Goal: Task Accomplishment & Management: Use online tool/utility

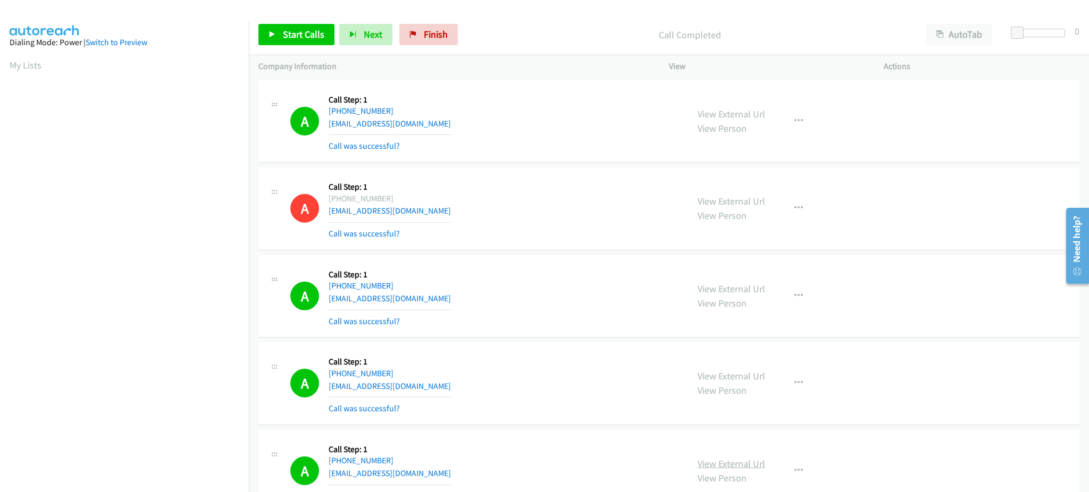
scroll to position [106, 0]
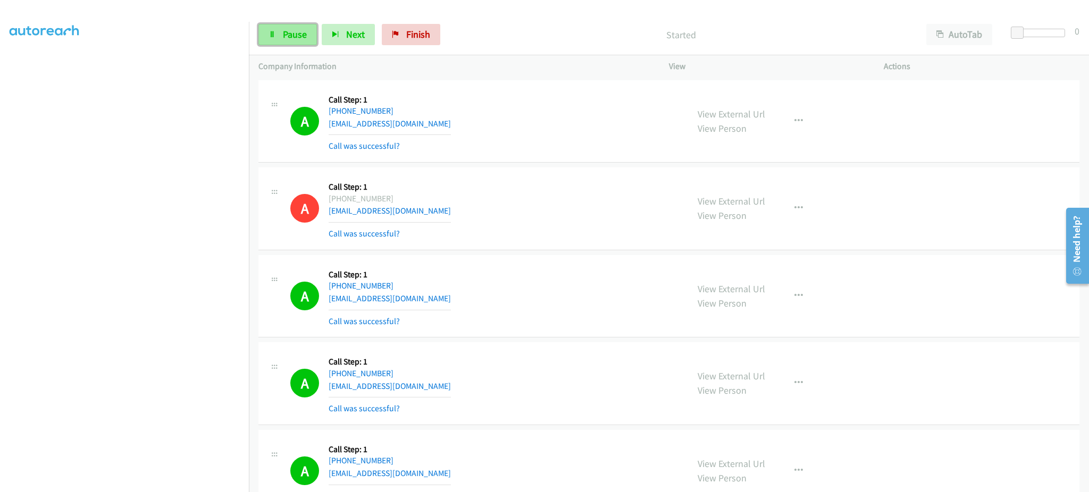
click at [311, 31] on link "Pause" at bounding box center [287, 34] width 58 height 21
click at [297, 32] on span "Start Calls" at bounding box center [303, 34] width 41 height 12
click at [300, 34] on span "Pause" at bounding box center [295, 34] width 24 height 12
click at [267, 27] on link "Start Calls" at bounding box center [296, 34] width 76 height 21
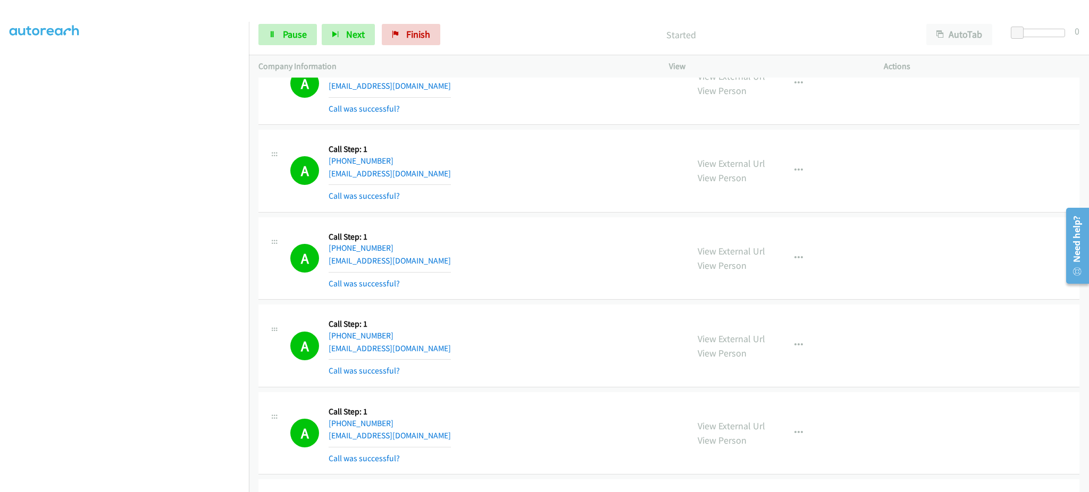
scroll to position [574, 0]
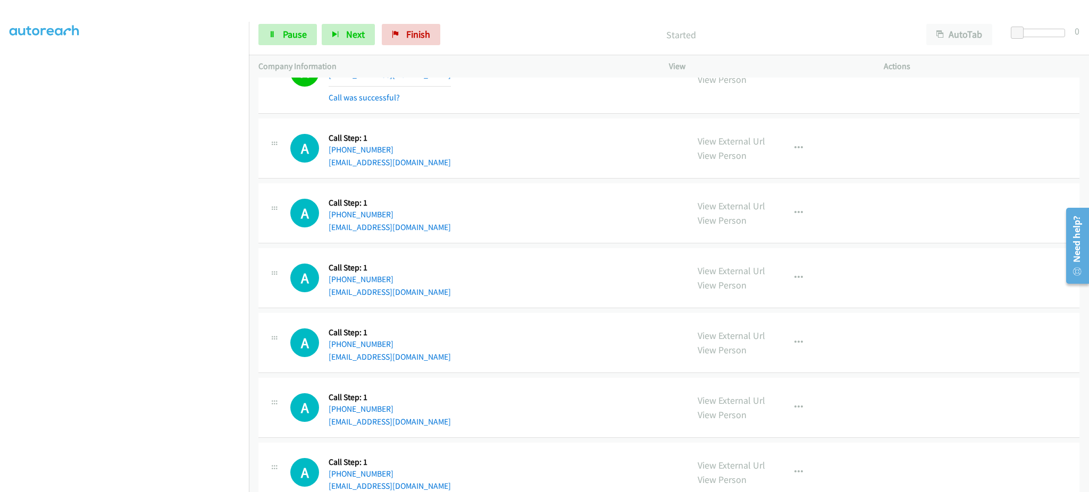
click at [798, 267] on div "View External Url View Person View External Url Email Schedule/Manage Callback …" at bounding box center [800, 278] width 224 height 40
click at [798, 278] on button "button" at bounding box center [798, 277] width 29 height 21
click at [784, 365] on link "Add to do not call list" at bounding box center [741, 368] width 141 height 21
click at [276, 22] on div "Start Calls Pause Next Finish Started AutoTab AutoTab 0" at bounding box center [669, 34] width 840 height 41
click at [305, 28] on span "Pause" at bounding box center [295, 34] width 24 height 12
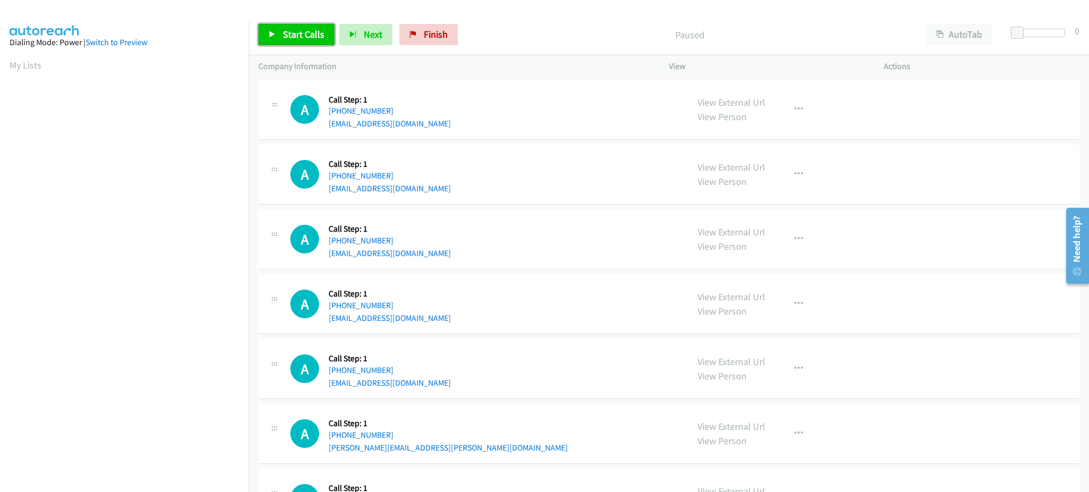
click at [286, 31] on span "Start Calls" at bounding box center [303, 34] width 41 height 12
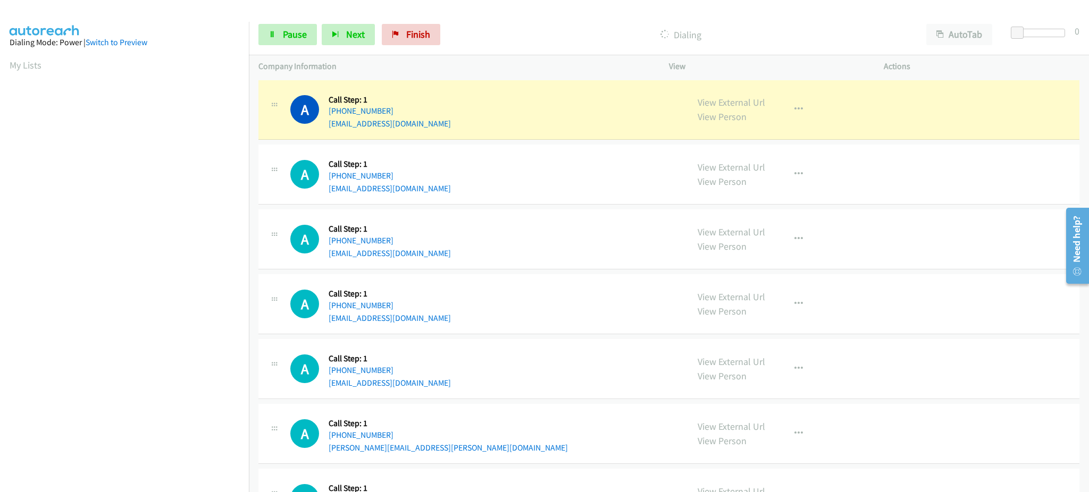
scroll to position [106, 0]
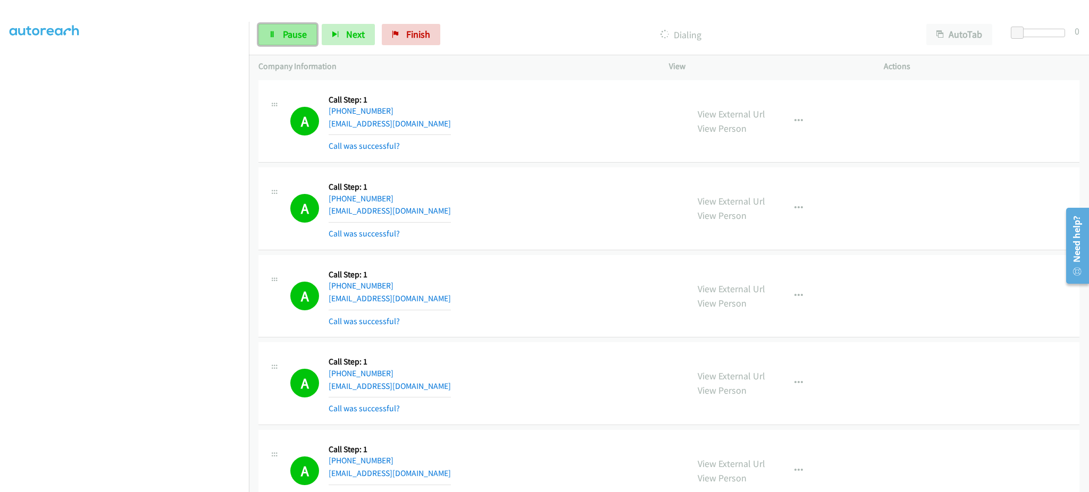
click at [303, 29] on span "Pause" at bounding box center [295, 34] width 24 height 12
click at [291, 34] on span "Start Calls" at bounding box center [303, 34] width 41 height 12
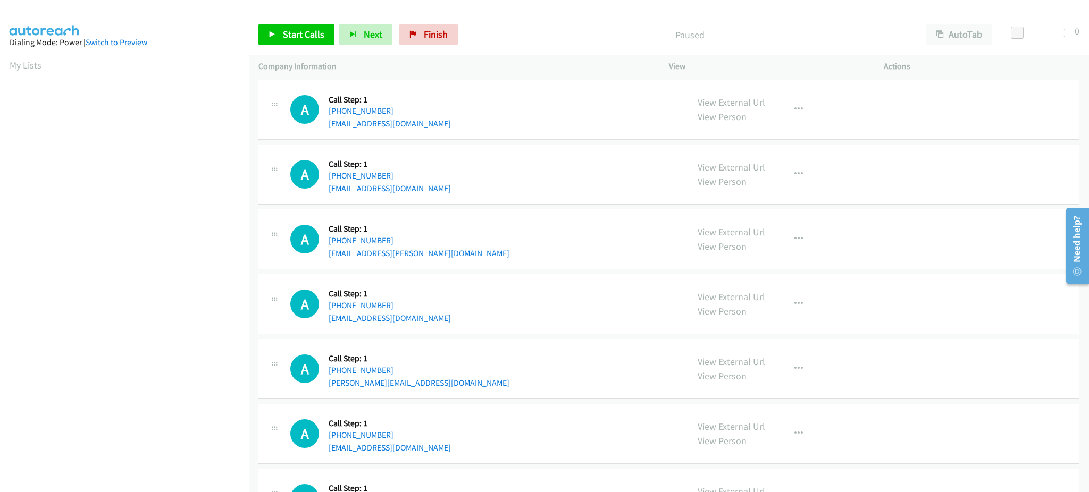
click at [289, 21] on div "Start Calls Pause Next Finish Paused AutoTab AutoTab 0" at bounding box center [669, 34] width 840 height 41
click at [293, 31] on span "Start Calls" at bounding box center [303, 34] width 41 height 12
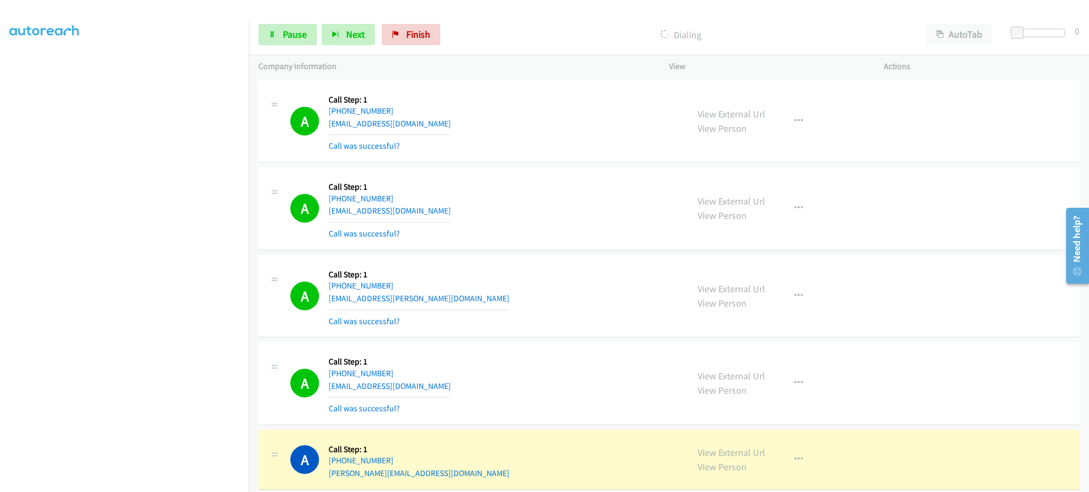
scroll to position [213, 0]
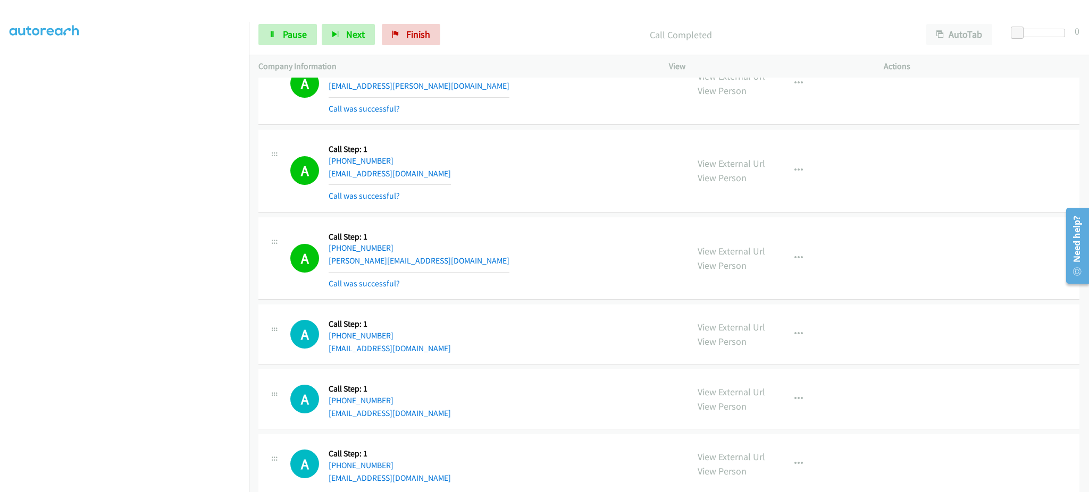
drag, startPoint x: 786, startPoint y: 246, endPoint x: 788, endPoint y: 255, distance: 9.2
click at [786, 246] on div "View External Url View Person View External Url Email Schedule/Manage Callback …" at bounding box center [800, 258] width 224 height 63
drag, startPoint x: 795, startPoint y: 263, endPoint x: 794, endPoint y: 282, distance: 19.2
click at [795, 263] on button "button" at bounding box center [798, 258] width 29 height 21
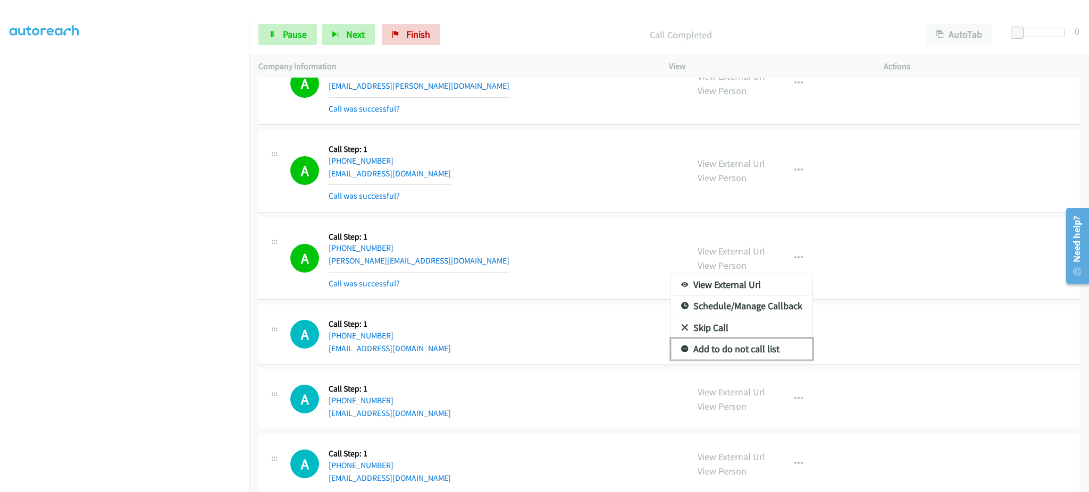
click at [772, 348] on link "Add to do not call list" at bounding box center [741, 349] width 141 height 21
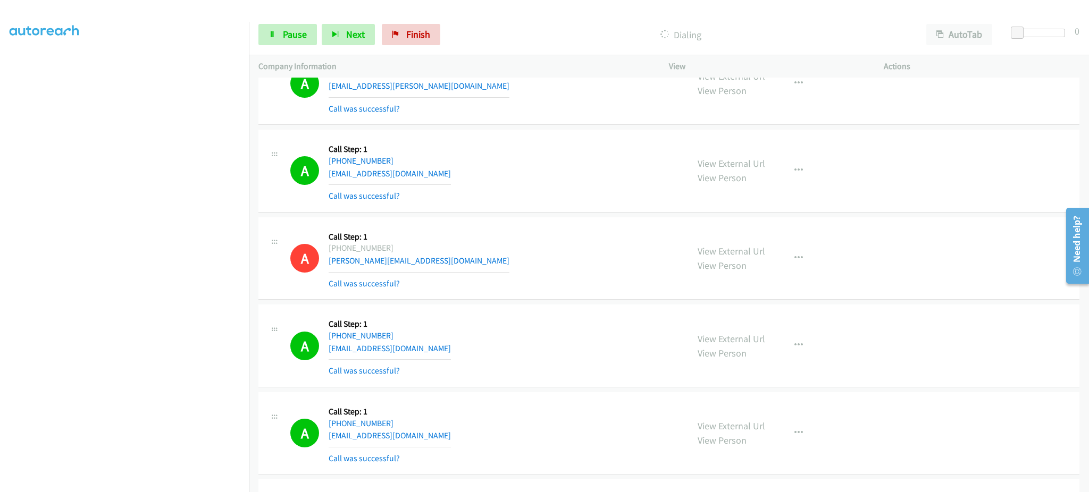
scroll to position [444, 0]
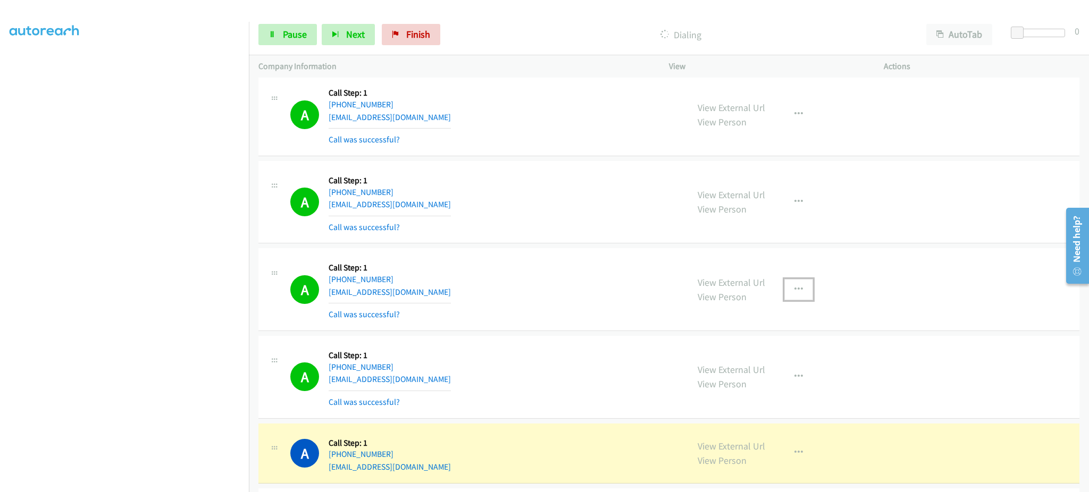
click at [787, 293] on button "button" at bounding box center [798, 289] width 29 height 21
click at [758, 386] on link "Add to do not call list" at bounding box center [741, 380] width 141 height 21
click at [284, 28] on span "Pause" at bounding box center [295, 34] width 24 height 12
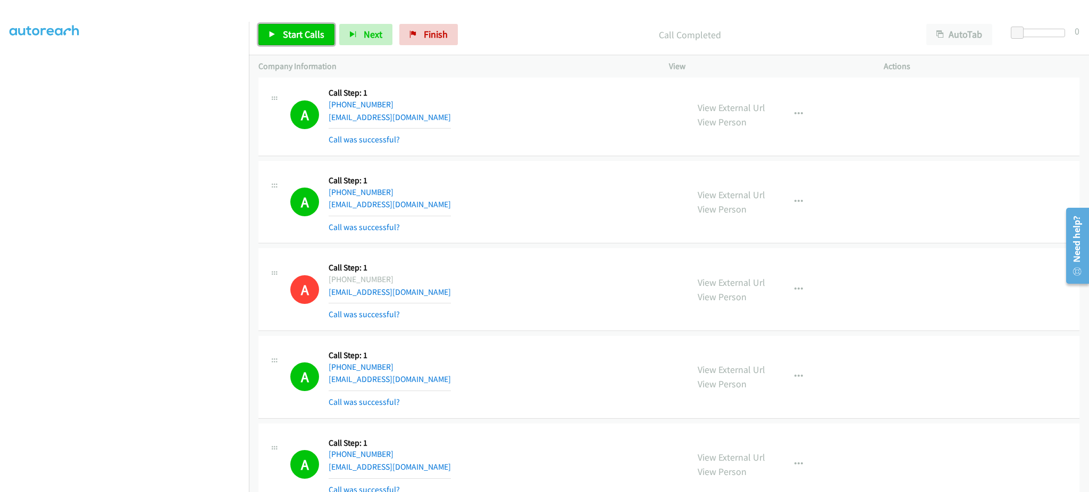
click at [283, 43] on link "Start Calls" at bounding box center [296, 34] width 76 height 21
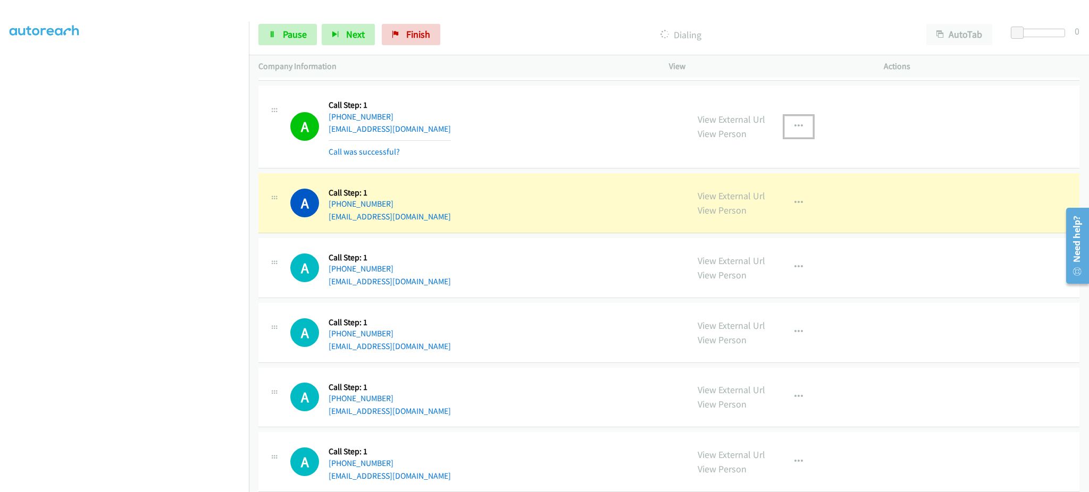
click at [800, 127] on button "button" at bounding box center [798, 126] width 29 height 21
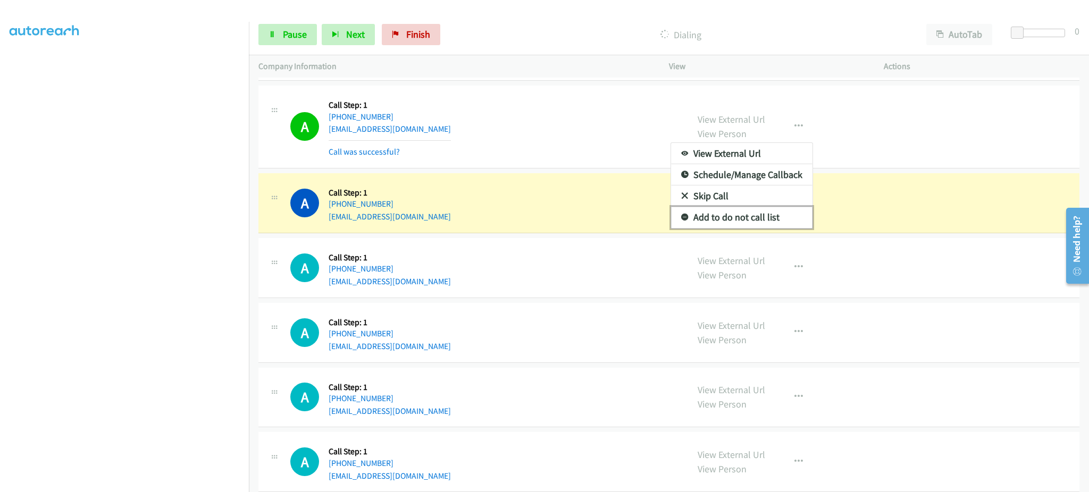
click at [758, 225] on link "Add to do not call list" at bounding box center [741, 217] width 141 height 21
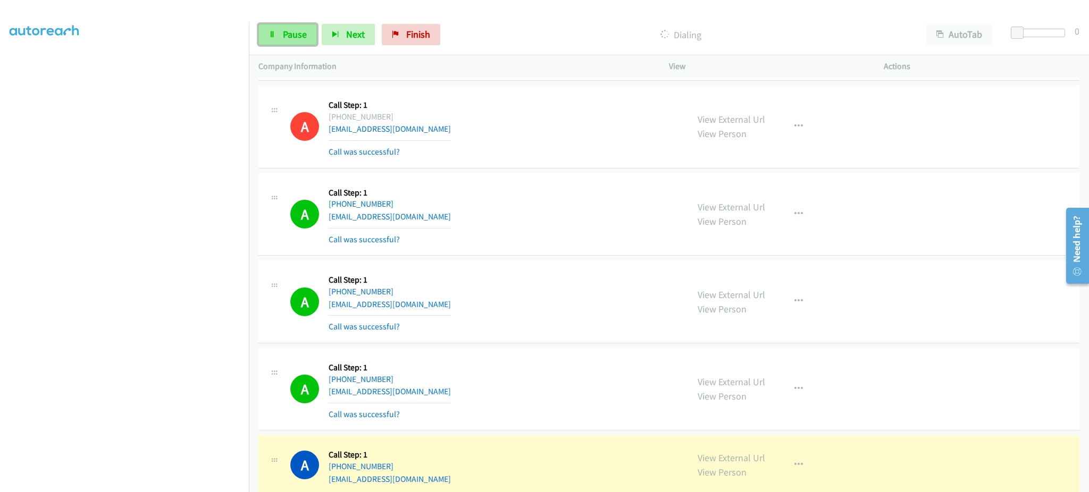
click at [294, 30] on span "Pause" at bounding box center [295, 34] width 24 height 12
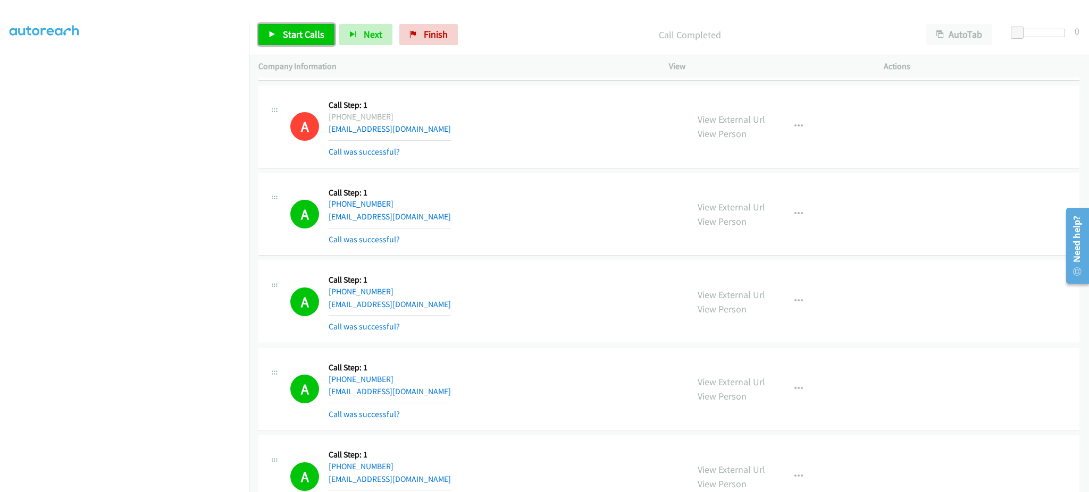
click at [277, 38] on link "Start Calls" at bounding box center [296, 34] width 76 height 21
click at [302, 34] on span "Pause" at bounding box center [295, 34] width 24 height 12
click at [305, 35] on span "Start Calls" at bounding box center [303, 34] width 41 height 12
click at [289, 35] on span "Pause" at bounding box center [295, 34] width 24 height 12
click at [296, 28] on span "Start Calls" at bounding box center [303, 34] width 41 height 12
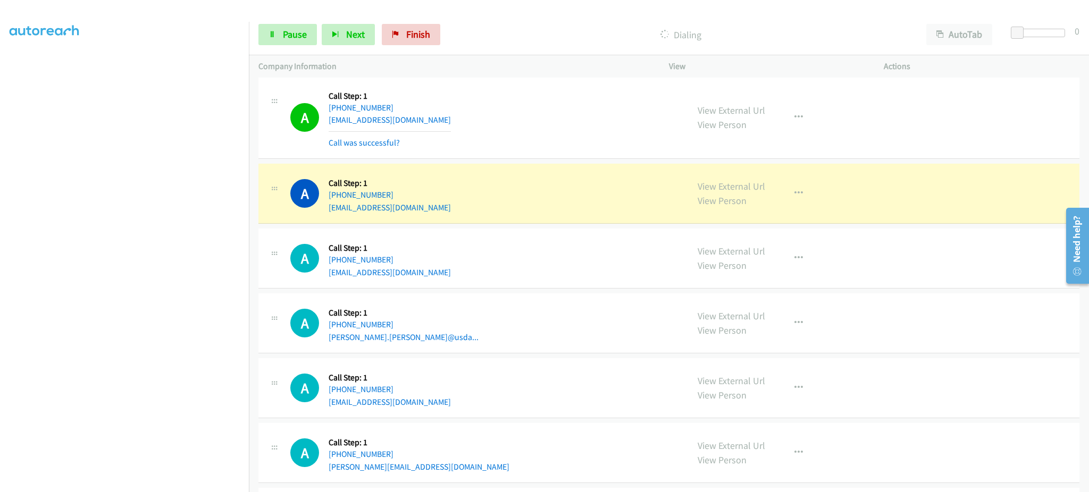
scroll to position [1932, 0]
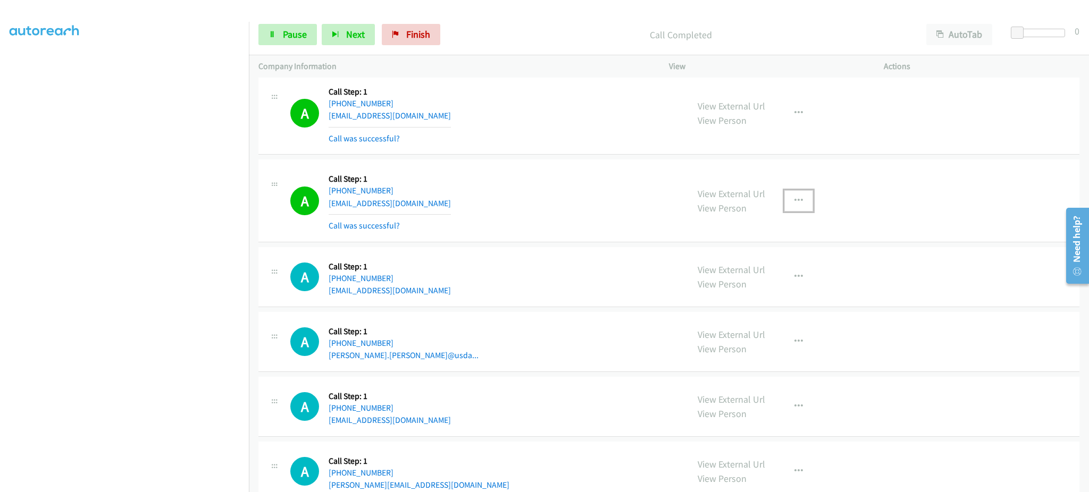
click at [802, 205] on button "button" at bounding box center [798, 200] width 29 height 21
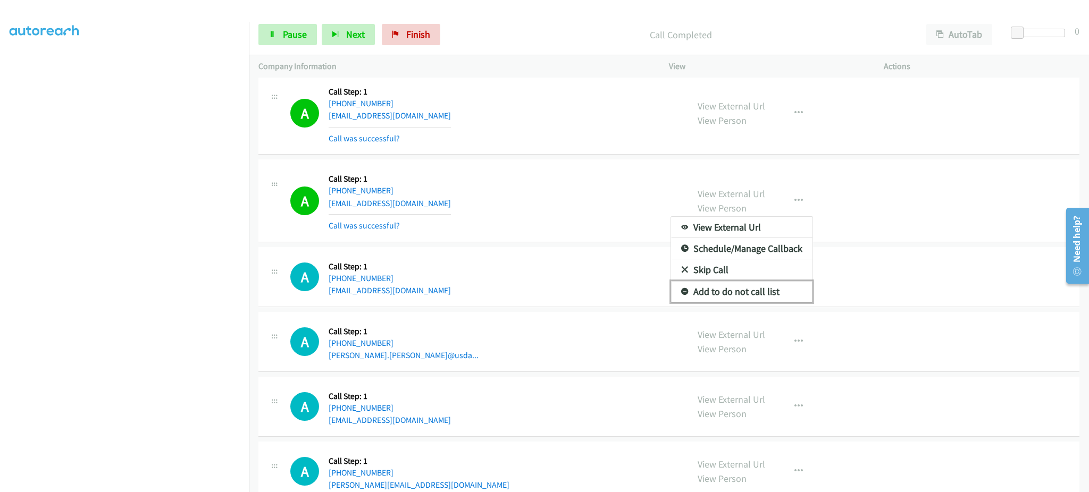
click at [767, 294] on link "Add to do not call list" at bounding box center [741, 291] width 141 height 21
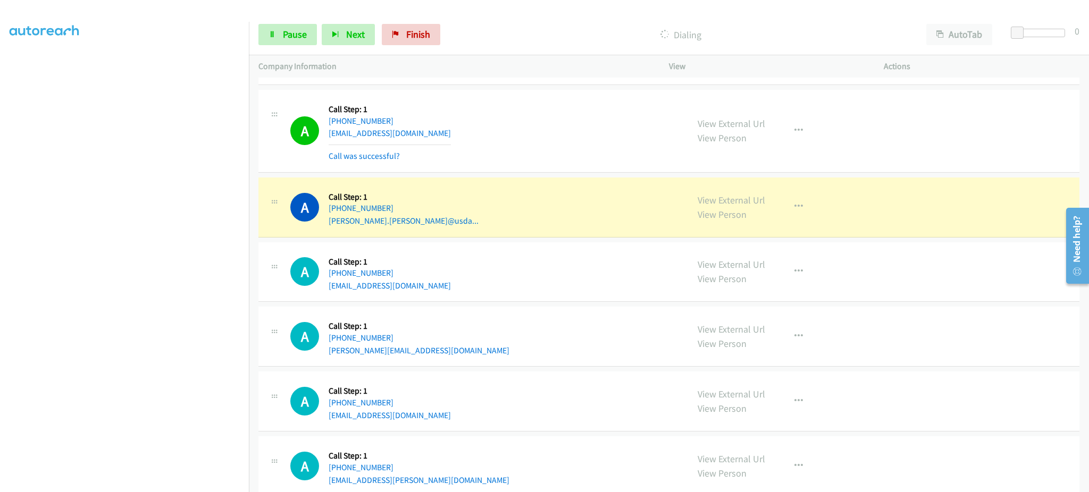
scroll to position [2145, 0]
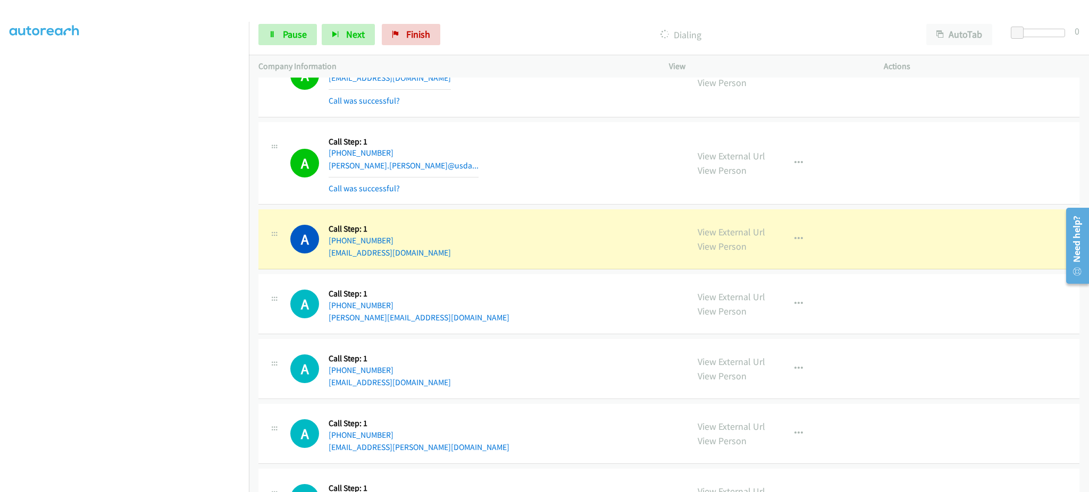
click at [806, 162] on div "View External Url View Person View External Url Email Schedule/Manage Callback …" at bounding box center [800, 163] width 224 height 63
drag, startPoint x: 789, startPoint y: 165, endPoint x: 780, endPoint y: 243, distance: 79.2
click at [794, 165] on icon "button" at bounding box center [798, 163] width 9 height 9
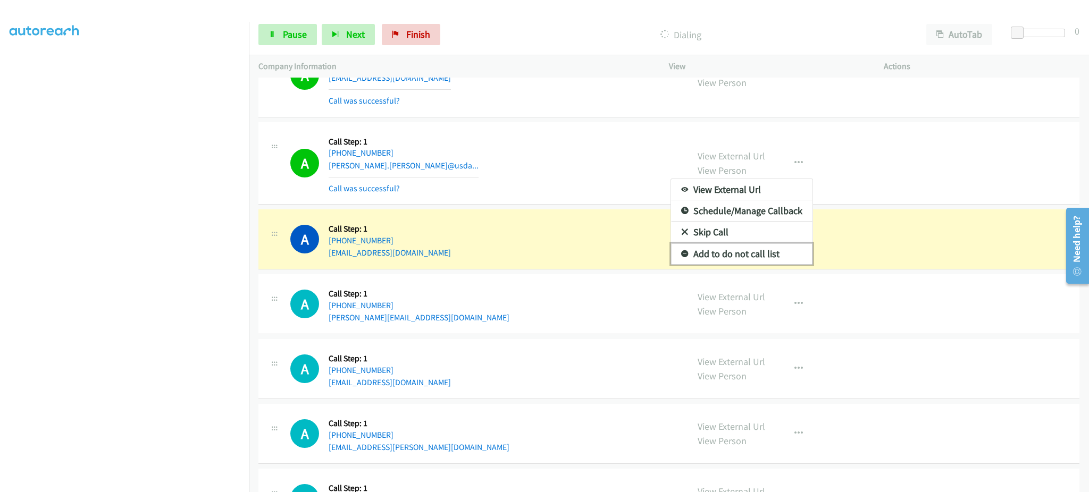
click at [767, 254] on link "Add to do not call list" at bounding box center [741, 253] width 141 height 21
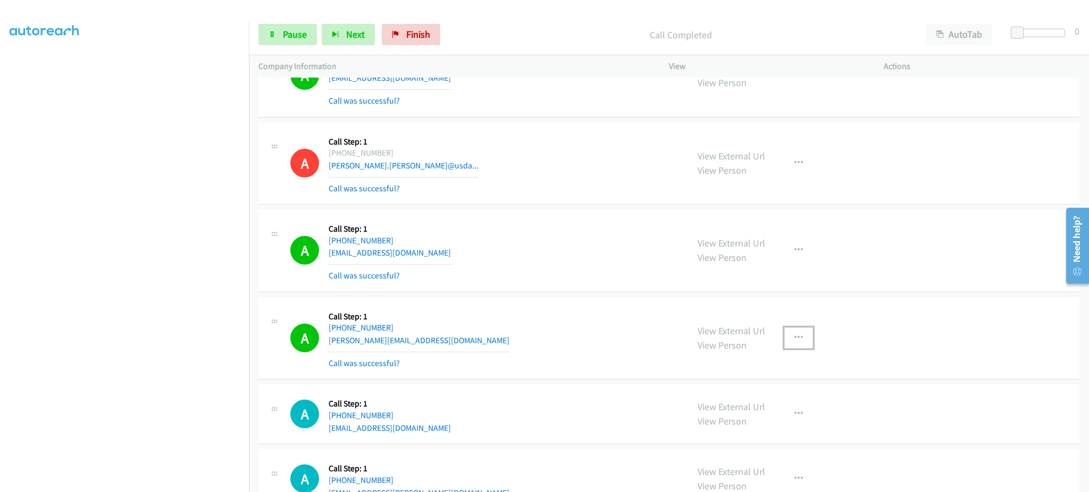
click at [799, 336] on button "button" at bounding box center [798, 337] width 29 height 21
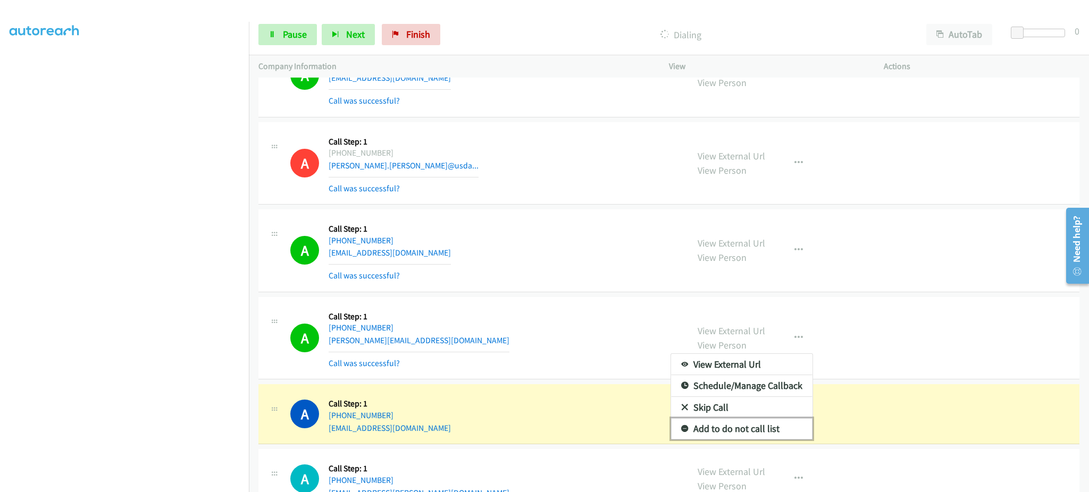
click at [746, 430] on link "Add to do not call list" at bounding box center [741, 428] width 141 height 21
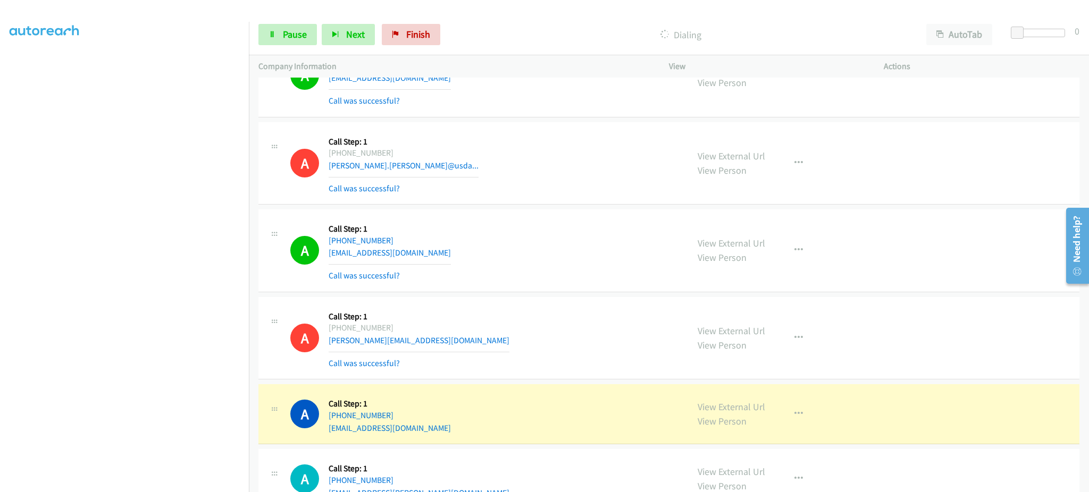
scroll to position [2357, 0]
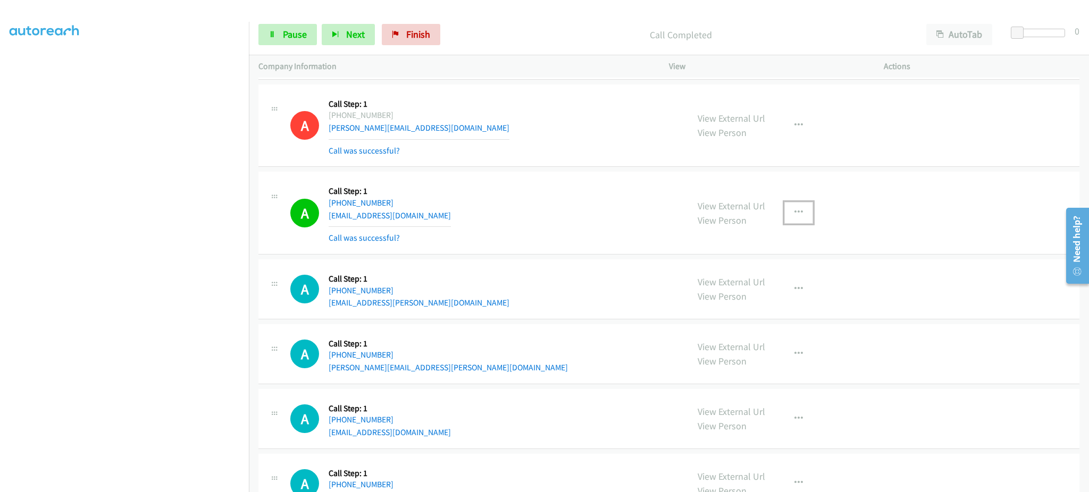
click at [794, 209] on icon "button" at bounding box center [798, 212] width 9 height 9
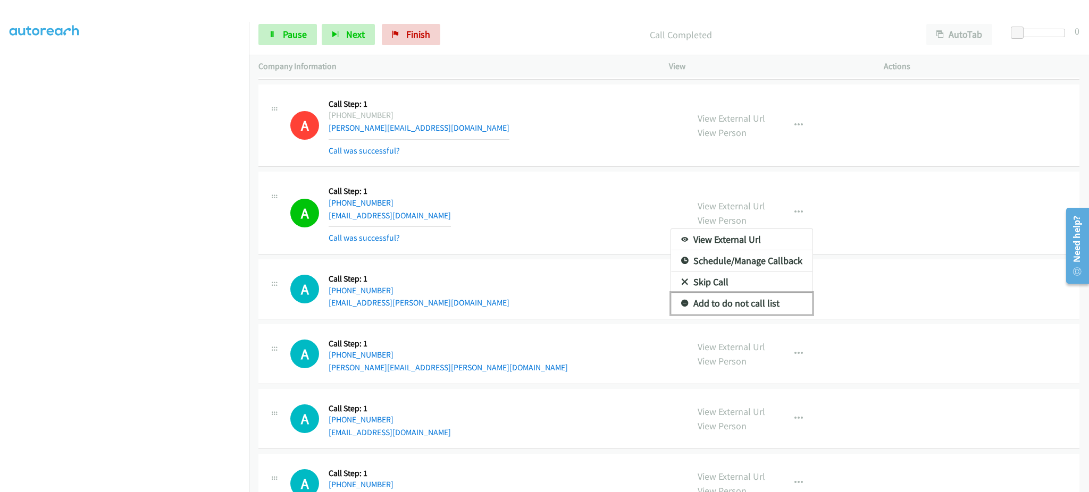
click at [779, 314] on link "Add to do not call list" at bounding box center [741, 303] width 141 height 21
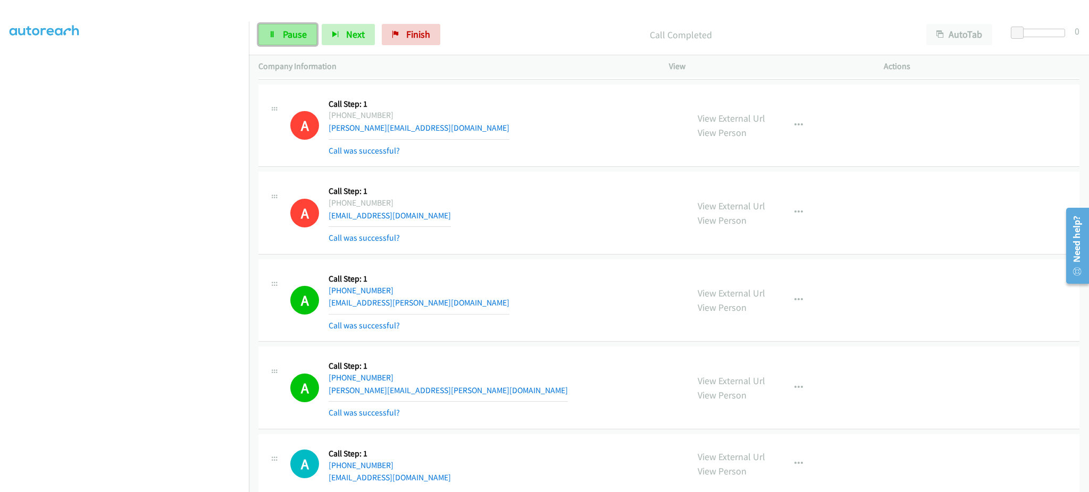
click at [292, 31] on span "Pause" at bounding box center [295, 34] width 24 height 12
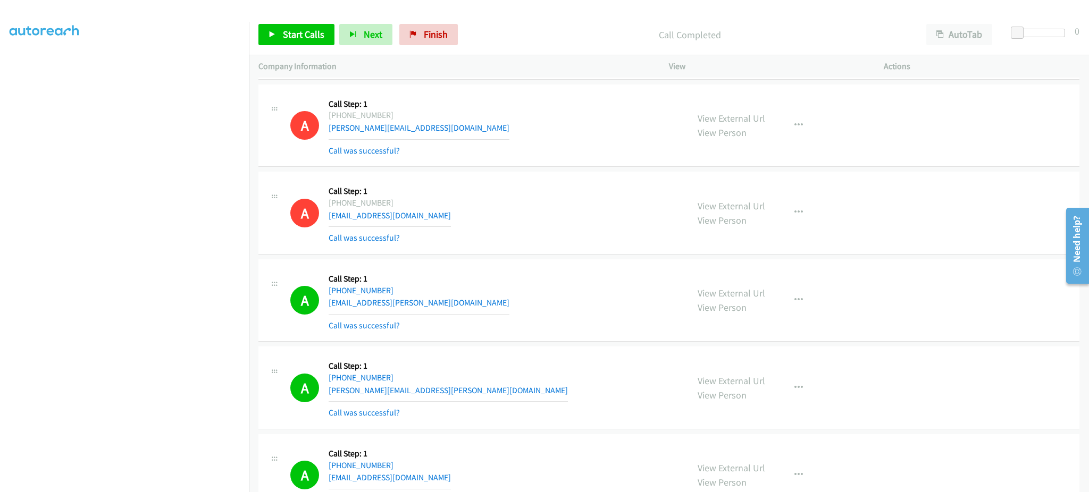
click at [941, 198] on div "A Callback Scheduled Call Step: 1 America/Chicago +1 210-854-8953 deconteewarlo…" at bounding box center [668, 213] width 821 height 83
click at [294, 43] on link "Start Calls" at bounding box center [296, 34] width 76 height 21
click at [299, 27] on link "Pause" at bounding box center [287, 34] width 58 height 21
drag, startPoint x: 311, startPoint y: 30, endPoint x: 332, endPoint y: 22, distance: 22.4
click at [311, 31] on span "Start Calls" at bounding box center [303, 34] width 41 height 12
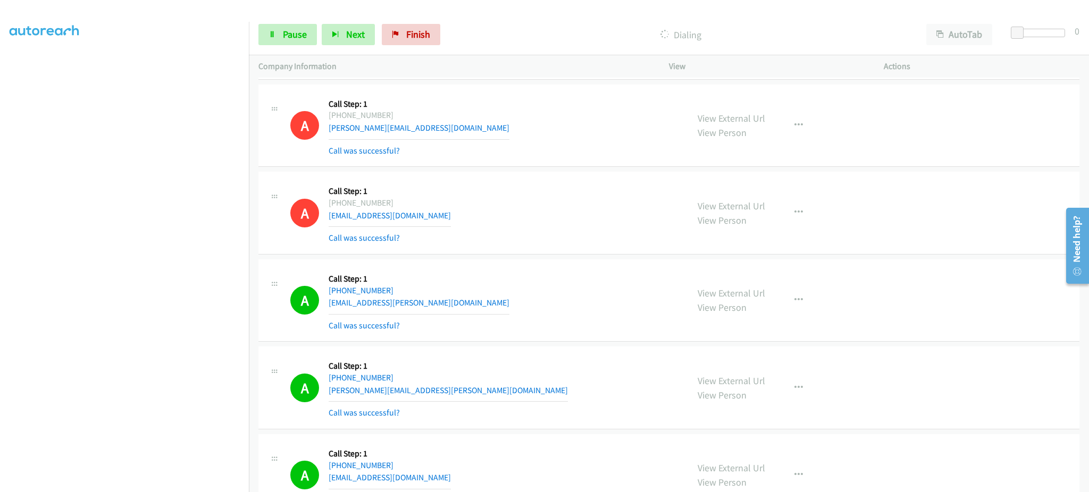
scroll to position [3244, 0]
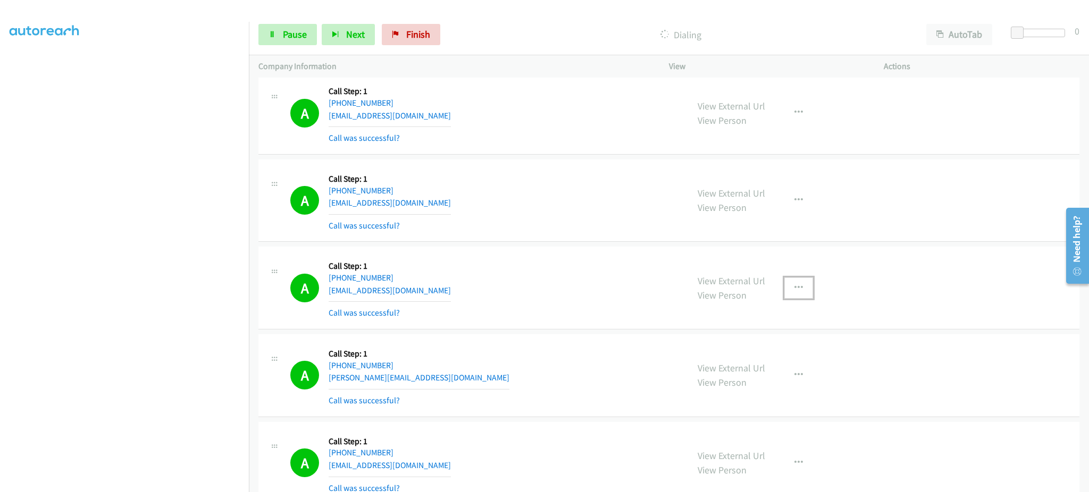
drag, startPoint x: 797, startPoint y: 292, endPoint x: 770, endPoint y: 375, distance: 86.9
click at [797, 292] on button "button" at bounding box center [798, 287] width 29 height 21
click at [752, 383] on link "Add to do not call list" at bounding box center [741, 378] width 141 height 21
click at [298, 44] on link "Pause" at bounding box center [287, 34] width 58 height 21
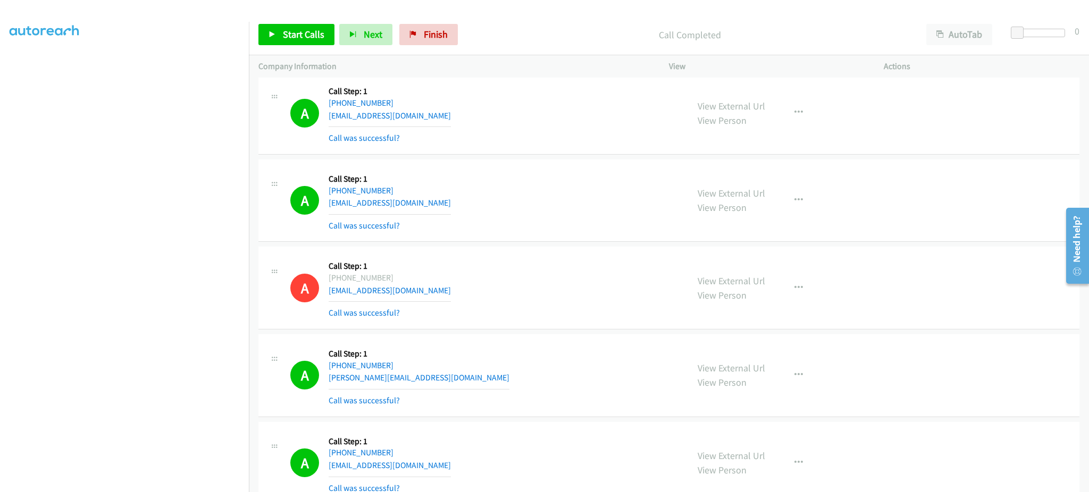
scroll to position [2457, 0]
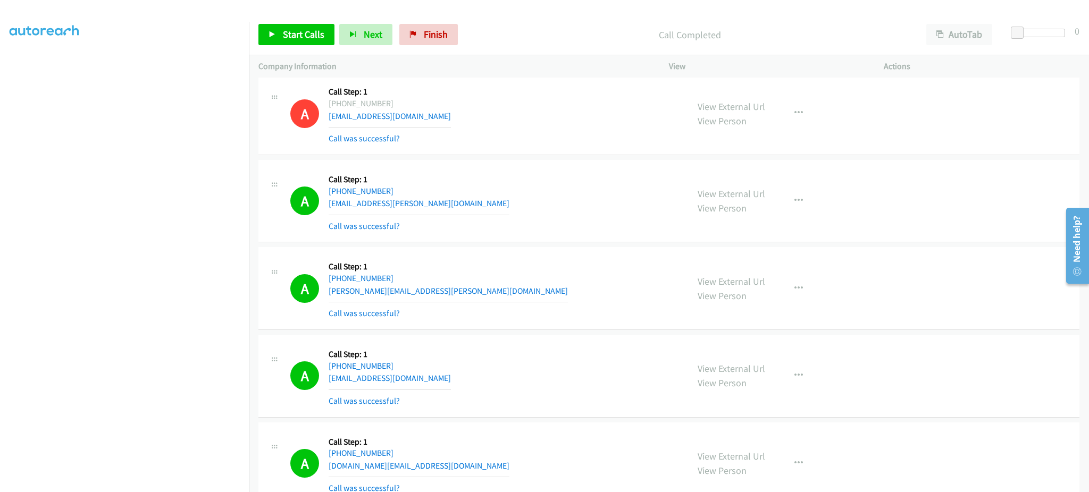
click at [798, 277] on div "View External Url View Person View External Url Email Schedule/Manage Callback …" at bounding box center [800, 288] width 224 height 63
click at [797, 284] on button "button" at bounding box center [798, 288] width 29 height 21
click at [773, 381] on link "Add to do not call list" at bounding box center [741, 379] width 141 height 21
click at [284, 29] on span "Start Calls" at bounding box center [303, 34] width 41 height 12
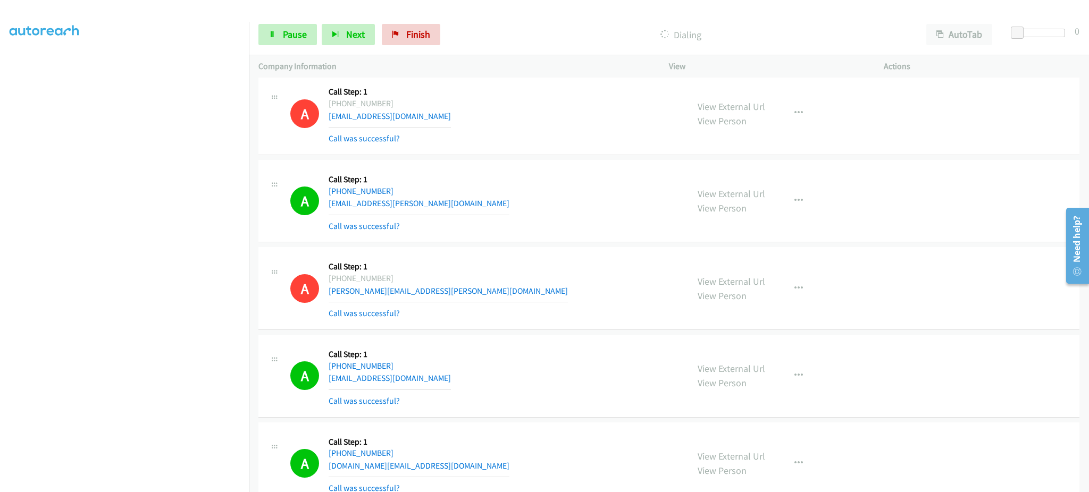
click at [297, 21] on div "Start Calls Pause Next Finish Dialing AutoTab AutoTab 0" at bounding box center [669, 34] width 840 height 41
click at [297, 28] on span "Pause" at bounding box center [295, 34] width 24 height 12
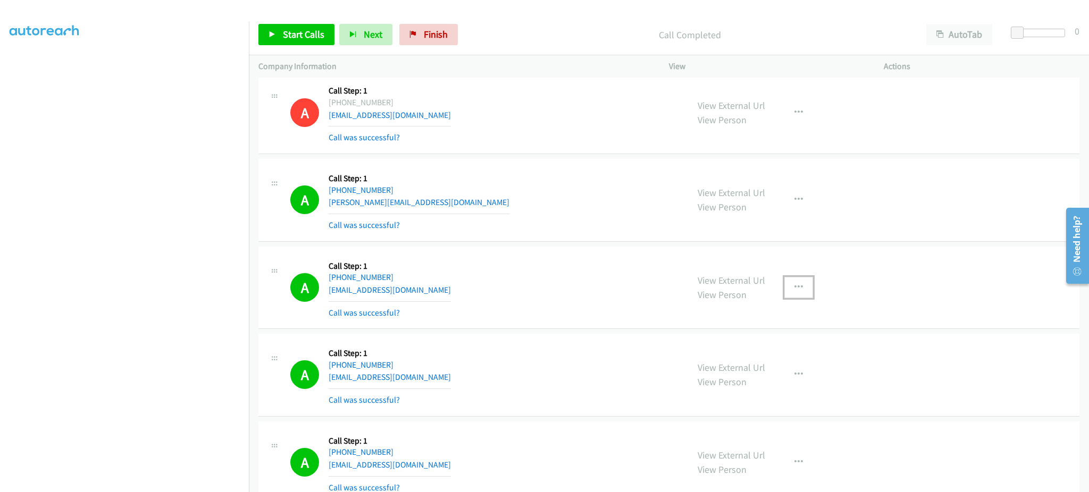
drag, startPoint x: 784, startPoint y: 294, endPoint x: 789, endPoint y: 324, distance: 30.1
click at [784, 294] on button "button" at bounding box center [798, 287] width 29 height 21
click at [770, 379] on link "Add to do not call list" at bounding box center [741, 378] width 141 height 21
click at [750, 285] on link "View External Url" at bounding box center [731, 280] width 68 height 12
click at [276, 25] on link "Start Calls" at bounding box center [296, 34] width 76 height 21
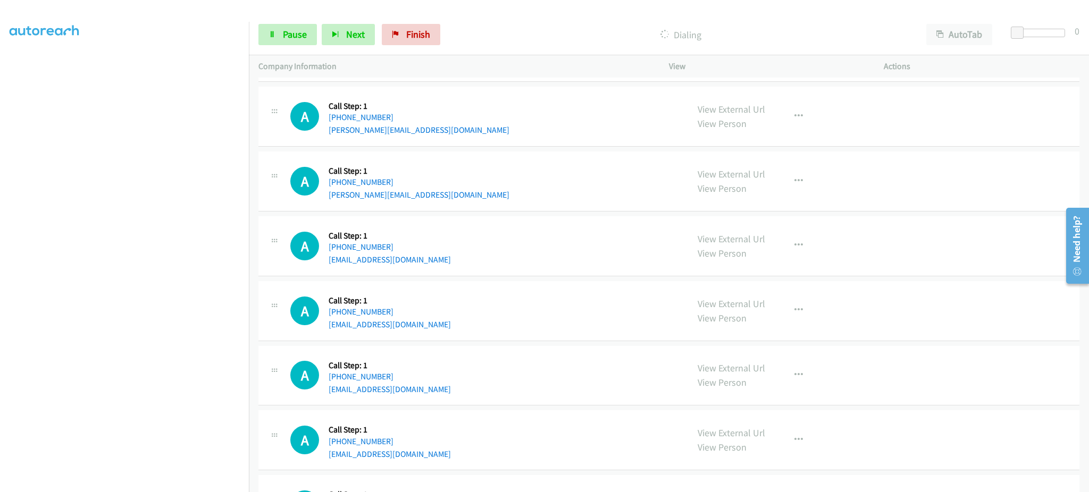
scroll to position [4483, 0]
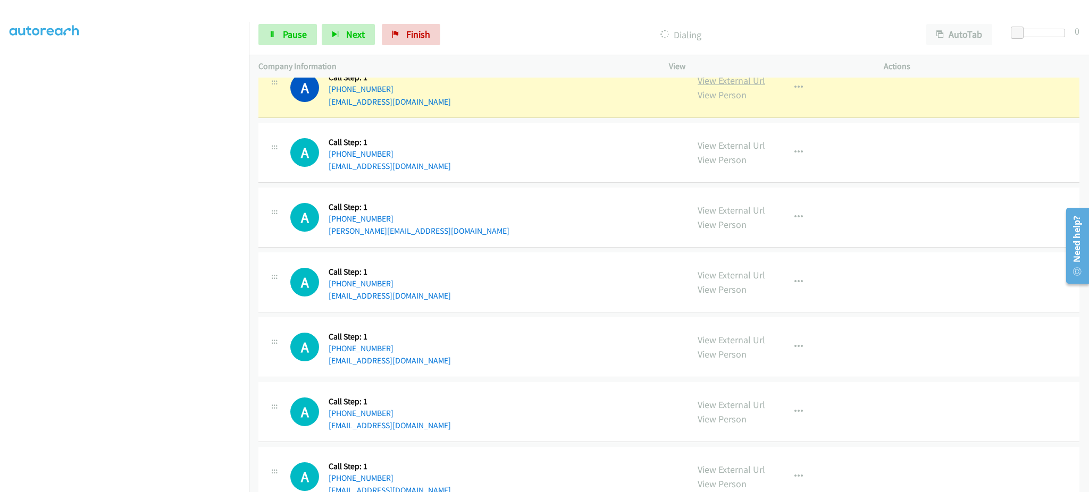
click at [734, 80] on link "View External Url" at bounding box center [731, 80] width 68 height 12
click at [469, 28] on p "Dialing" at bounding box center [680, 35] width 452 height 14
drag, startPoint x: 503, startPoint y: 110, endPoint x: 598, endPoint y: 39, distance: 118.8
click at [504, 108] on div "A Callback Scheduled Call Step: 1 America/New_York +1 239-667-2860 augustinjone…" at bounding box center [484, 88] width 388 height 40
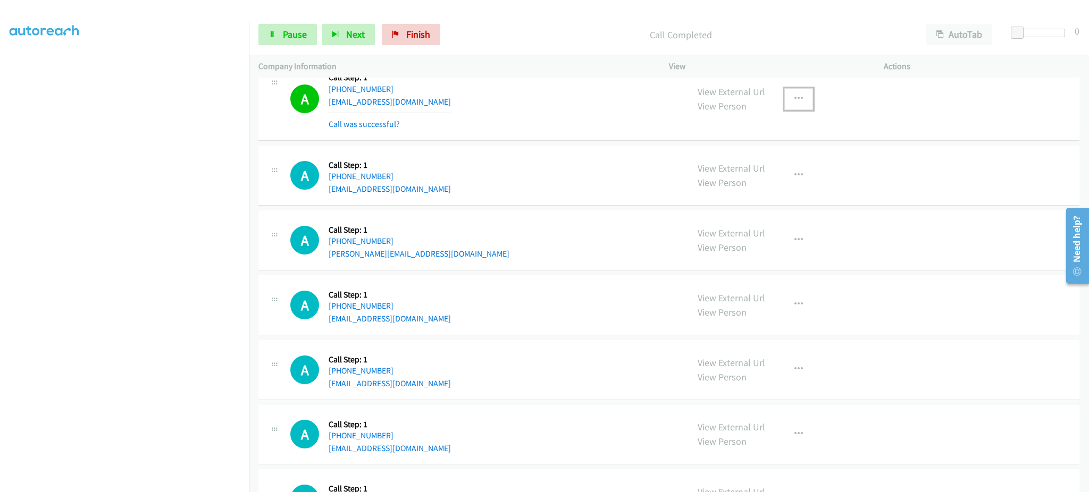
click at [802, 92] on button "button" at bounding box center [798, 98] width 29 height 21
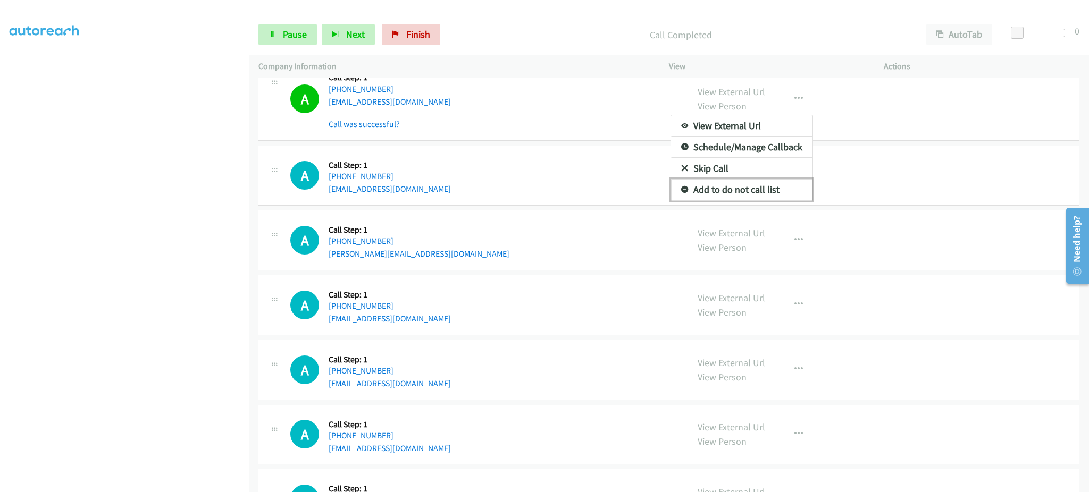
click at [770, 200] on link "Add to do not call list" at bounding box center [741, 189] width 141 height 21
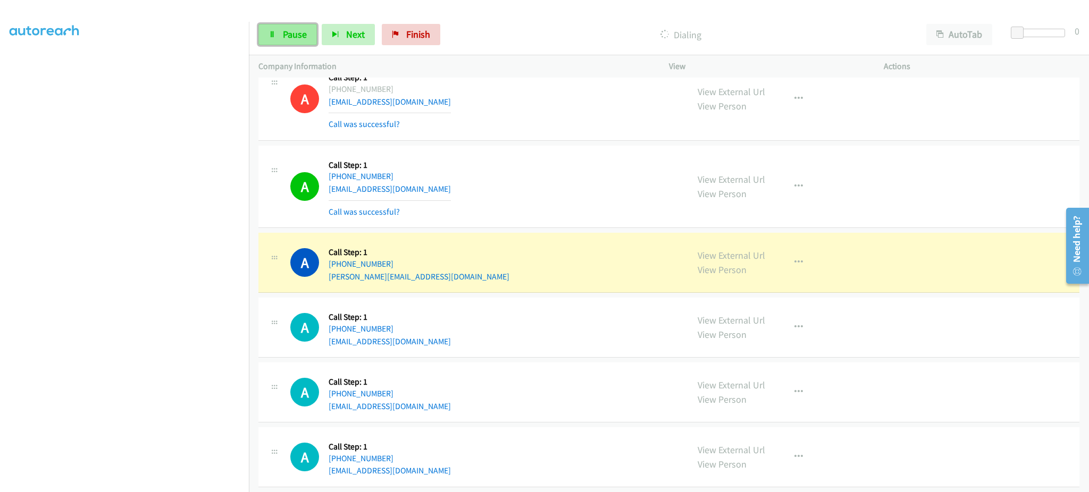
click at [291, 26] on link "Pause" at bounding box center [287, 34] width 58 height 21
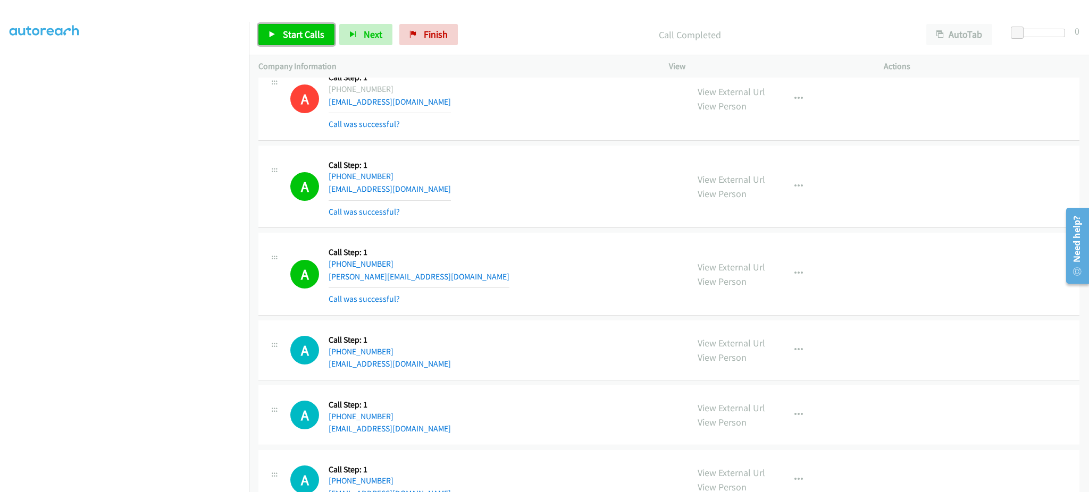
click at [289, 43] on link "Start Calls" at bounding box center [296, 34] width 76 height 21
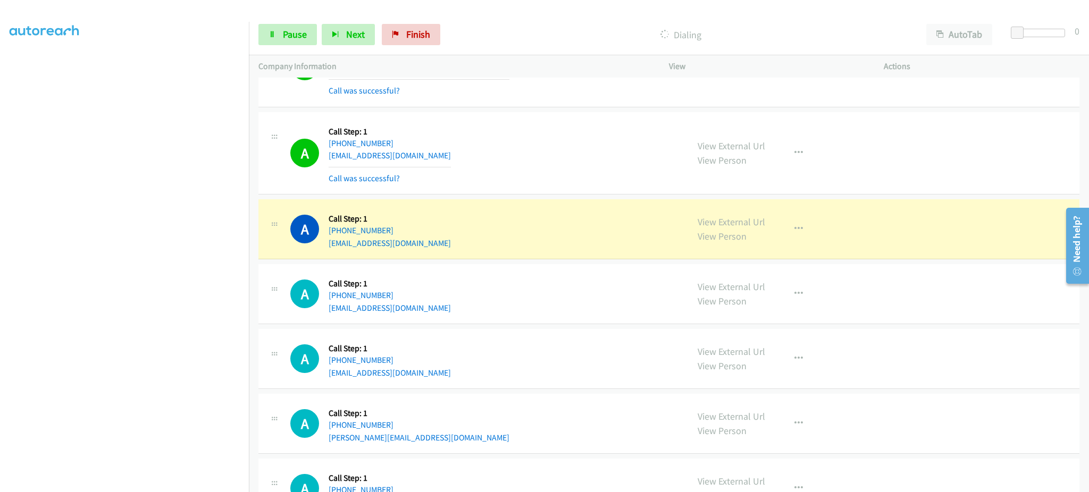
scroll to position [4696, 0]
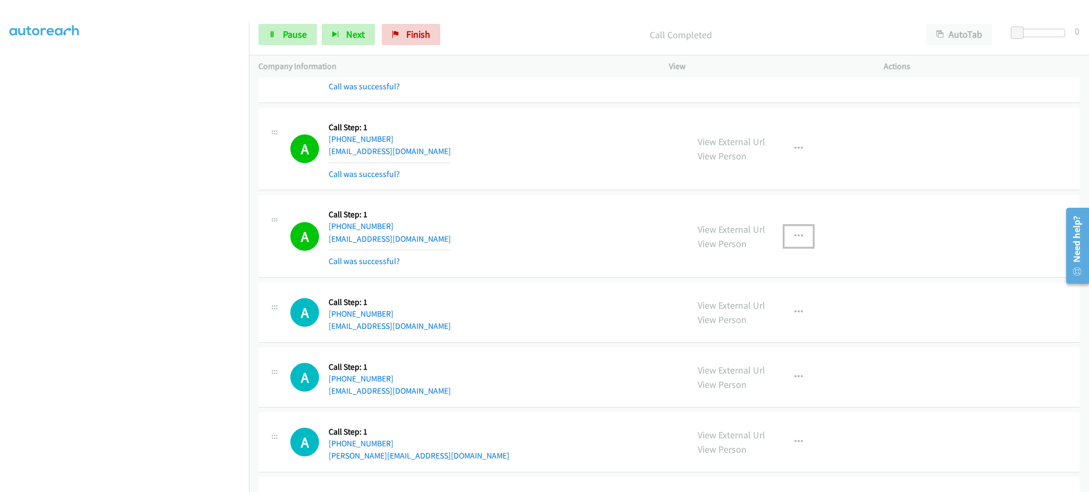
click at [793, 244] on button "button" at bounding box center [798, 236] width 29 height 21
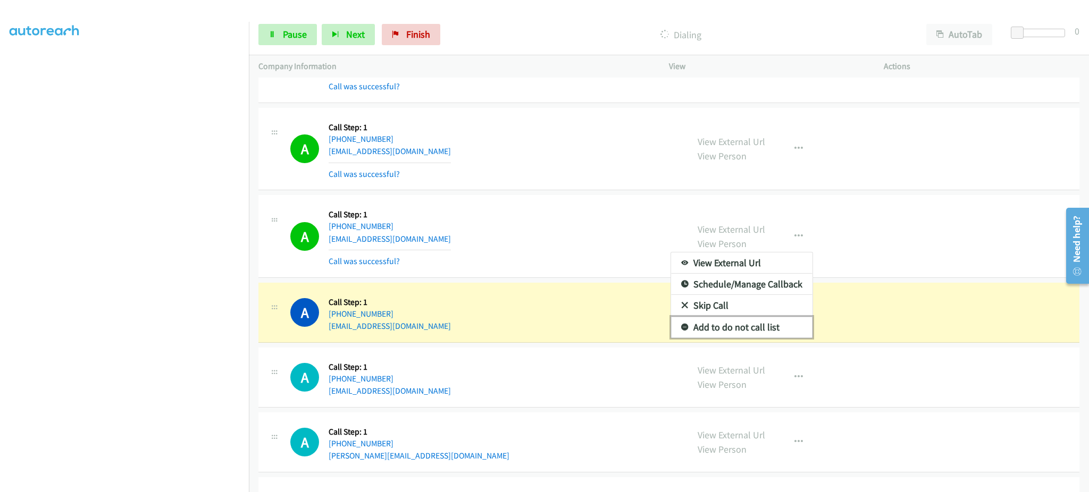
drag, startPoint x: 778, startPoint y: 332, endPoint x: 788, endPoint y: 252, distance: 80.4
click at [778, 332] on link "Add to do not call list" at bounding box center [741, 327] width 141 height 21
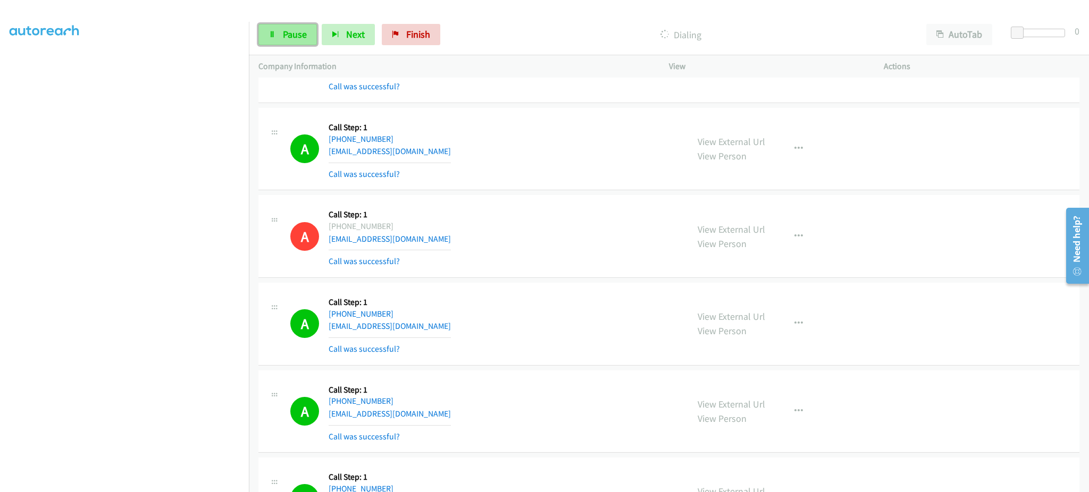
click at [290, 35] on span "Pause" at bounding box center [295, 34] width 24 height 12
click at [299, 22] on div "Start Calls Pause Next Finish Call Completed AutoTab AutoTab 0" at bounding box center [669, 34] width 840 height 41
click at [296, 33] on span "Start Calls" at bounding box center [303, 34] width 41 height 12
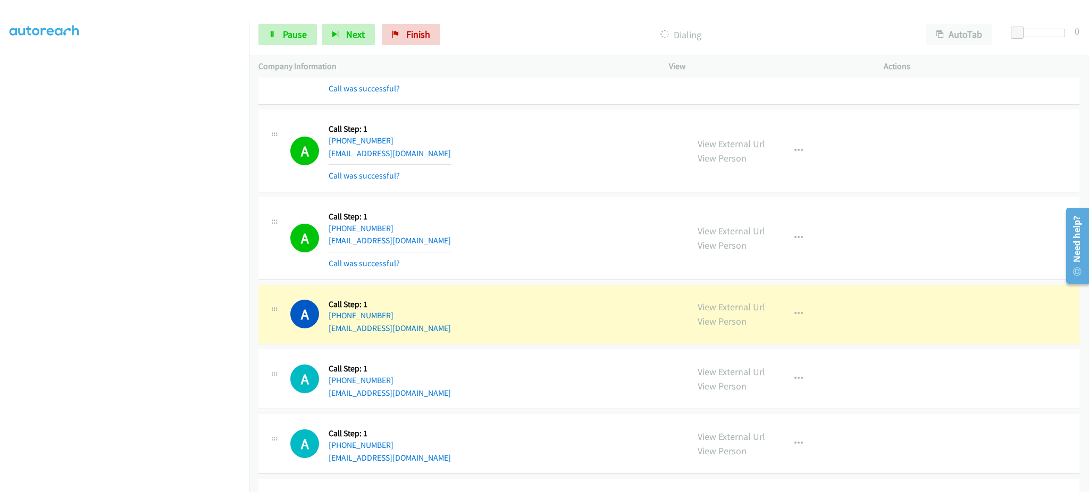
scroll to position [5333, 0]
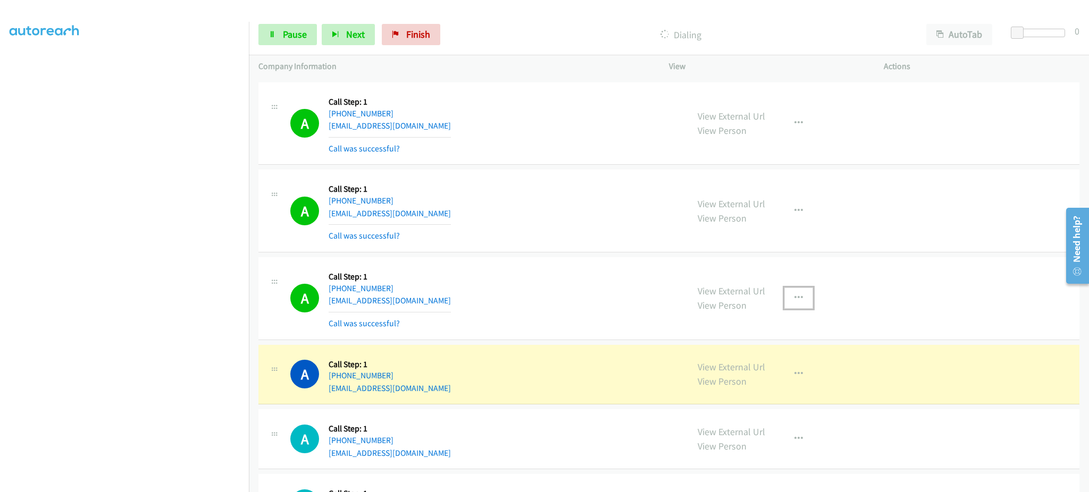
click at [794, 301] on icon "button" at bounding box center [798, 298] width 9 height 9
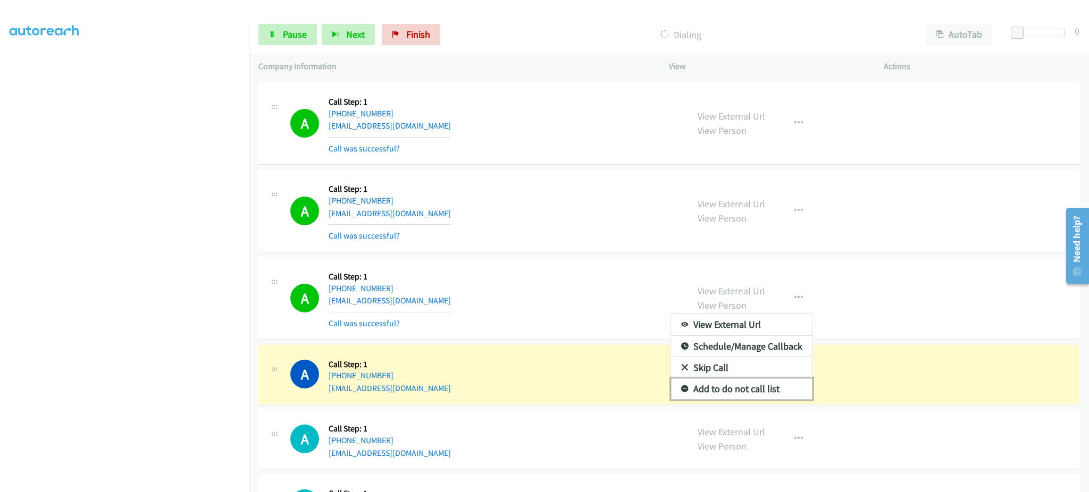
click at [758, 392] on link "Add to do not call list" at bounding box center [741, 388] width 141 height 21
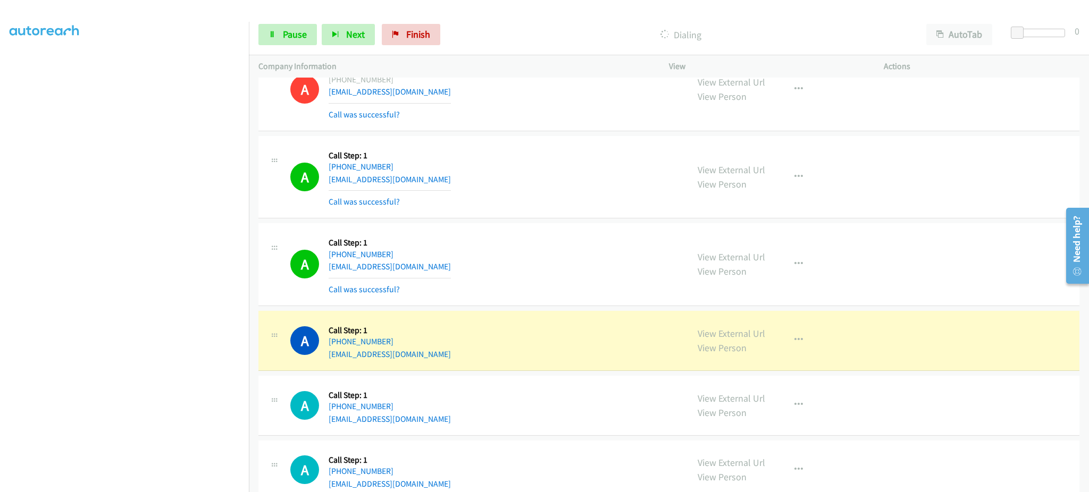
scroll to position [5546, 0]
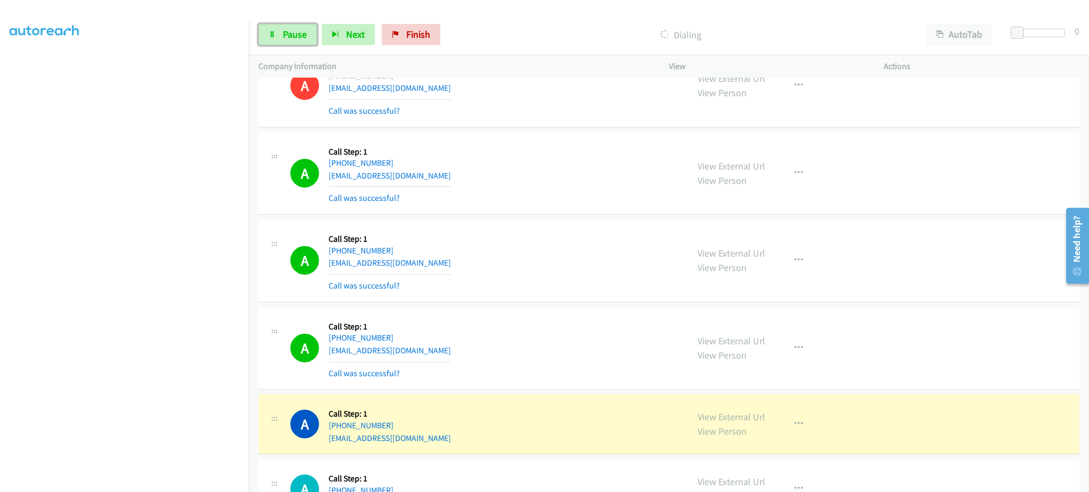
drag, startPoint x: 307, startPoint y: 33, endPoint x: 383, endPoint y: 5, distance: 80.6
click at [308, 33] on link "Pause" at bounding box center [287, 34] width 58 height 21
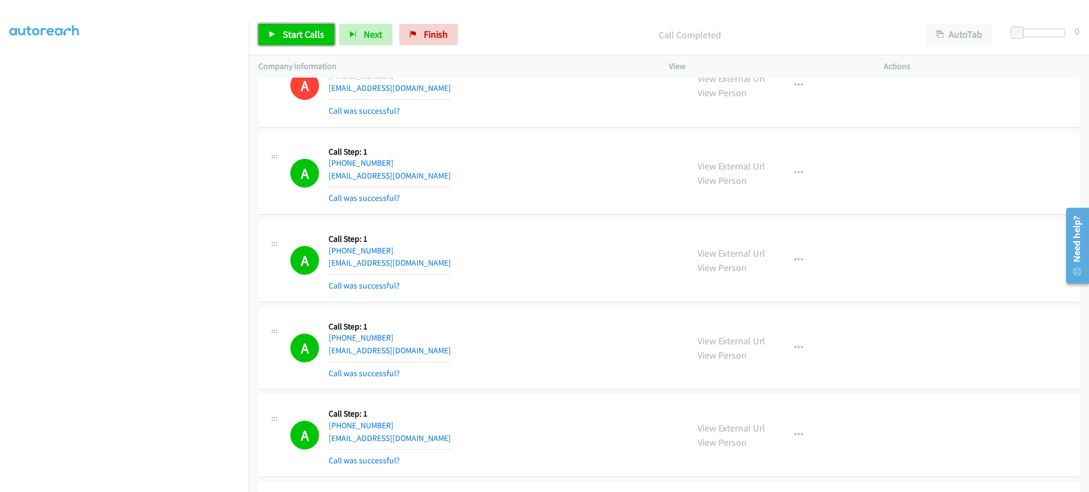
click at [300, 32] on span "Start Calls" at bounding box center [303, 34] width 41 height 12
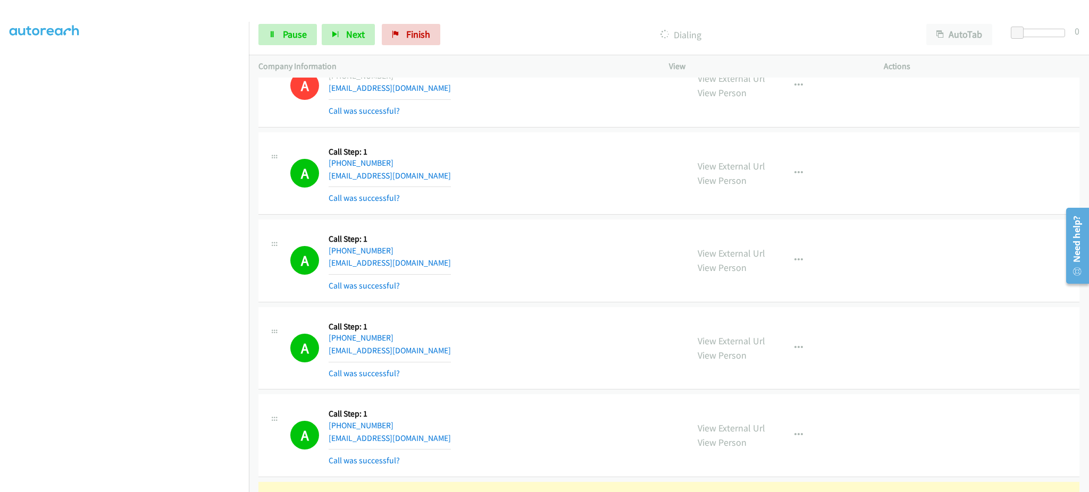
click at [215, 485] on aside "Dialing Mode: Power | Switch to Preview My Lists" at bounding box center [124, 220] width 249 height 588
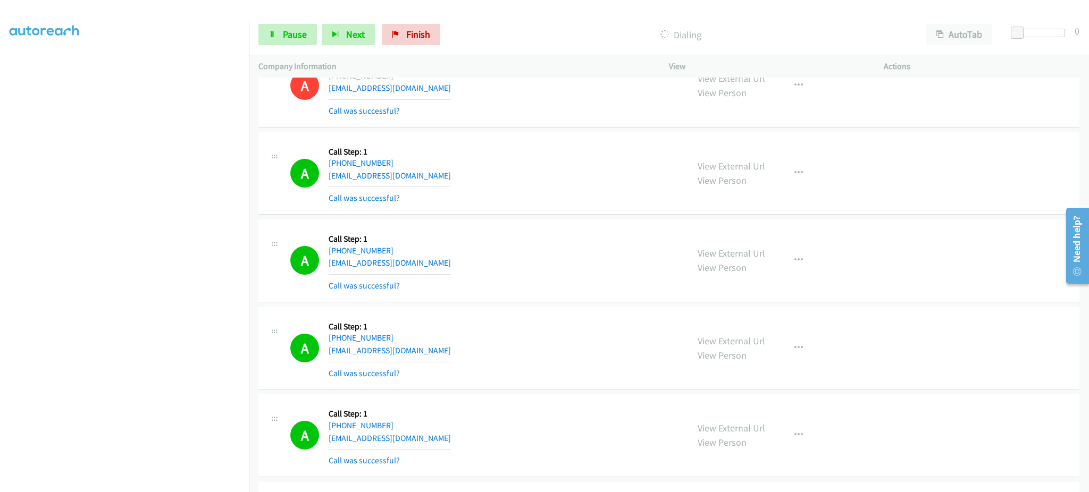
click at [165, 482] on section at bounding box center [125, 240] width 230 height 509
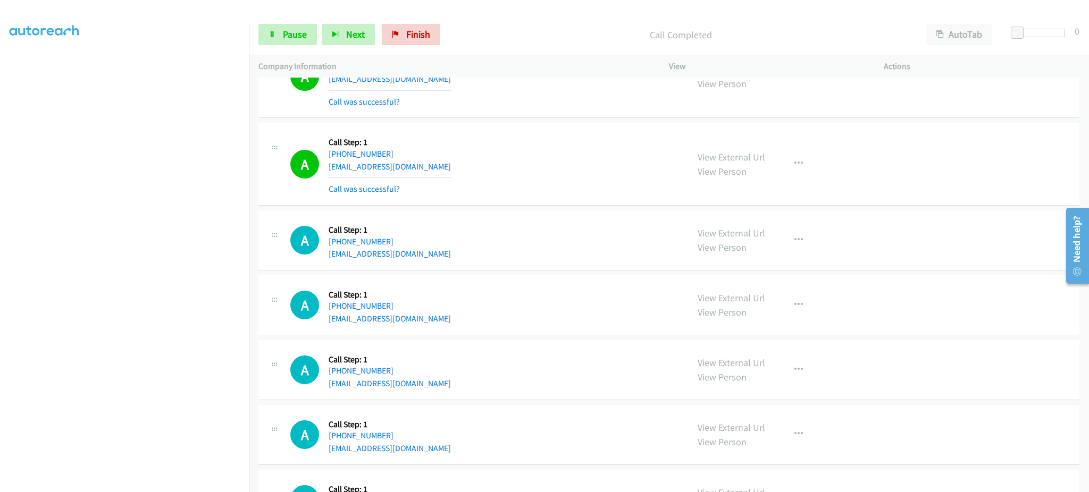
scroll to position [6609, 0]
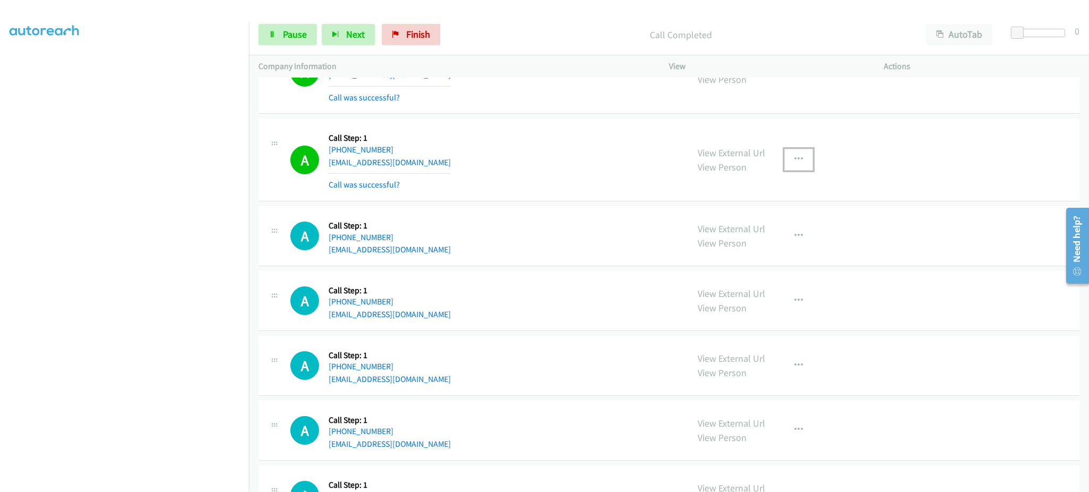
click at [794, 158] on icon "button" at bounding box center [798, 159] width 9 height 9
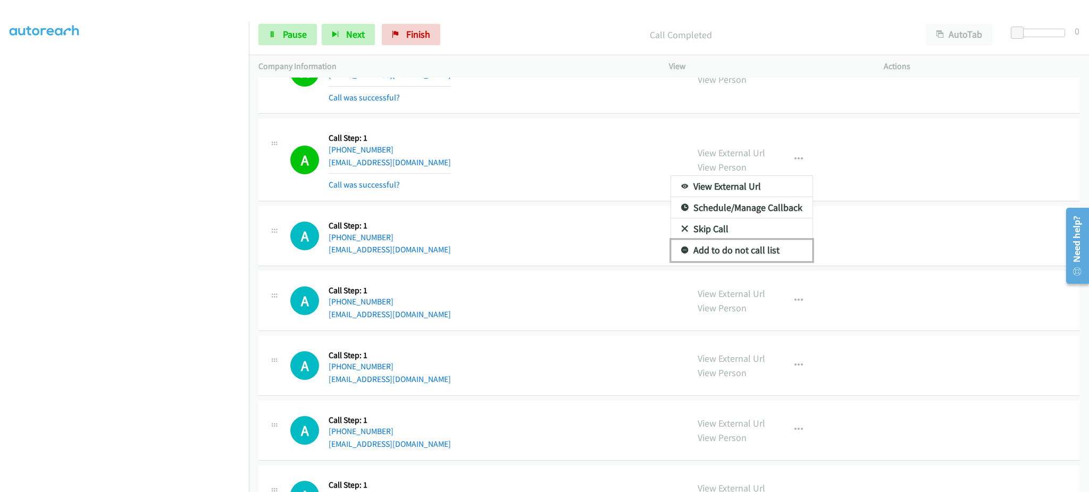
click at [769, 253] on link "Add to do not call list" at bounding box center [741, 250] width 141 height 21
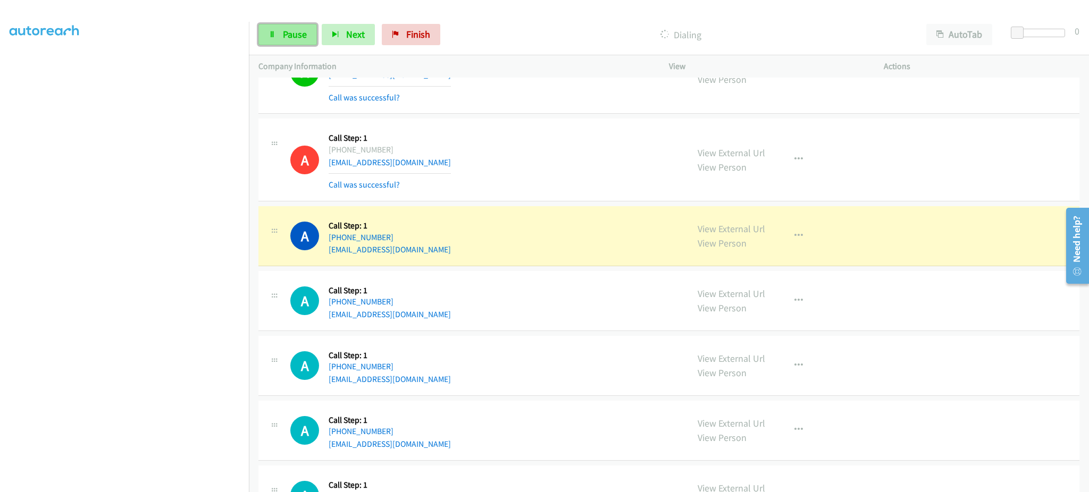
click at [281, 39] on link "Pause" at bounding box center [287, 34] width 58 height 21
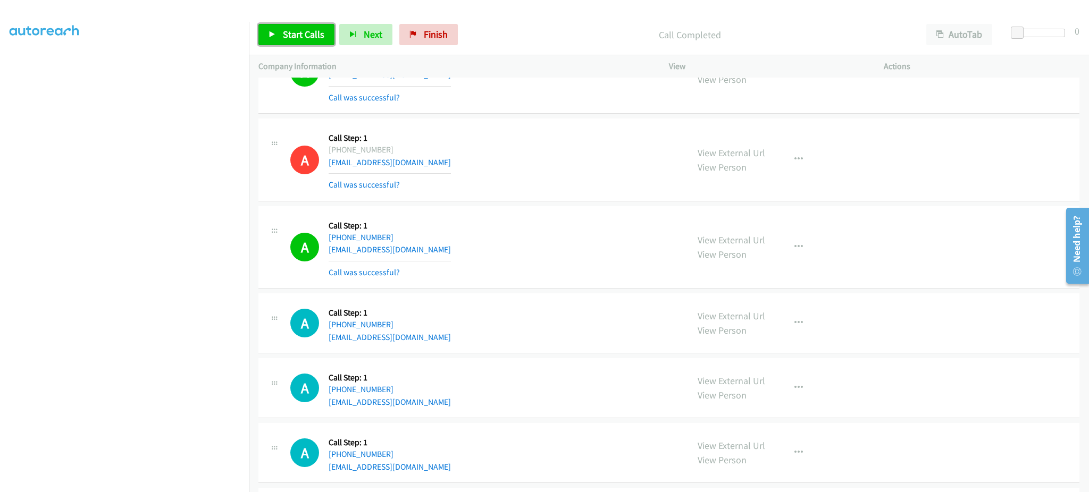
click at [313, 33] on span "Start Calls" at bounding box center [303, 34] width 41 height 12
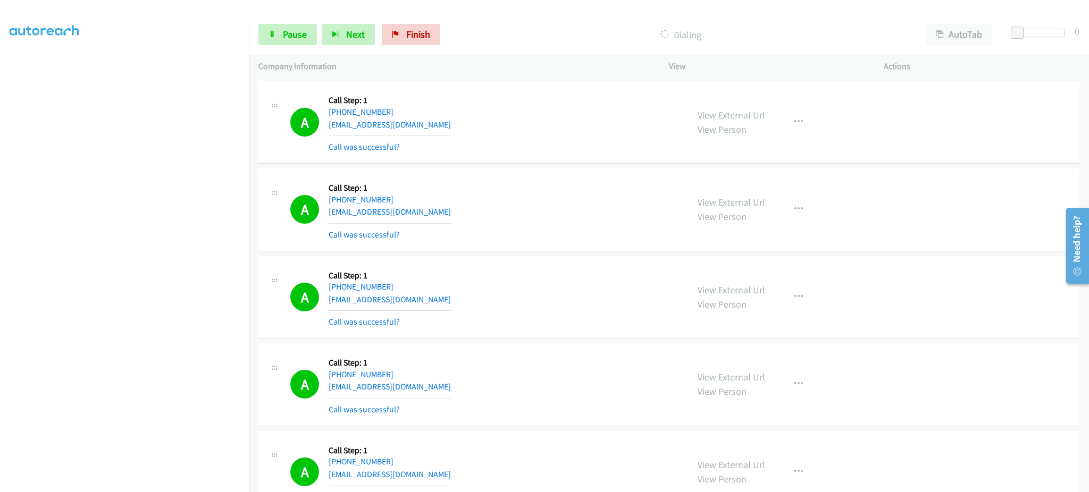
scroll to position [7247, 0]
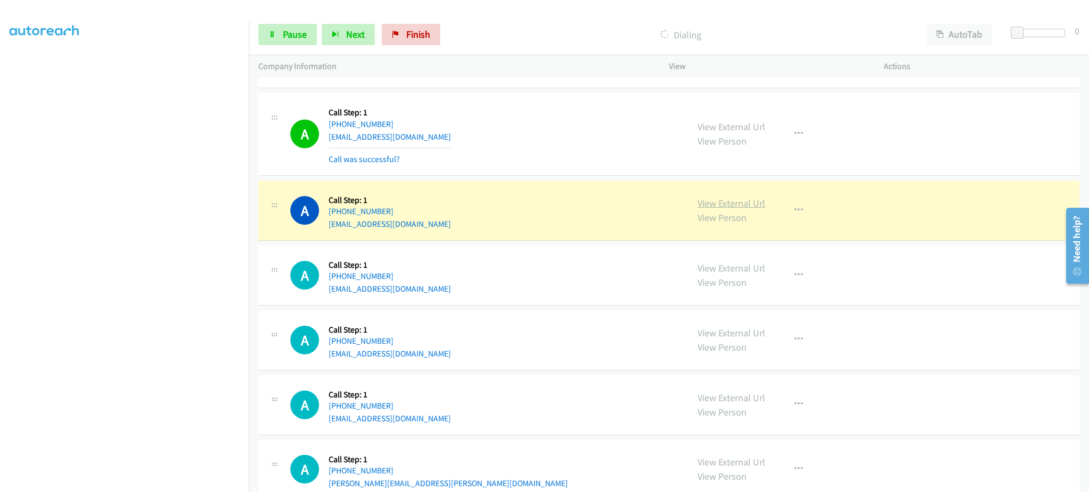
click at [739, 205] on link "View External Url" at bounding box center [731, 203] width 68 height 12
click at [281, 39] on link "Pause" at bounding box center [287, 34] width 58 height 21
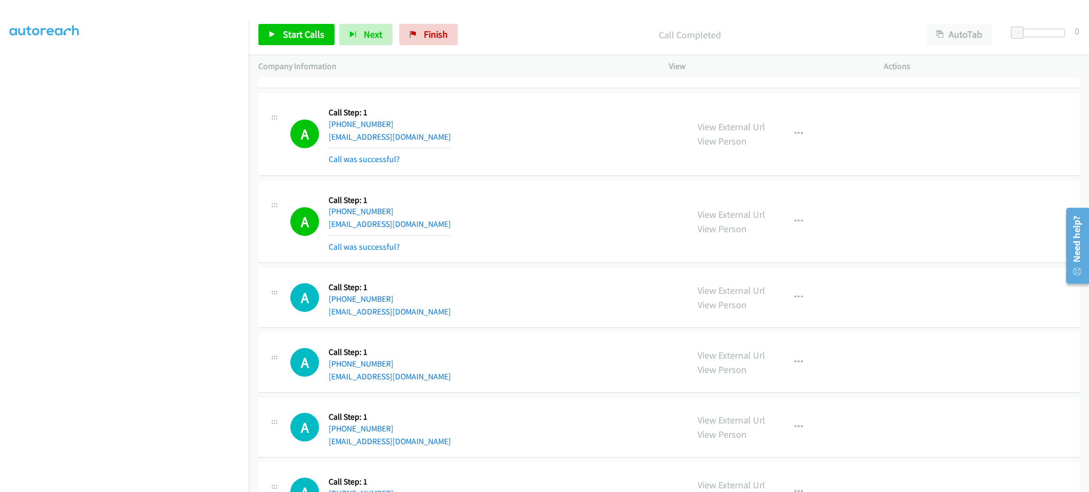
click at [809, 229] on div "View External Url View Person View External Url Email Schedule/Manage Callback …" at bounding box center [800, 221] width 224 height 63
click at [786, 224] on button "button" at bounding box center [798, 221] width 29 height 21
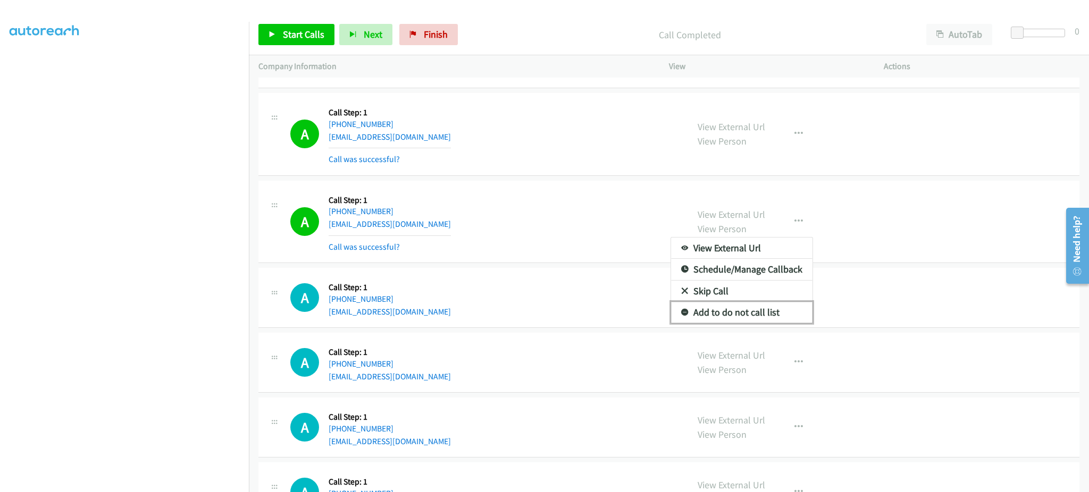
click at [754, 323] on link "Add to do not call list" at bounding box center [741, 312] width 141 height 21
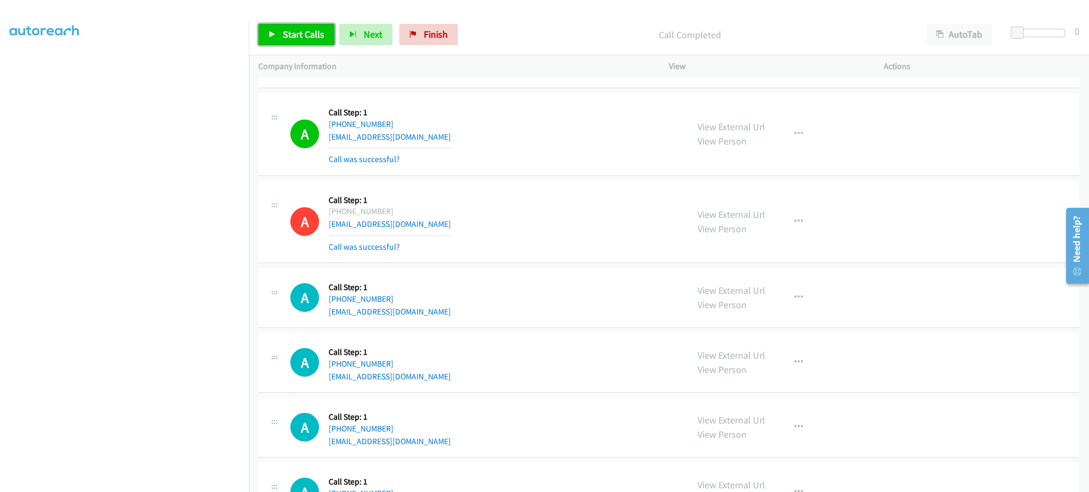
click at [302, 30] on span "Start Calls" at bounding box center [303, 34] width 41 height 12
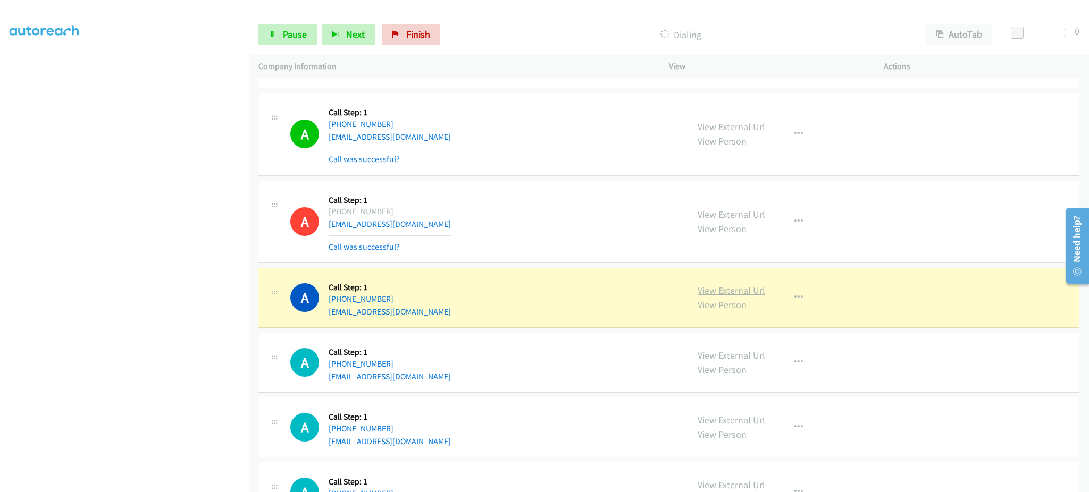
click at [746, 295] on link "View External Url" at bounding box center [731, 290] width 68 height 12
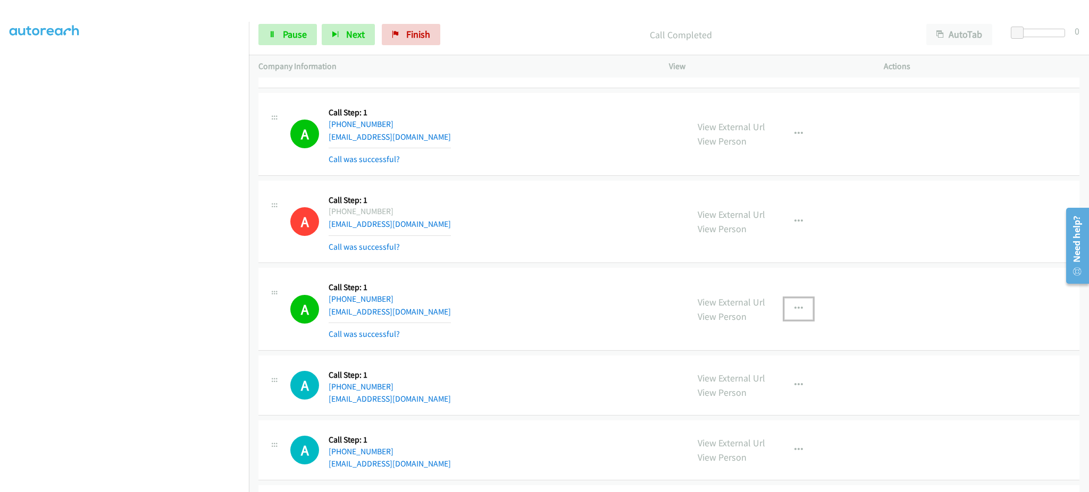
click at [796, 313] on icon "button" at bounding box center [798, 309] width 9 height 9
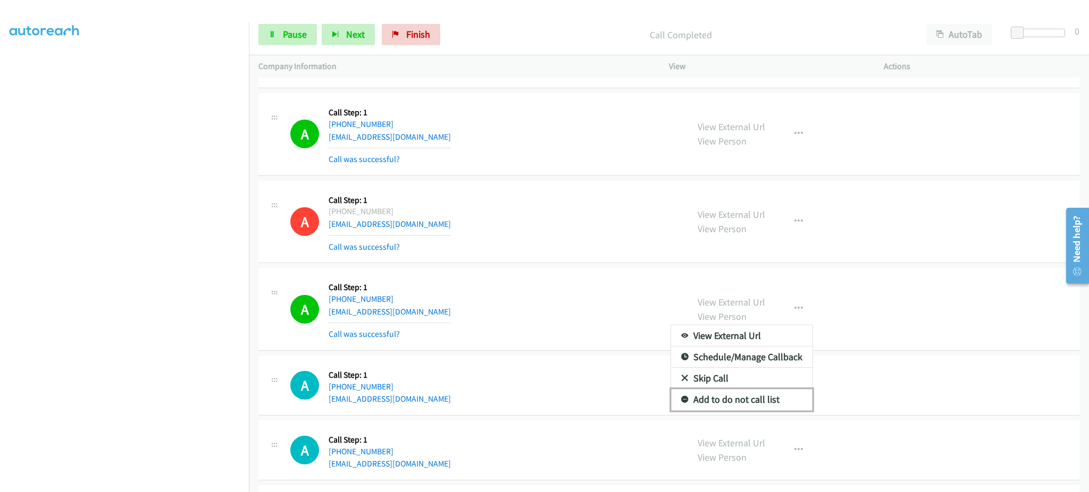
click at [778, 406] on link "Add to do not call list" at bounding box center [741, 399] width 141 height 21
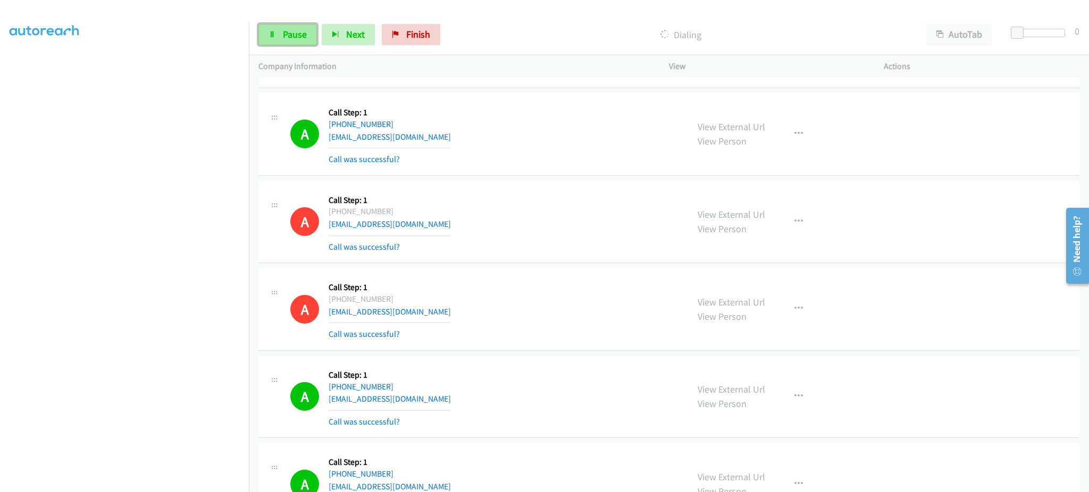
click at [299, 44] on link "Pause" at bounding box center [287, 34] width 58 height 21
drag, startPoint x: 296, startPoint y: 40, endPoint x: 302, endPoint y: 23, distance: 18.4
click at [296, 40] on link "Start Calls" at bounding box center [296, 34] width 76 height 21
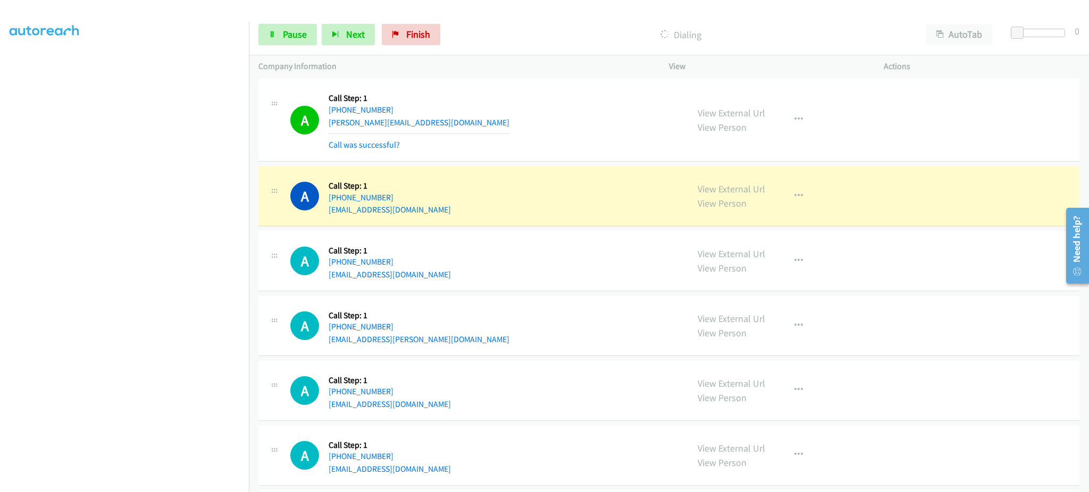
scroll to position [8047, 0]
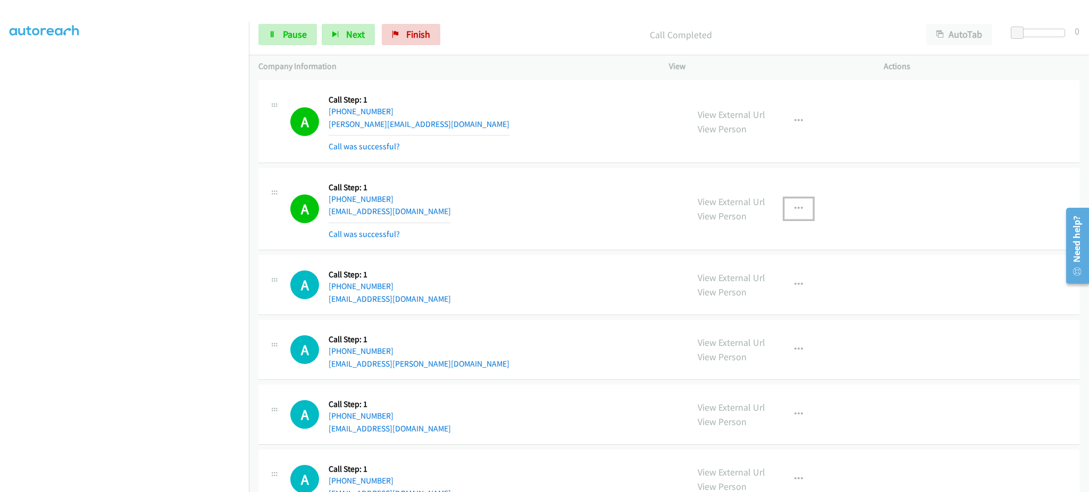
click at [802, 204] on button "button" at bounding box center [798, 208] width 29 height 21
click at [763, 310] on link "Add to do not call list" at bounding box center [741, 299] width 141 height 21
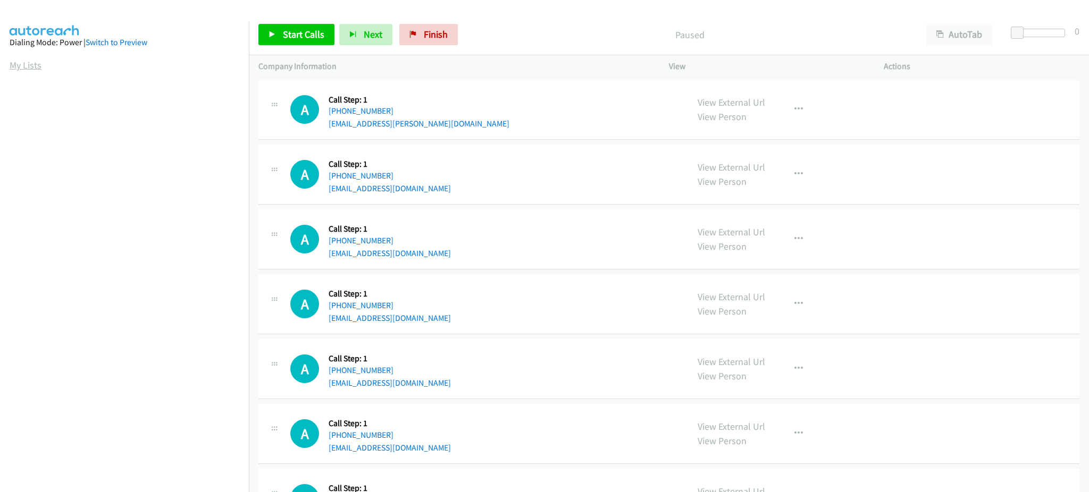
click at [19, 63] on link "My Lists" at bounding box center [26, 65] width 32 height 12
click at [285, 31] on span "Start Calls" at bounding box center [303, 34] width 41 height 12
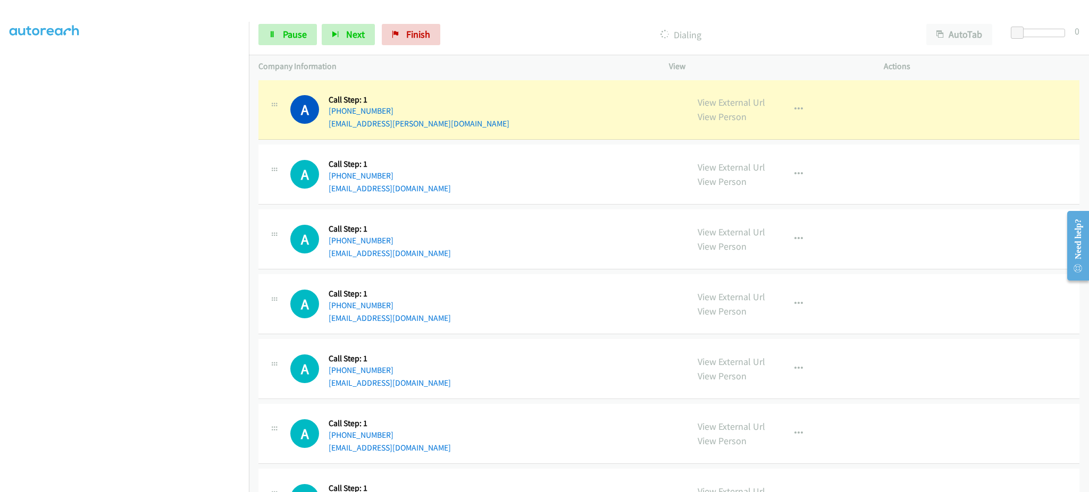
scroll to position [106, 0]
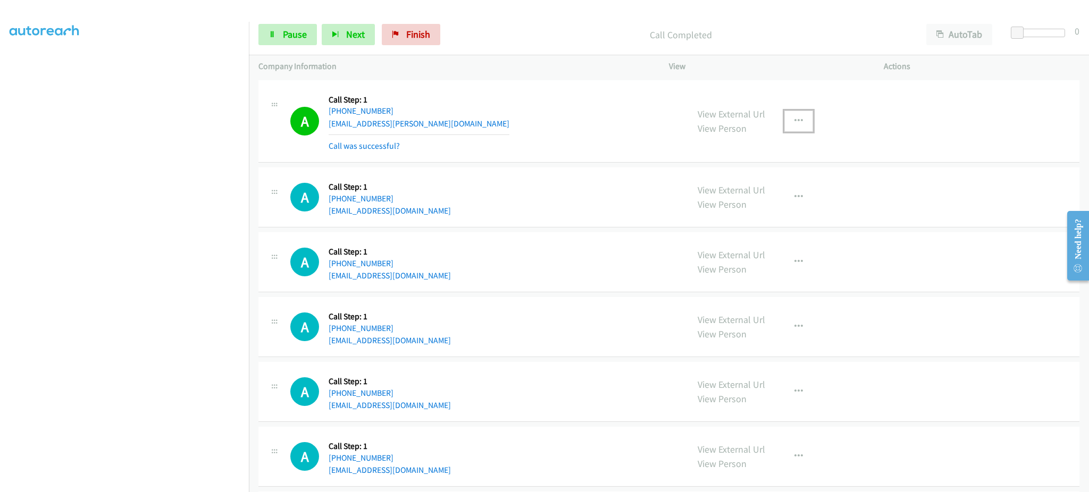
click at [799, 114] on button "button" at bounding box center [798, 121] width 29 height 21
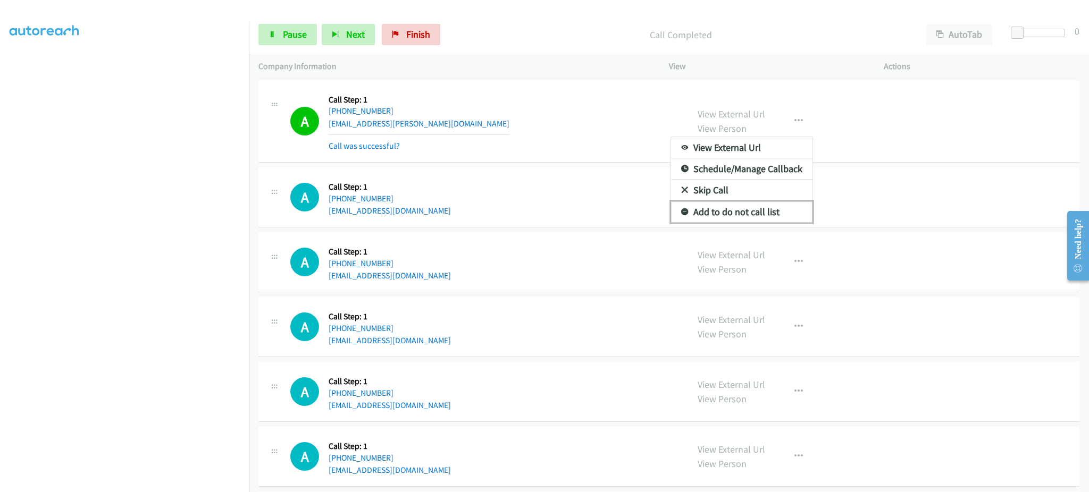
click at [784, 210] on link "Add to do not call list" at bounding box center [741, 211] width 141 height 21
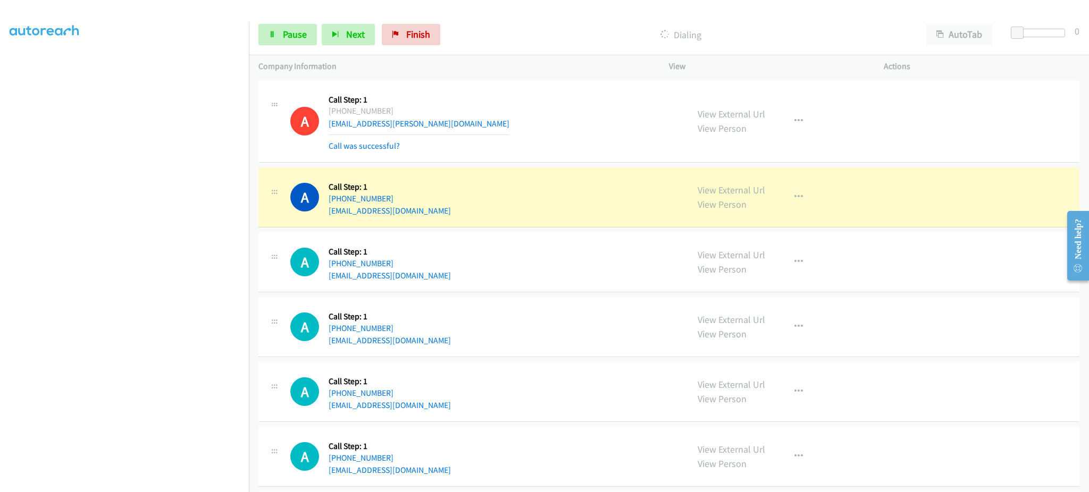
click at [287, 23] on div "Start Calls Pause Next Finish Dialing AutoTab AutoTab 0" at bounding box center [669, 34] width 840 height 41
click at [303, 33] on span "Pause" at bounding box center [295, 34] width 24 height 12
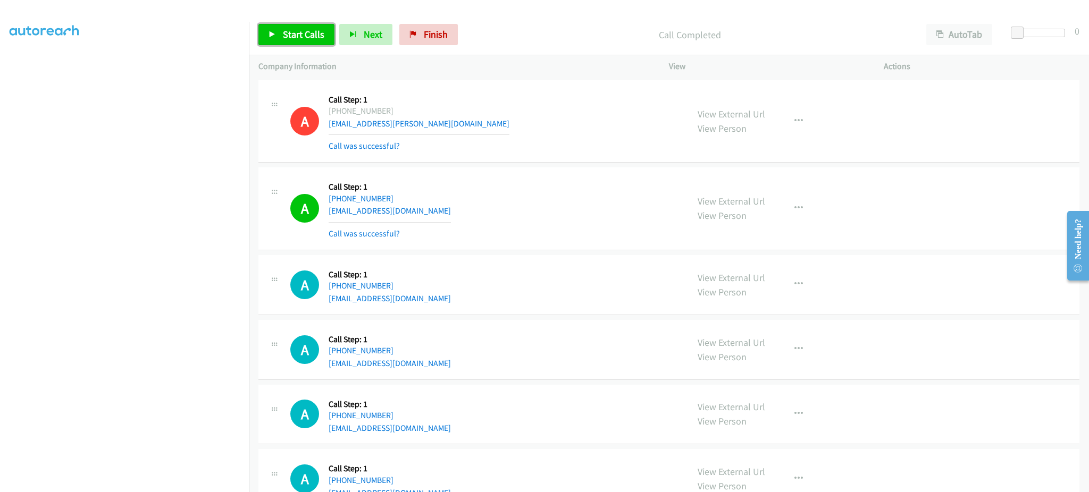
click at [311, 29] on span "Start Calls" at bounding box center [303, 34] width 41 height 12
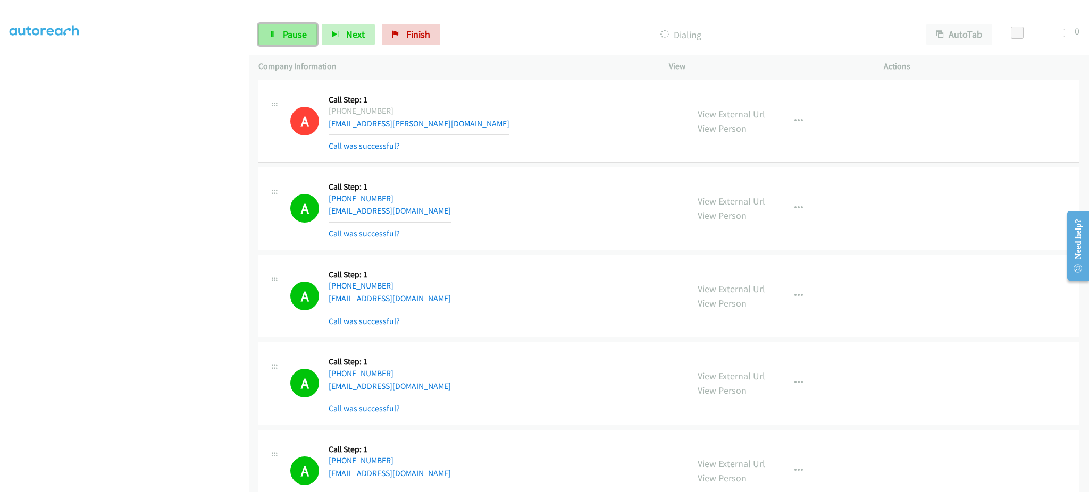
click at [299, 29] on span "Pause" at bounding box center [295, 34] width 24 height 12
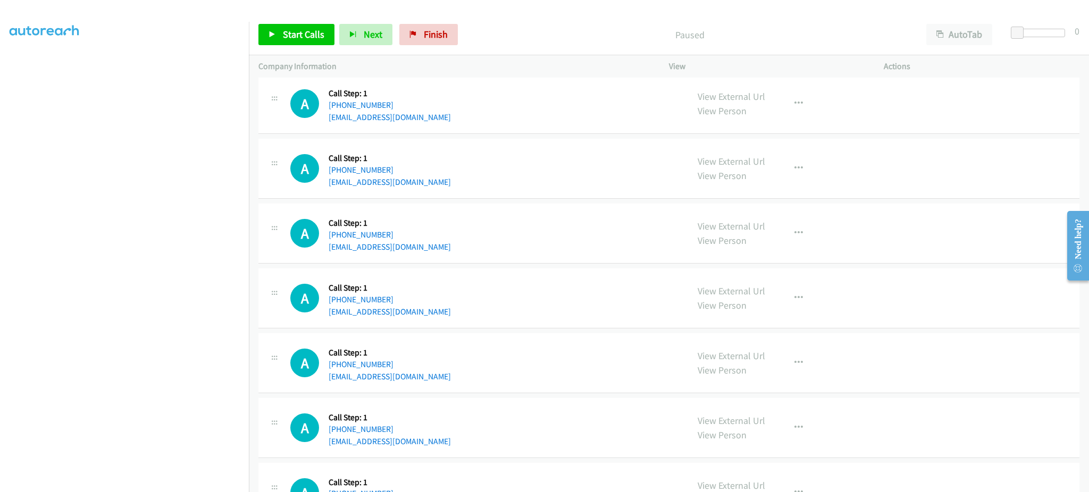
scroll to position [425, 0]
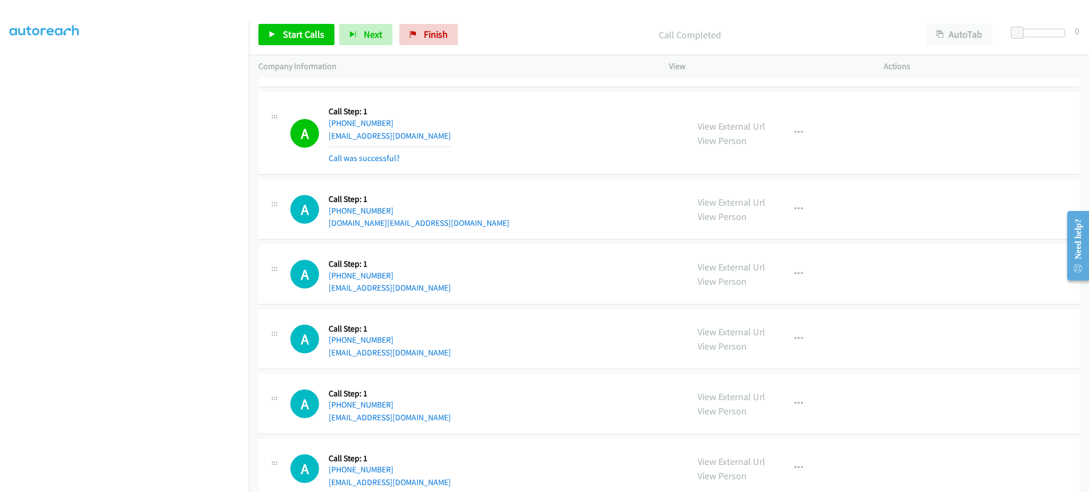
click at [813, 123] on div "View External Url View Person View External Url Email Schedule/Manage Callback …" at bounding box center [800, 133] width 224 height 63
click at [796, 131] on icon "button" at bounding box center [798, 133] width 9 height 9
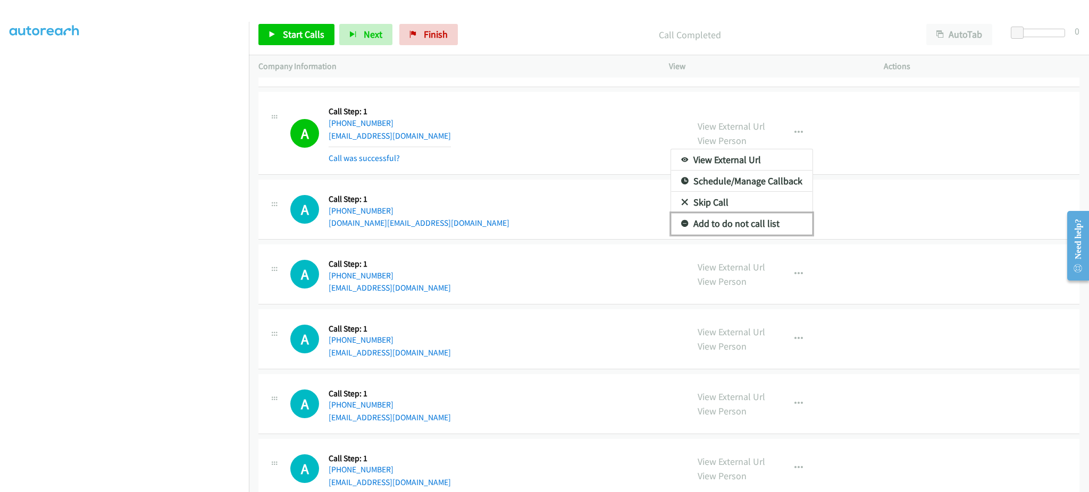
click at [785, 221] on link "Add to do not call list" at bounding box center [741, 223] width 141 height 21
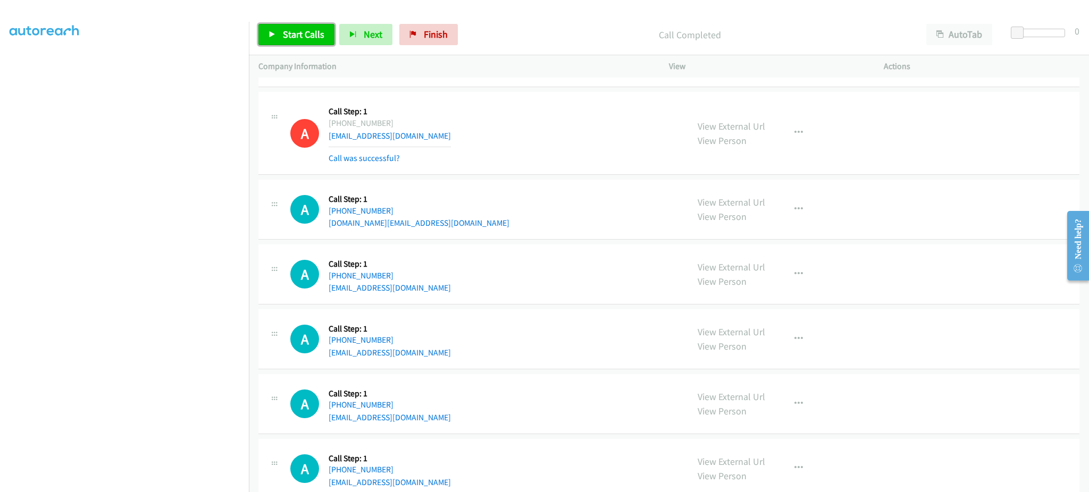
click at [305, 43] on link "Start Calls" at bounding box center [296, 34] width 76 height 21
click at [338, 24] on button "Next" at bounding box center [348, 34] width 53 height 21
click at [269, 35] on icon at bounding box center [271, 34] width 7 height 7
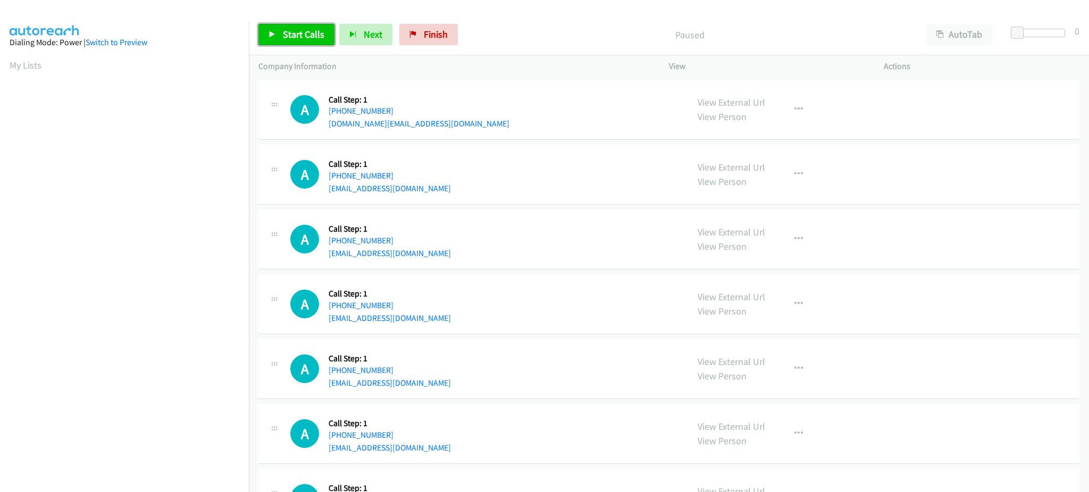
click at [308, 32] on span "Start Calls" at bounding box center [303, 34] width 41 height 12
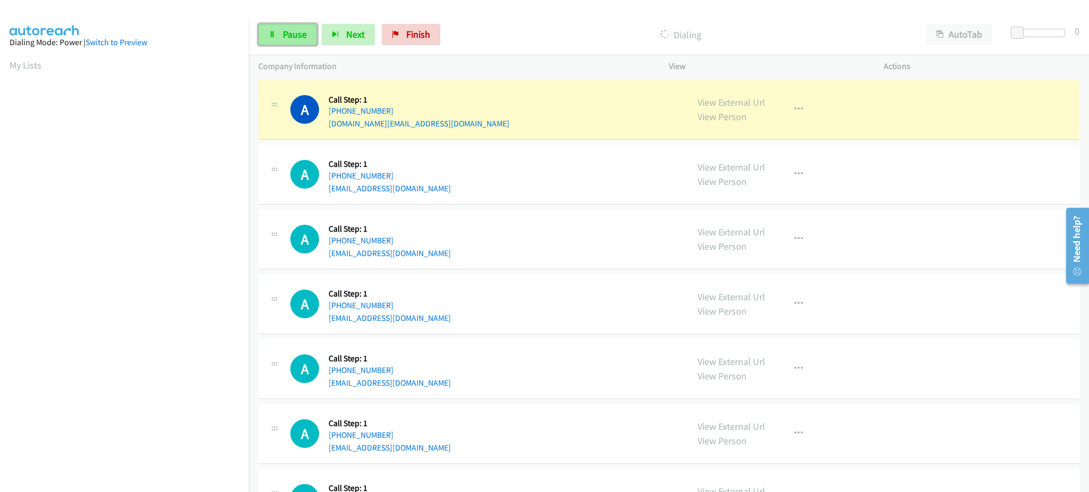
click at [295, 28] on span "Pause" at bounding box center [295, 34] width 24 height 12
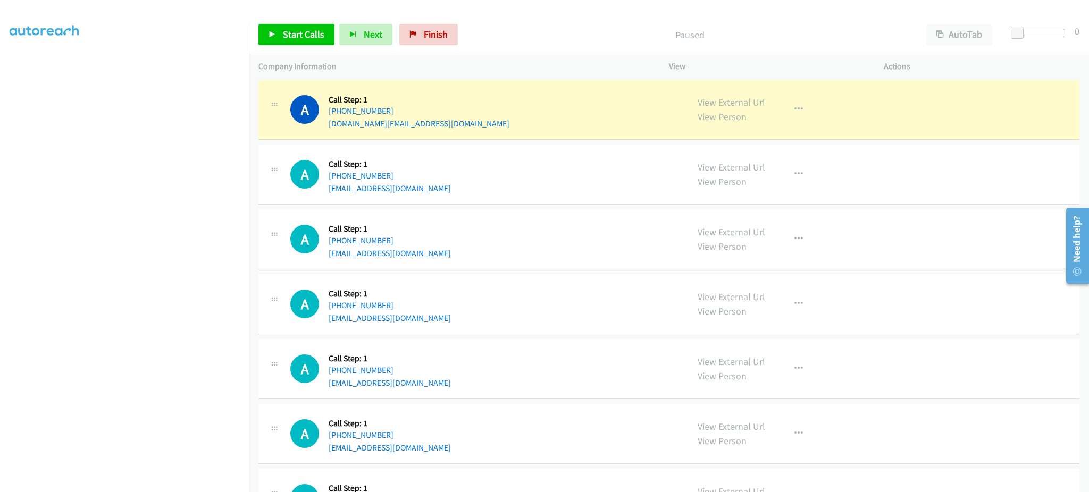
scroll to position [106, 0]
click at [794, 112] on icon "button" at bounding box center [798, 109] width 9 height 9
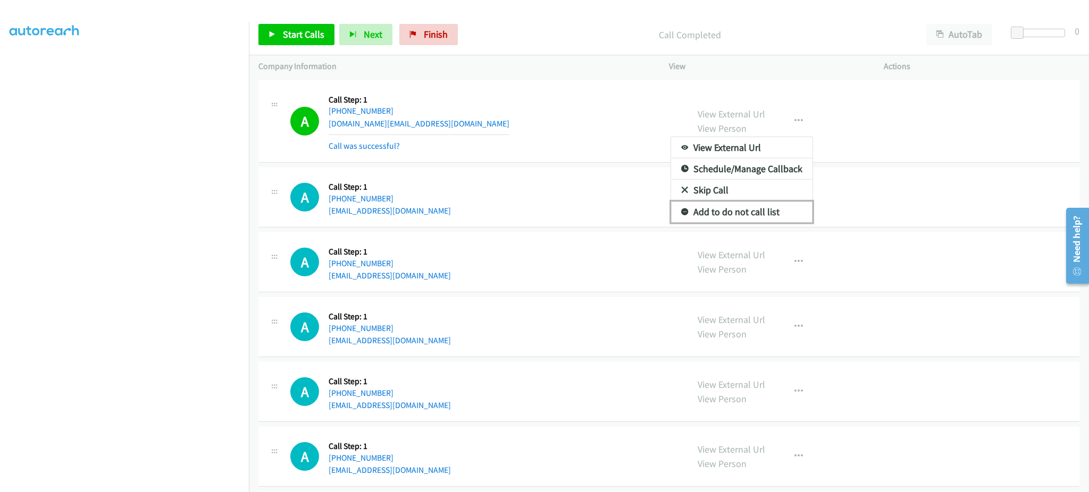
click at [764, 206] on link "Add to do not call list" at bounding box center [741, 211] width 141 height 21
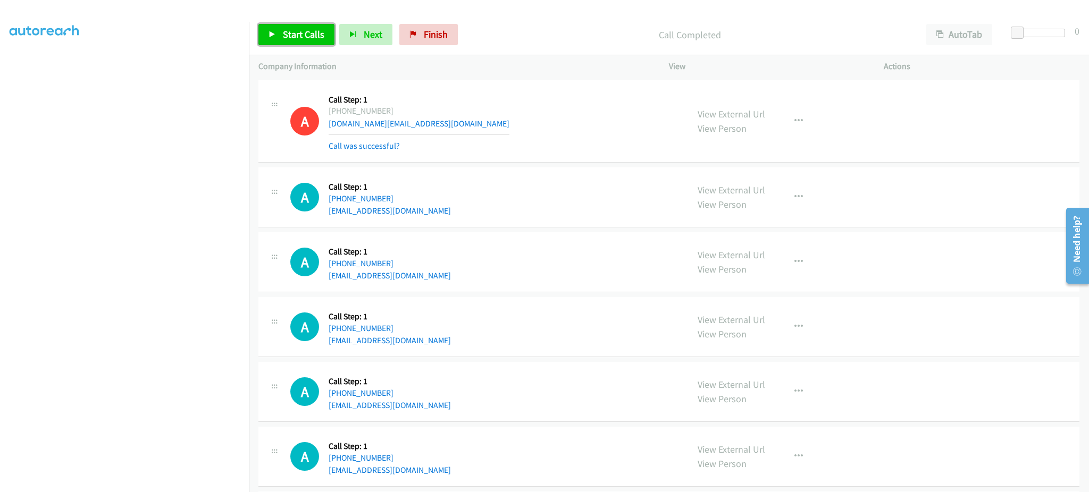
click at [286, 28] on span "Start Calls" at bounding box center [303, 34] width 41 height 12
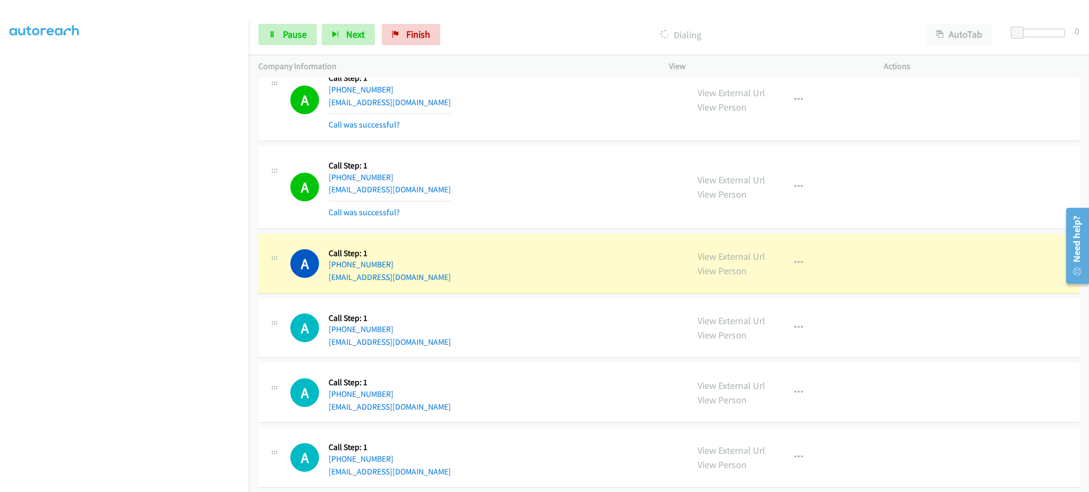
scroll to position [638, 0]
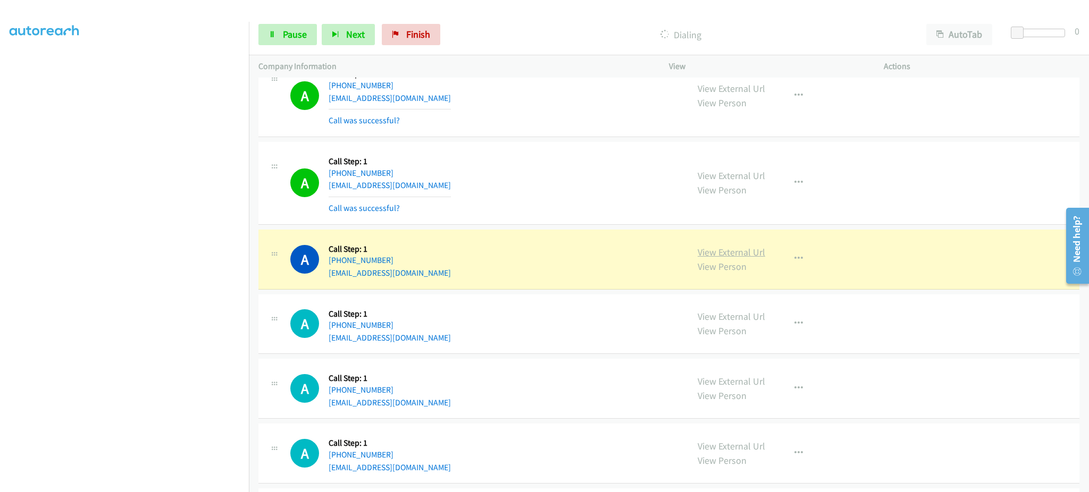
click at [743, 255] on link "View External Url" at bounding box center [731, 252] width 68 height 12
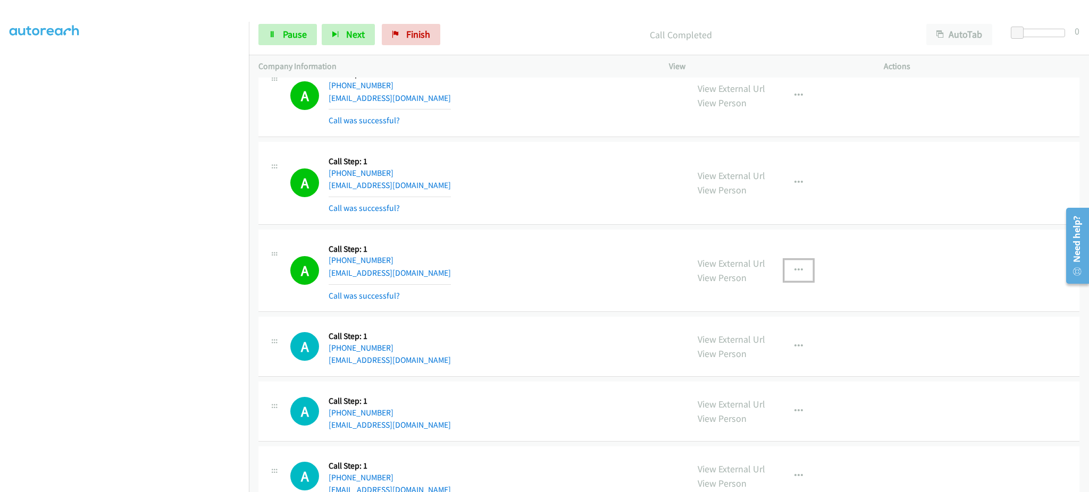
click at [798, 264] on button "button" at bounding box center [798, 270] width 29 height 21
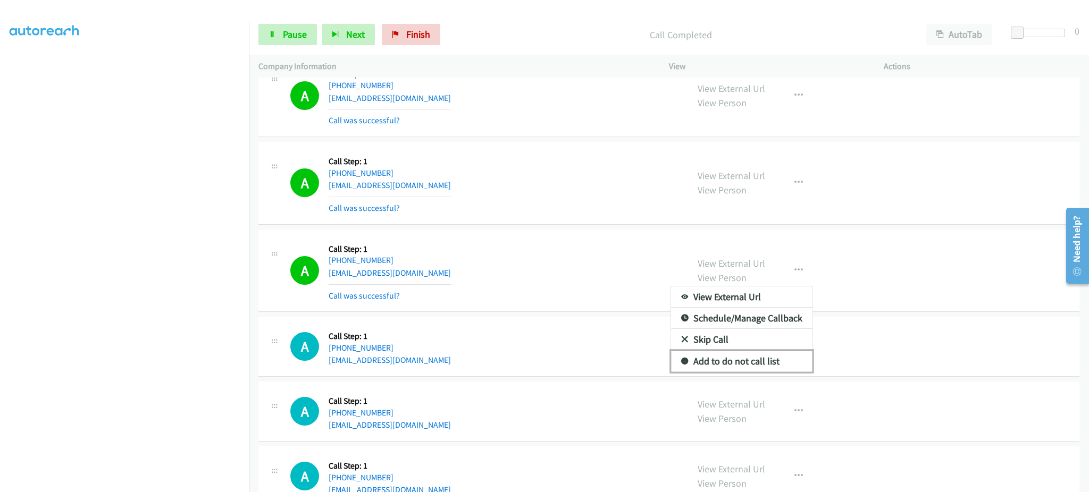
click at [764, 357] on link "Add to do not call list" at bounding box center [741, 361] width 141 height 21
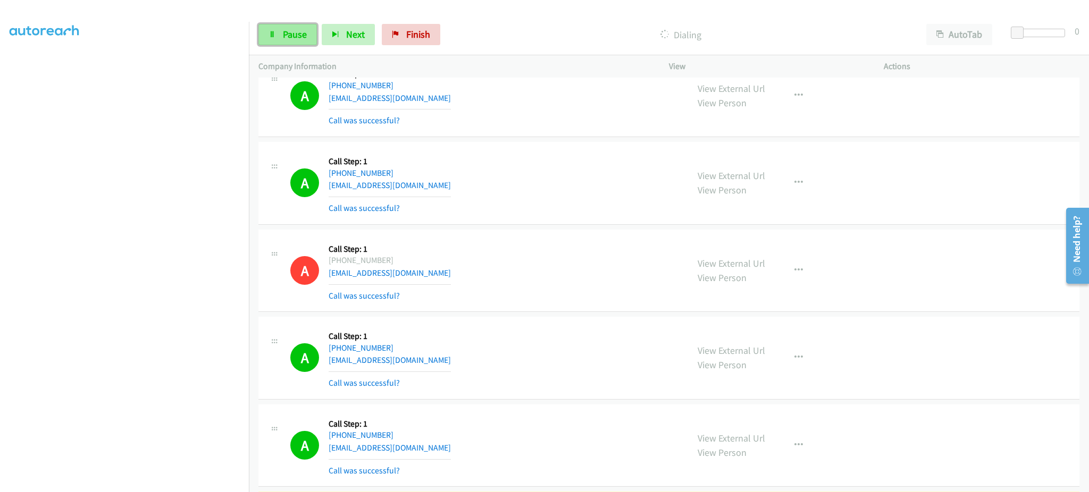
click at [308, 35] on link "Pause" at bounding box center [287, 34] width 58 height 21
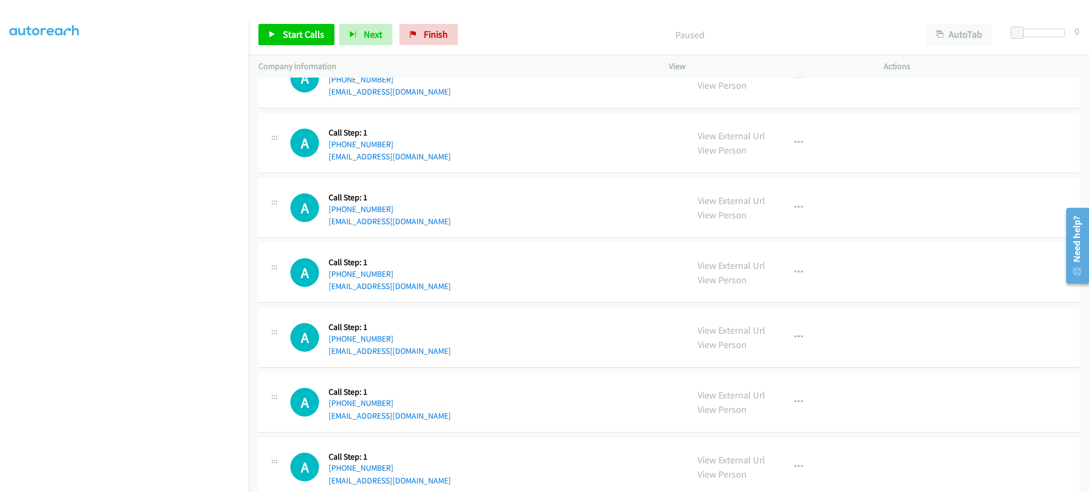
scroll to position [850, 0]
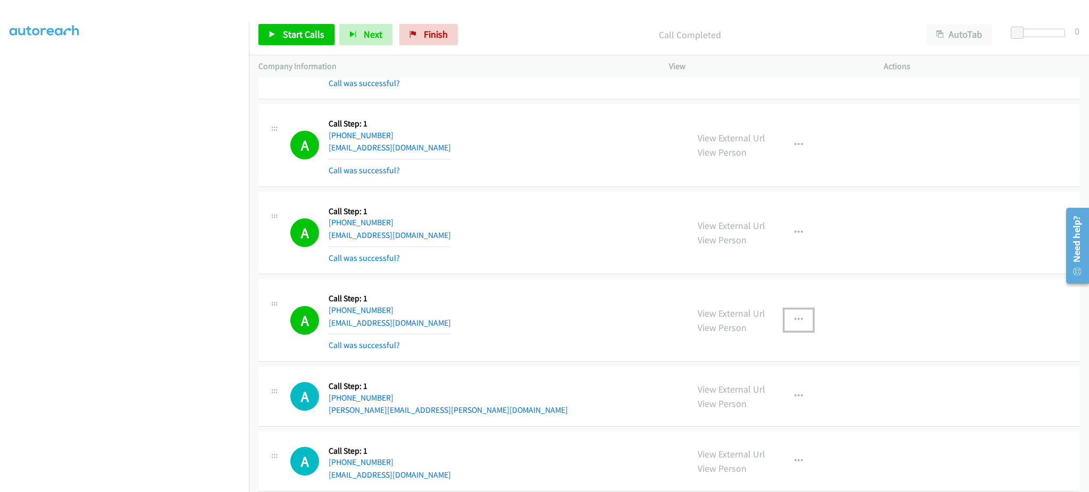
click at [800, 320] on button "button" at bounding box center [798, 319] width 29 height 21
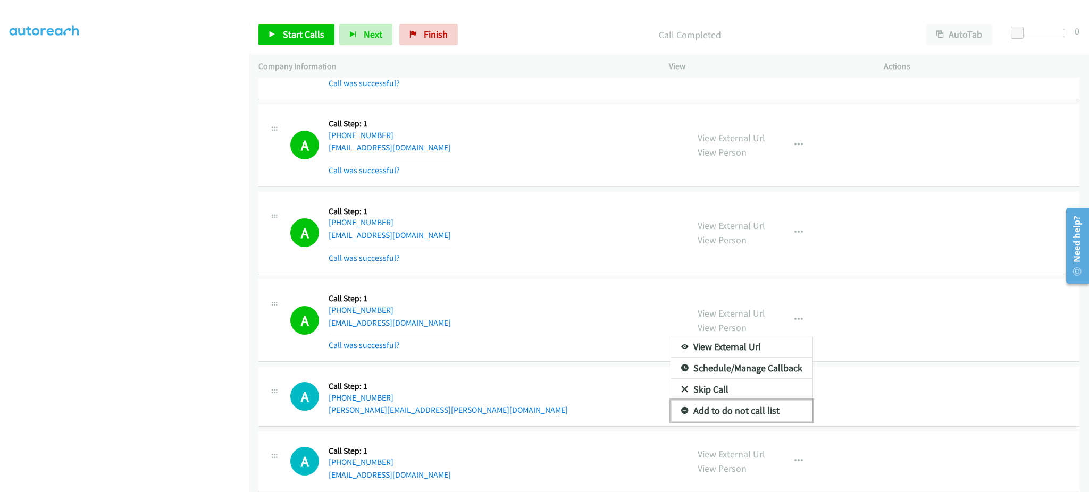
click at [766, 422] on link "Add to do not call list" at bounding box center [741, 410] width 141 height 21
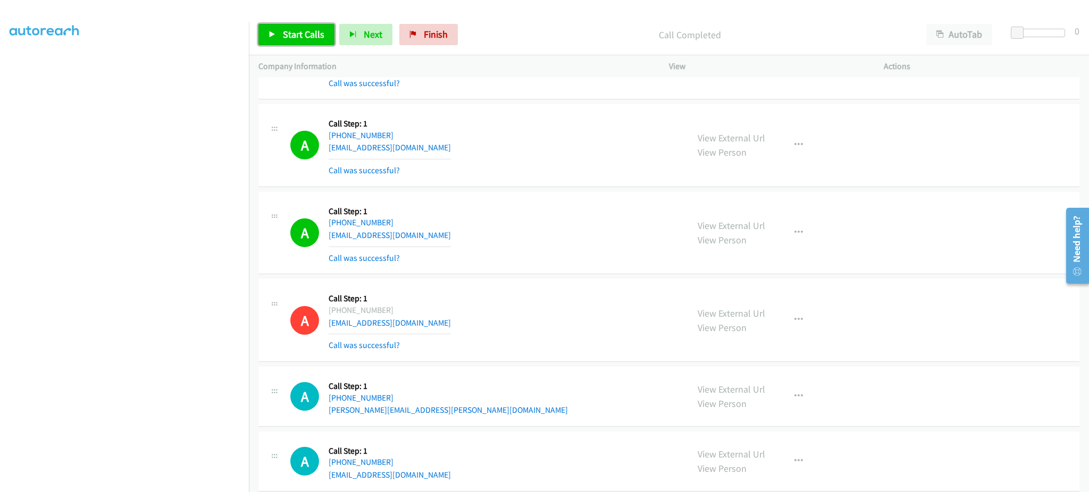
click at [312, 41] on link "Start Calls" at bounding box center [296, 34] width 76 height 21
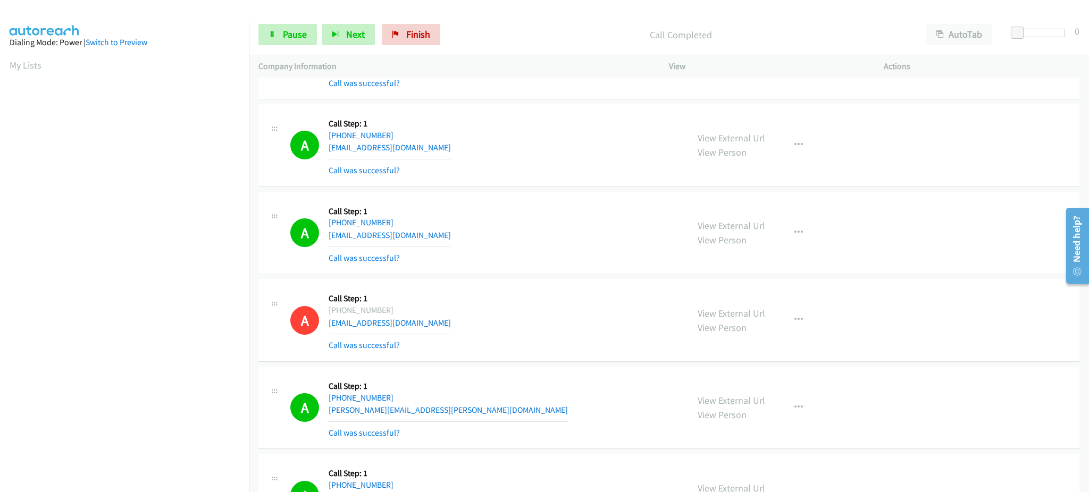
scroll to position [1231, 0]
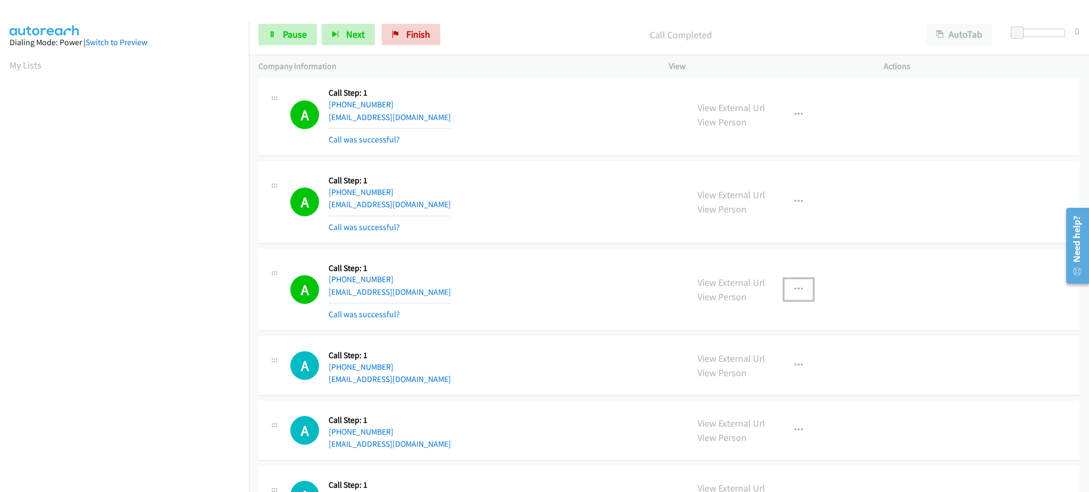
click at [795, 293] on icon "button" at bounding box center [798, 289] width 9 height 9
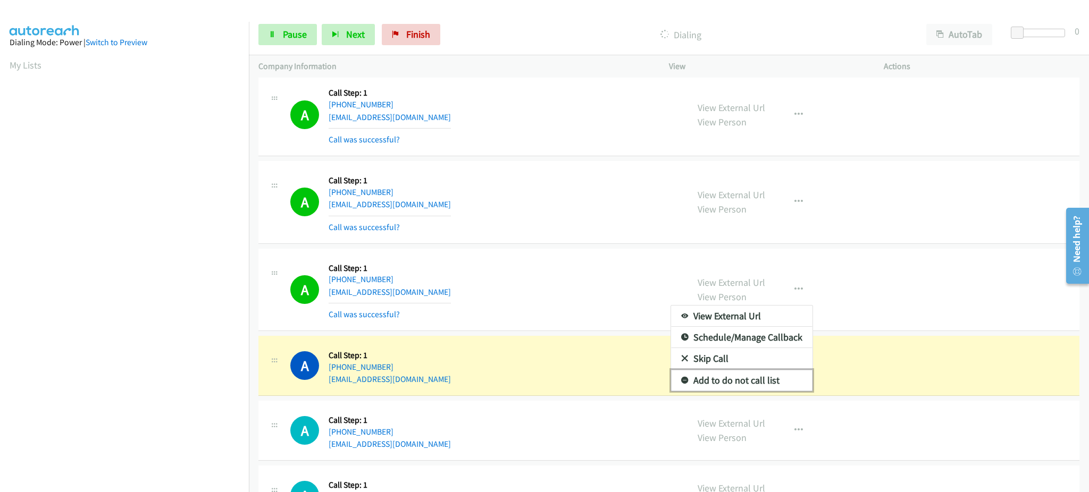
click at [768, 370] on link "Add to do not call list" at bounding box center [741, 380] width 141 height 21
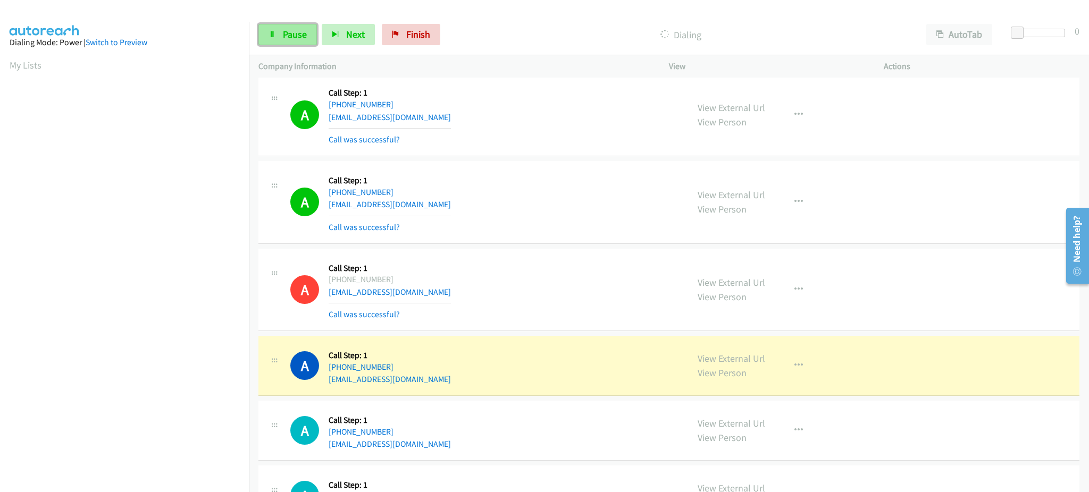
click at [302, 29] on span "Pause" at bounding box center [295, 34] width 24 height 12
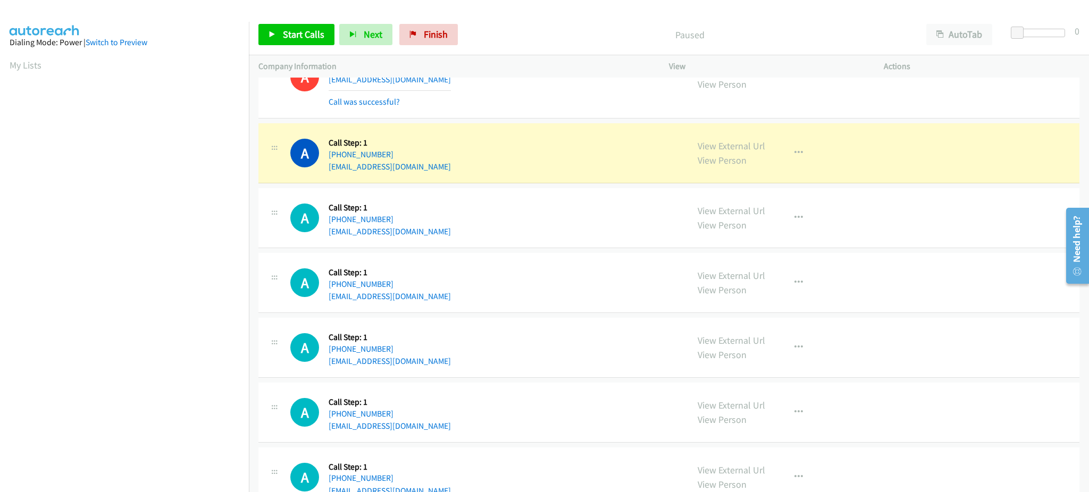
scroll to position [106, 0]
click at [154, 480] on section at bounding box center [125, 240] width 230 height 509
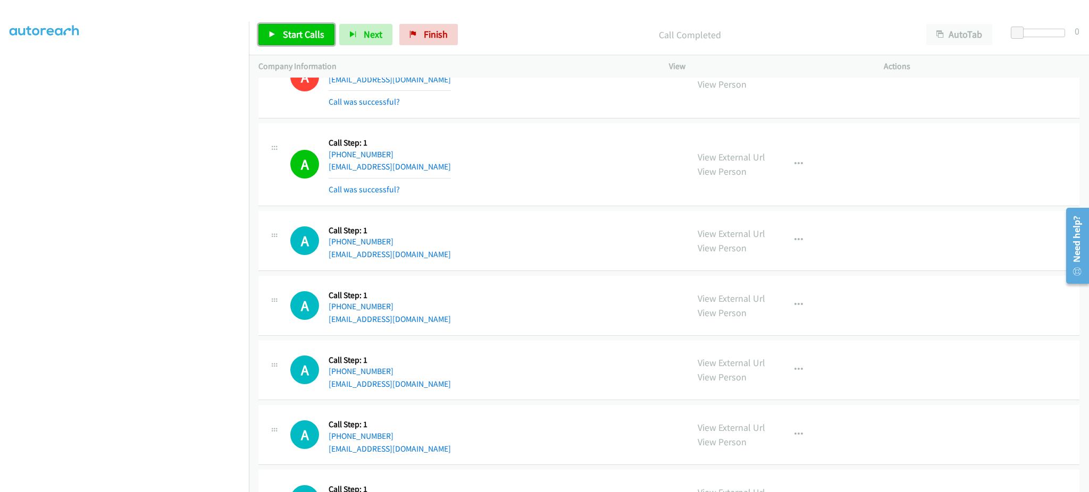
drag, startPoint x: 295, startPoint y: 36, endPoint x: 302, endPoint y: 33, distance: 7.6
click at [295, 37] on span "Start Calls" at bounding box center [303, 34] width 41 height 12
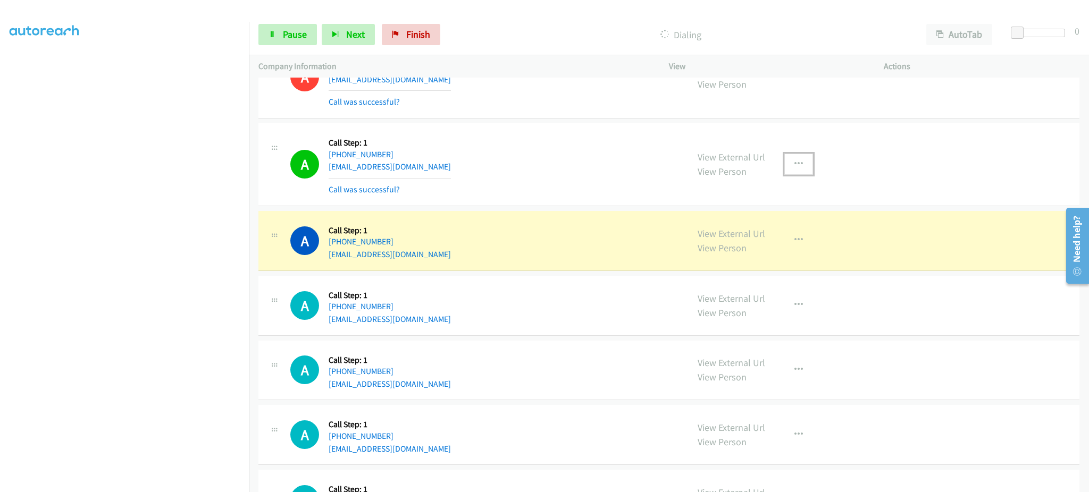
click at [797, 166] on button "button" at bounding box center [798, 164] width 29 height 21
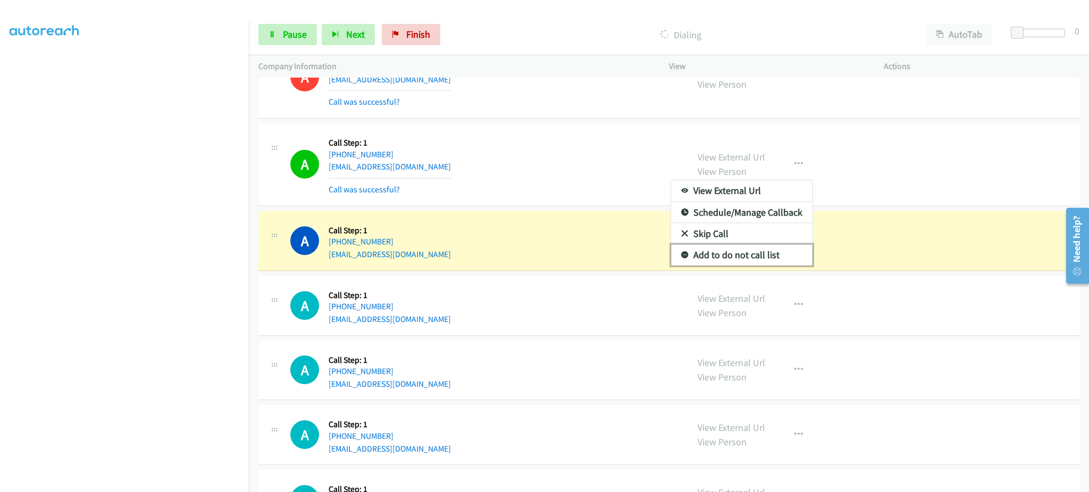
click at [767, 255] on link "Add to do not call list" at bounding box center [741, 255] width 141 height 21
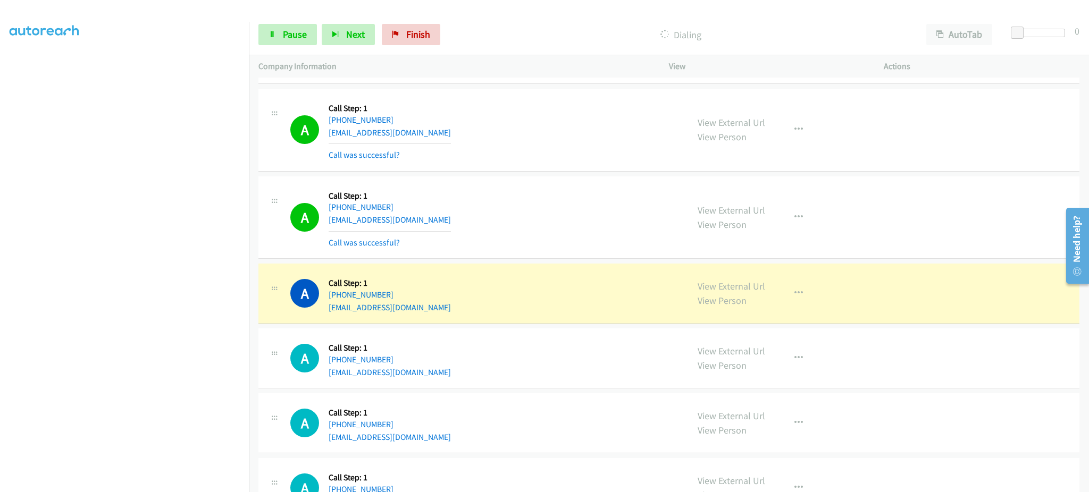
scroll to position [1656, 0]
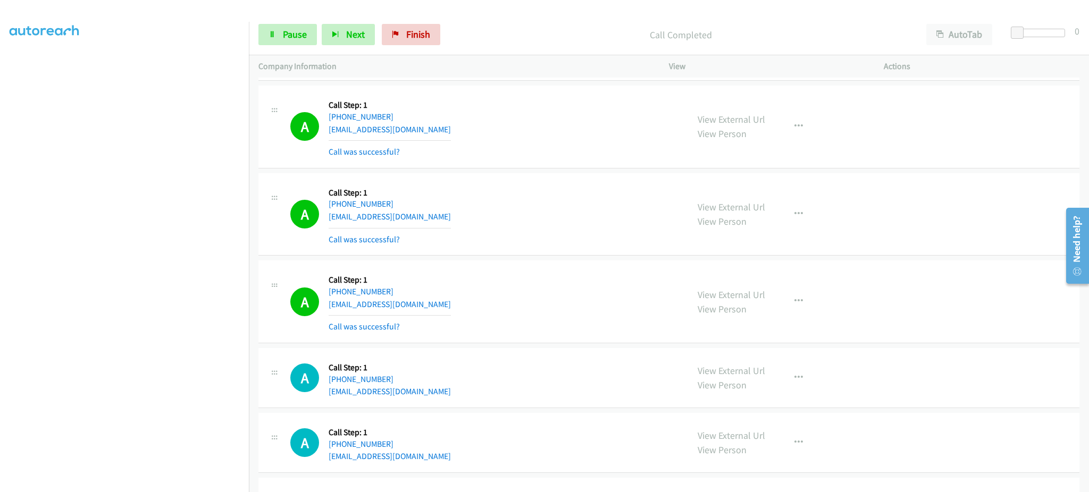
click at [803, 290] on div "View External Url View Person View External Url Email Schedule/Manage Callback …" at bounding box center [800, 301] width 224 height 63
click at [801, 298] on button "button" at bounding box center [798, 301] width 29 height 21
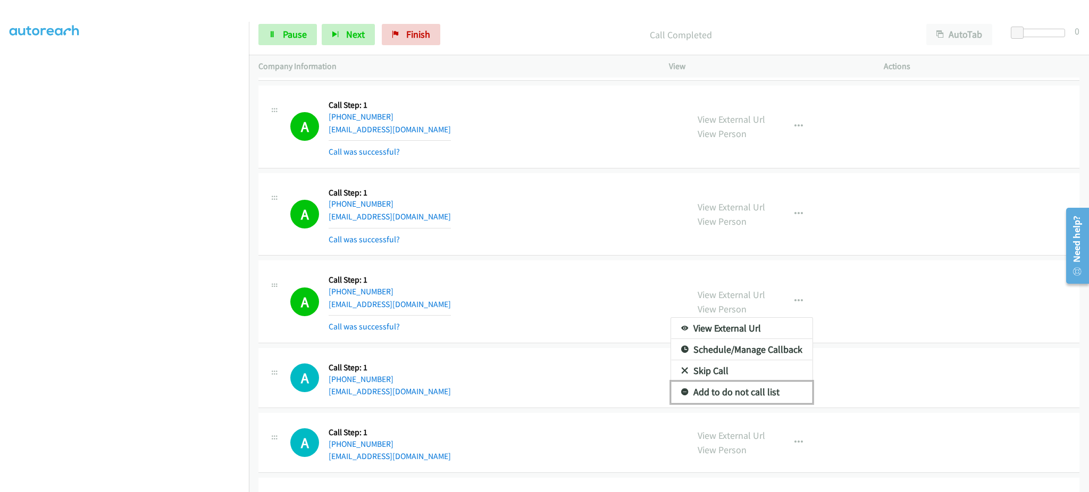
click at [772, 388] on link "Add to do not call list" at bounding box center [741, 392] width 141 height 21
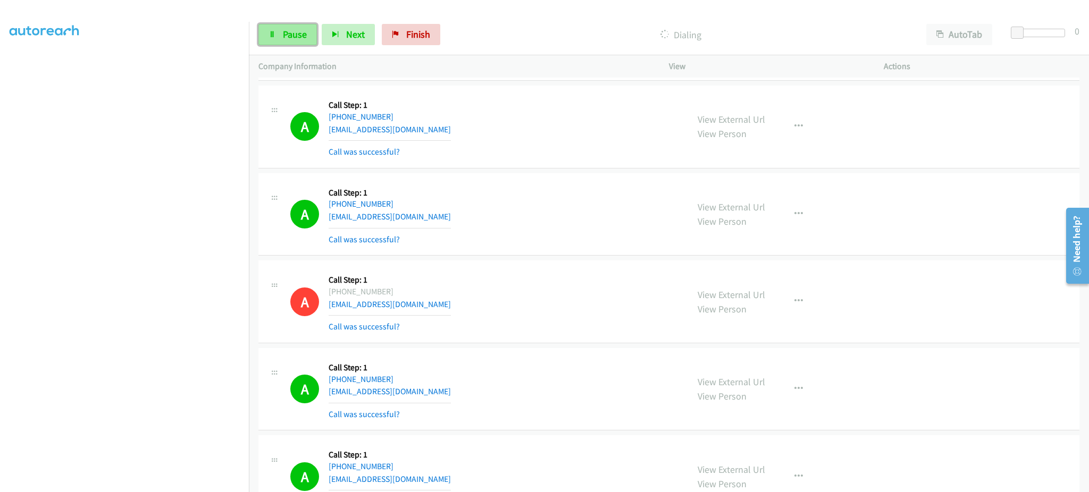
click at [287, 37] on span "Pause" at bounding box center [295, 34] width 24 height 12
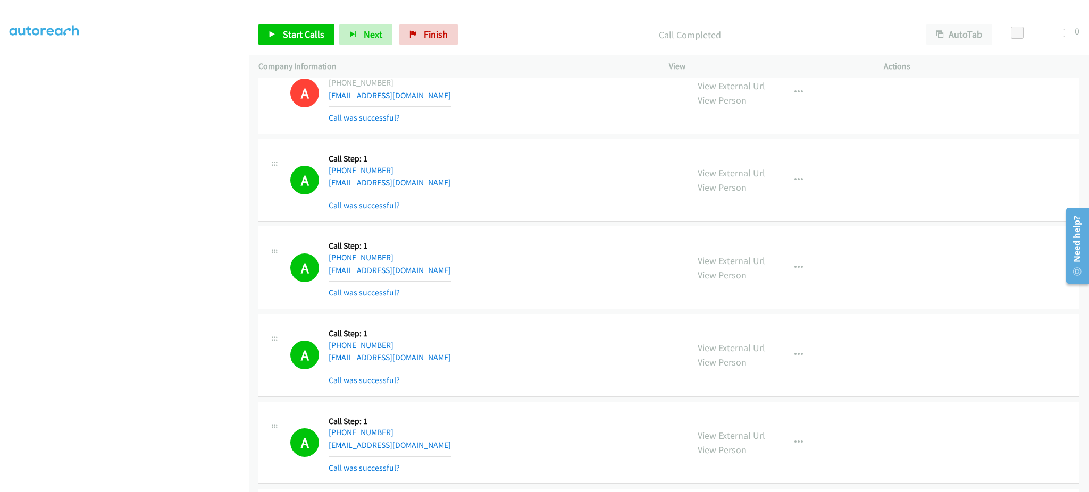
scroll to position [1869, 0]
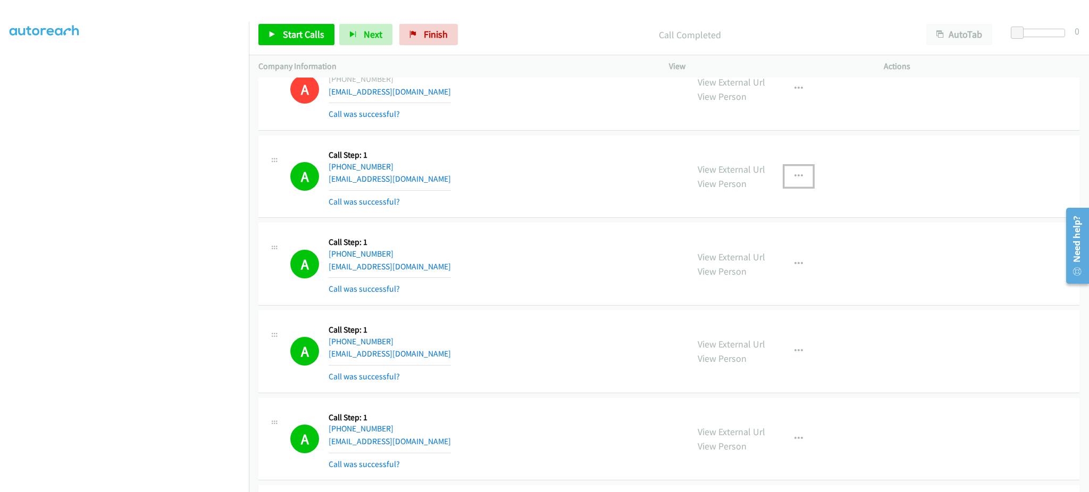
click at [794, 176] on icon "button" at bounding box center [798, 176] width 9 height 9
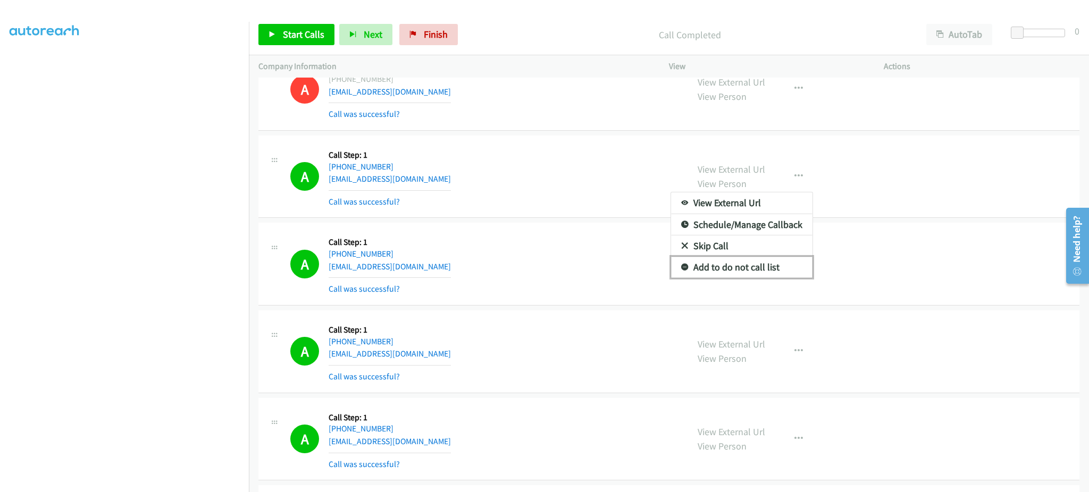
click at [770, 262] on link "Add to do not call list" at bounding box center [741, 267] width 141 height 21
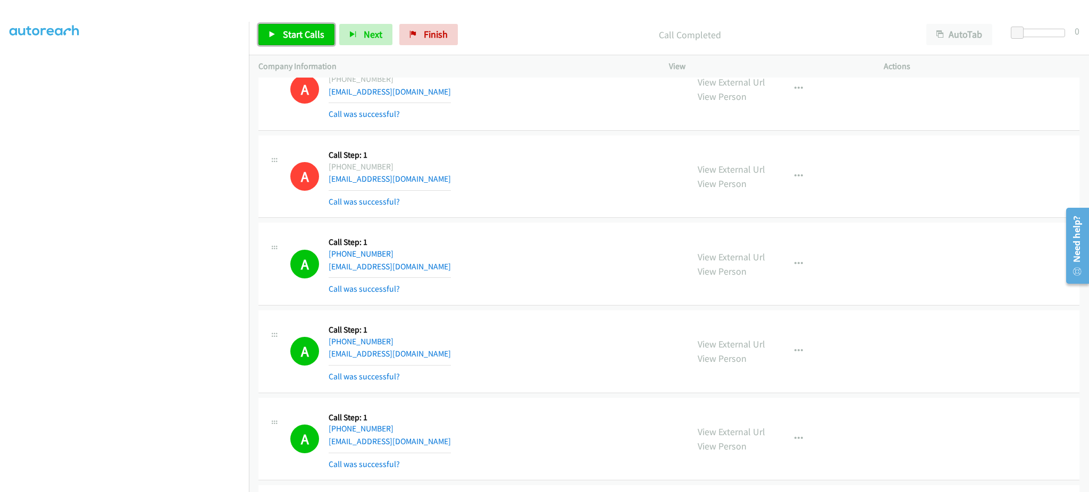
click at [317, 35] on span "Start Calls" at bounding box center [303, 34] width 41 height 12
click at [301, 21] on div "Start Calls Pause Next Finish Dialing AutoTab AutoTab 0" at bounding box center [669, 34] width 840 height 41
click at [283, 35] on span "Pause" at bounding box center [295, 34] width 24 height 12
click at [285, 38] on span "Start Calls" at bounding box center [303, 34] width 41 height 12
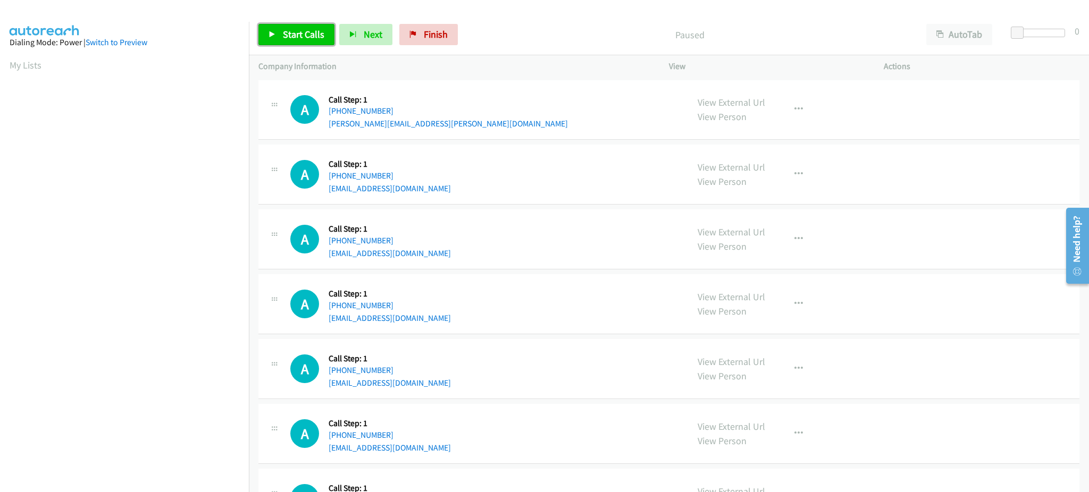
click at [310, 39] on span "Start Calls" at bounding box center [303, 34] width 41 height 12
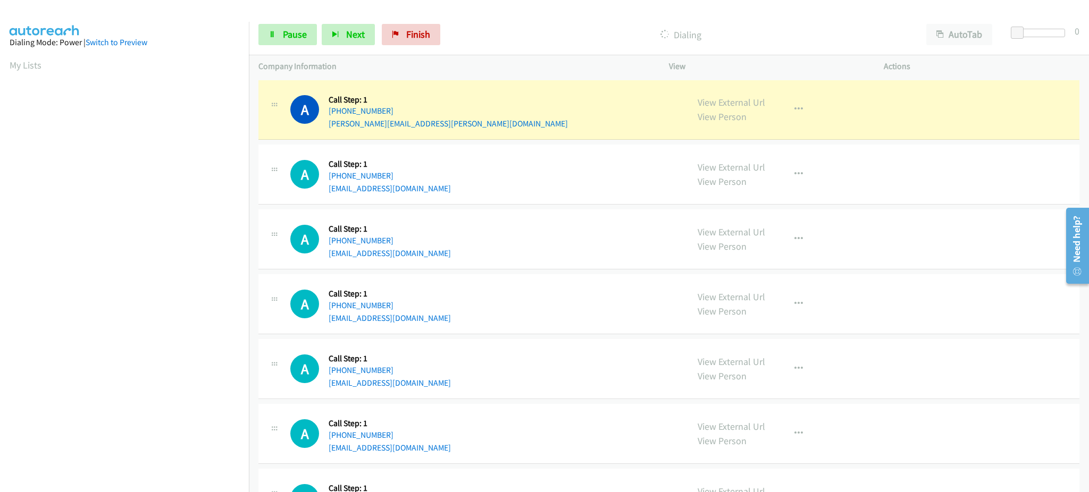
scroll to position [106, 0]
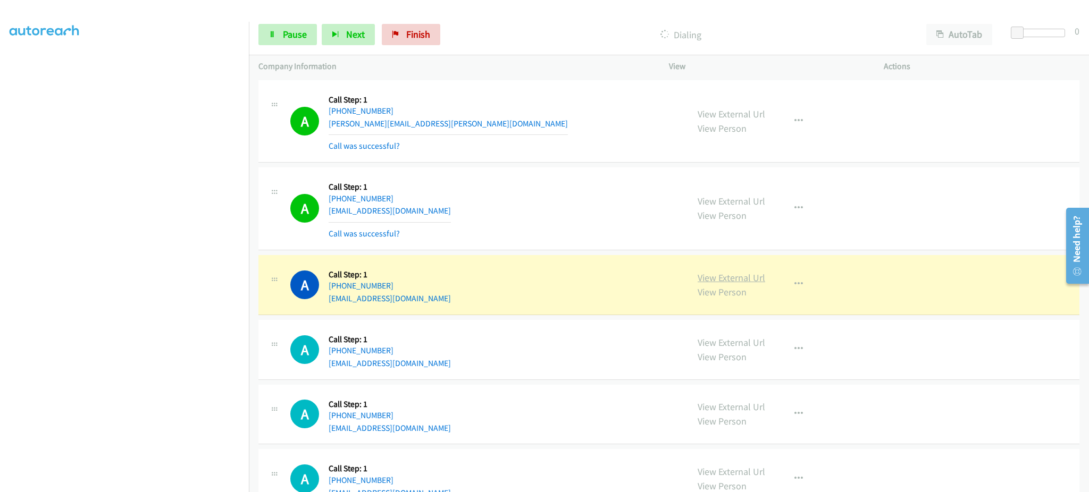
click at [729, 281] on link "View External Url" at bounding box center [731, 278] width 68 height 12
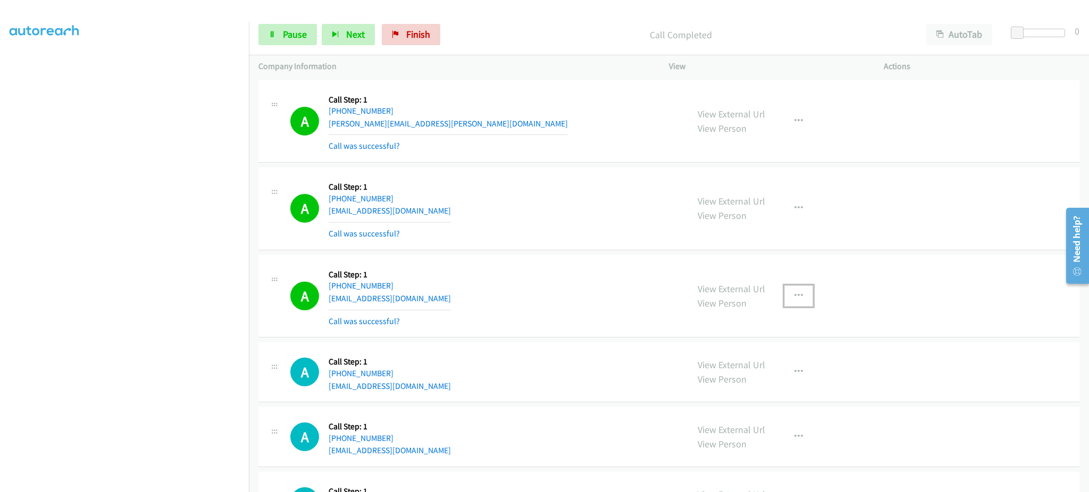
click at [804, 300] on button "button" at bounding box center [798, 295] width 29 height 21
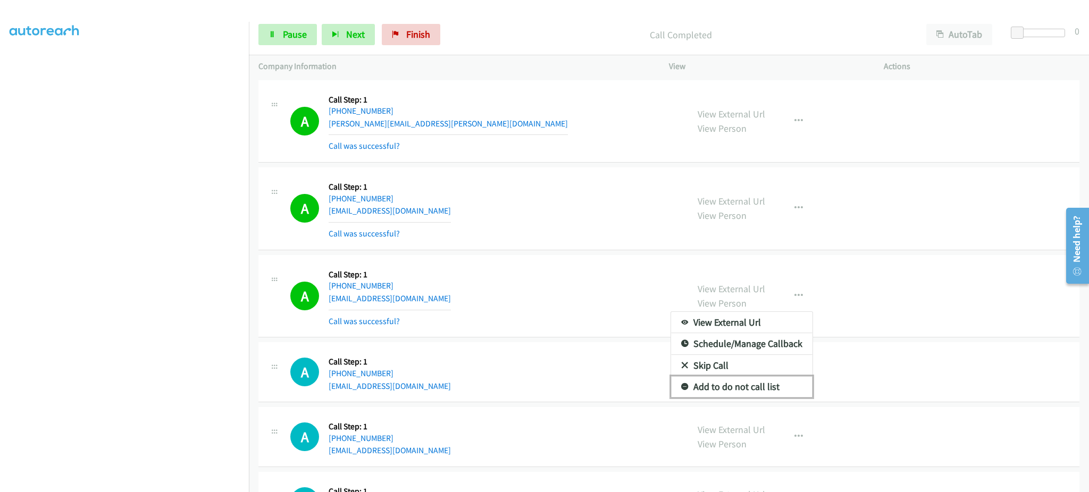
click at [778, 391] on link "Add to do not call list" at bounding box center [741, 386] width 141 height 21
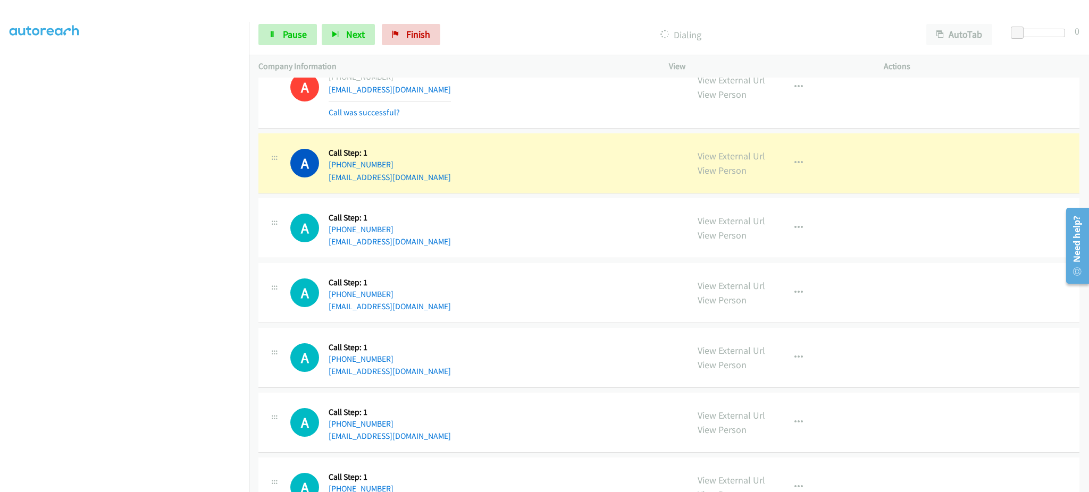
scroll to position [213, 0]
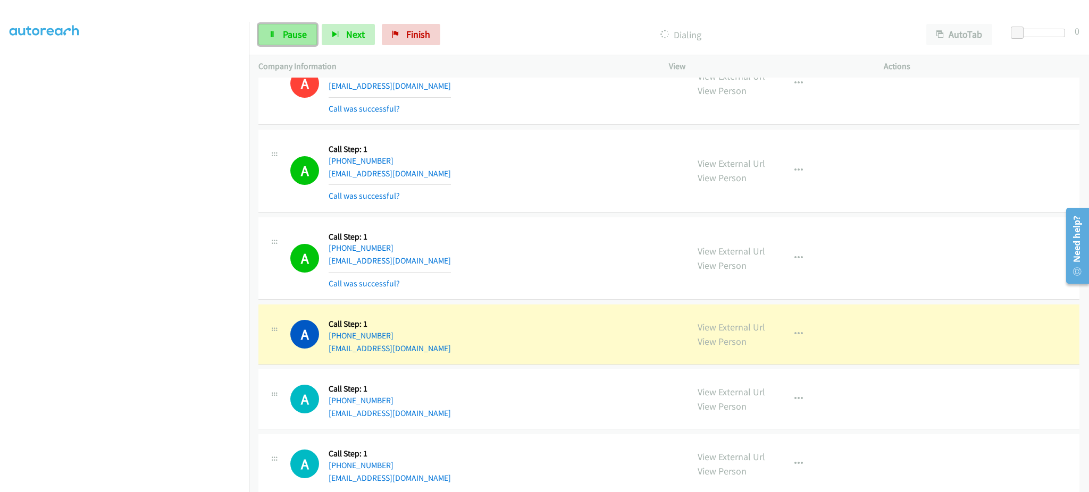
click at [299, 29] on span "Pause" at bounding box center [295, 34] width 24 height 12
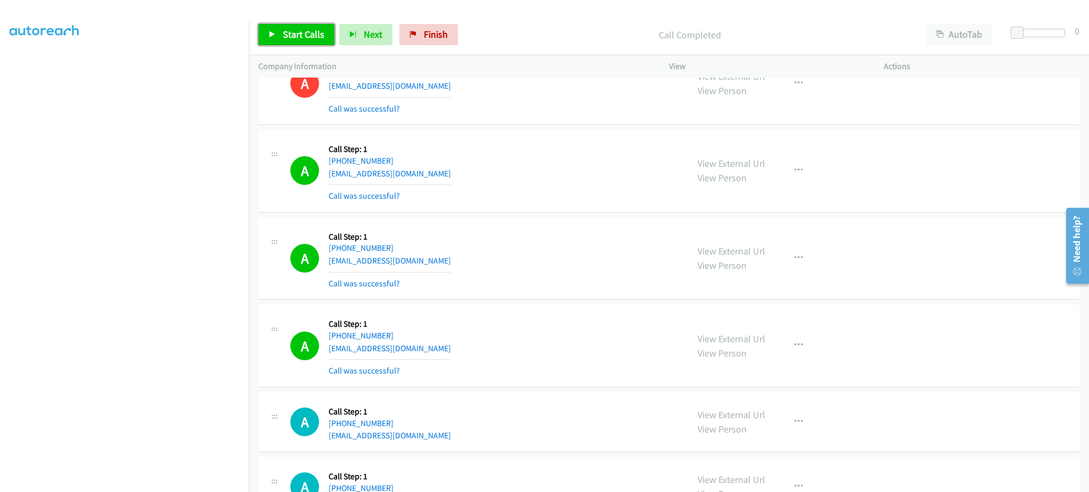
click at [286, 42] on link "Start Calls" at bounding box center [296, 34] width 76 height 21
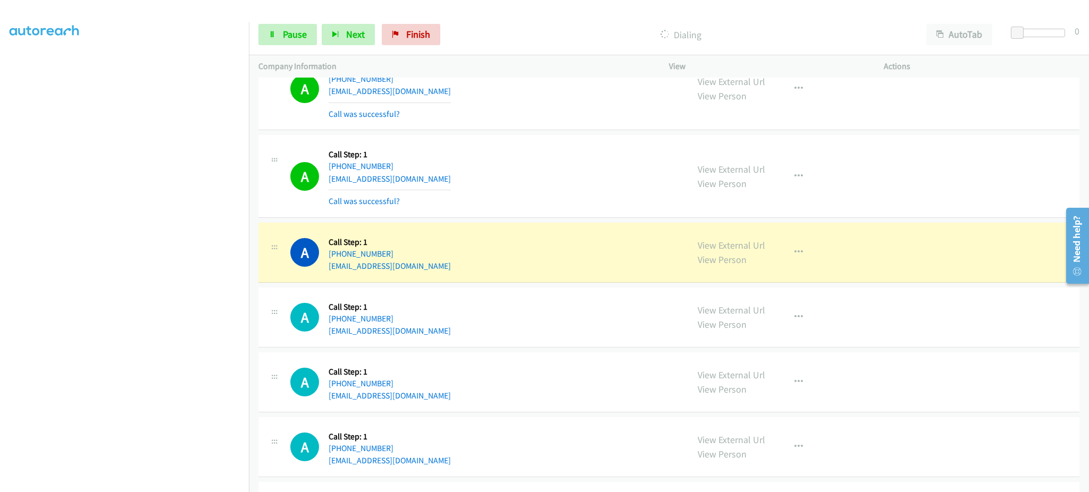
scroll to position [425, 0]
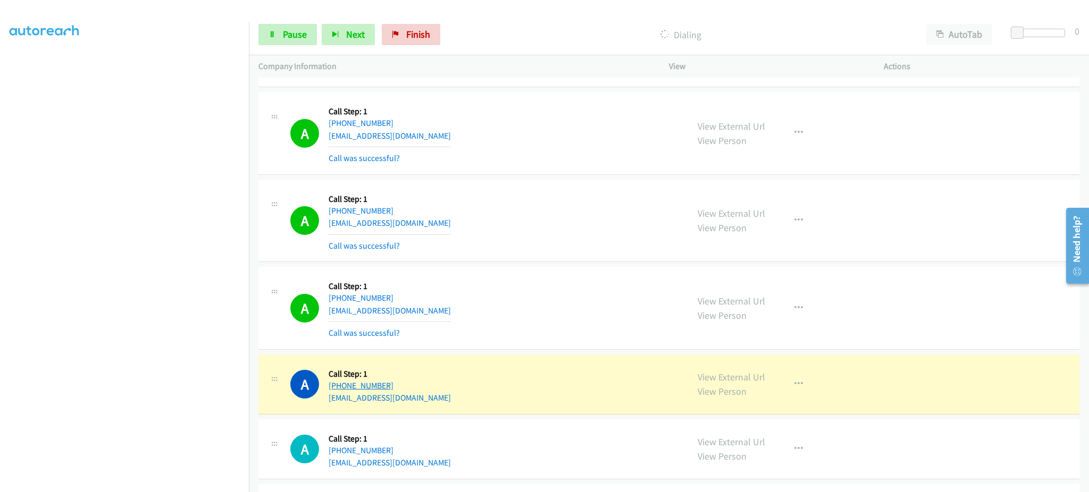
drag, startPoint x: 379, startPoint y: 387, endPoint x: 338, endPoint y: 387, distance: 40.9
click at [338, 387] on div "[PHONE_NUMBER]" at bounding box center [389, 386] width 122 height 13
drag, startPoint x: 376, startPoint y: 387, endPoint x: 541, endPoint y: 409, distance: 166.2
click at [538, 412] on div "A Callback Scheduled Call Step: 1 America/Los_Angeles [PHONE_NUMBER] [EMAIL_ADD…" at bounding box center [668, 385] width 821 height 60
click at [727, 377] on link "View External Url" at bounding box center [731, 377] width 68 height 12
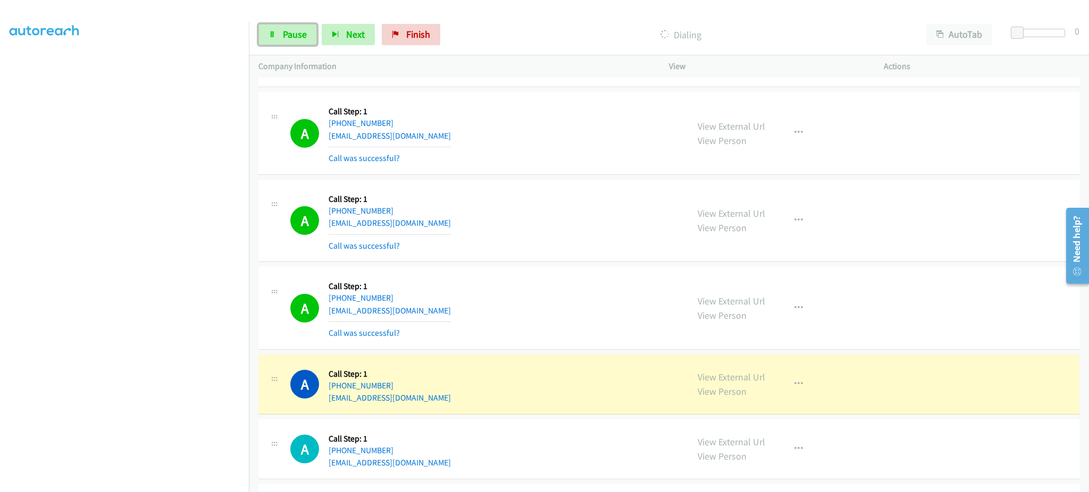
drag, startPoint x: 273, startPoint y: 30, endPoint x: 328, endPoint y: 80, distance: 74.9
click at [273, 31] on icon at bounding box center [271, 34] width 7 height 7
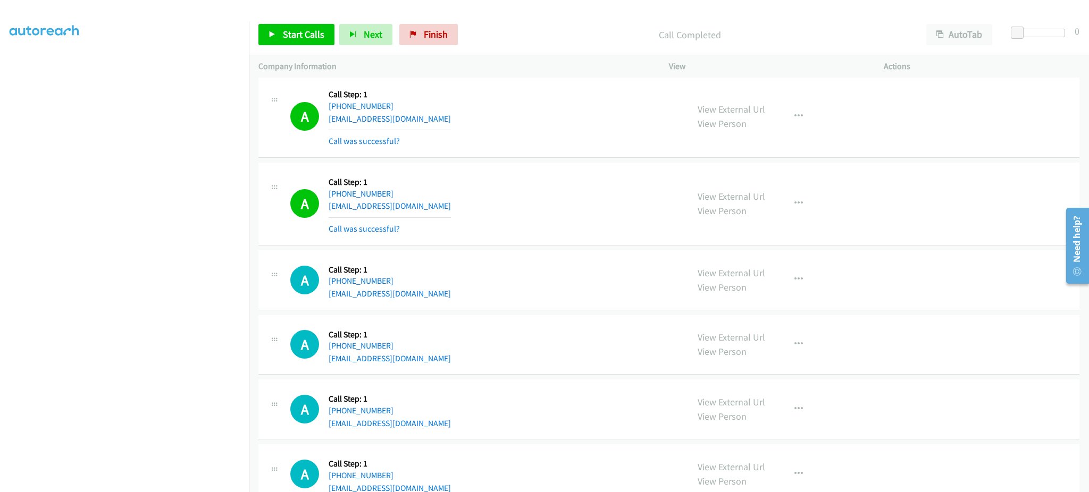
scroll to position [638, 0]
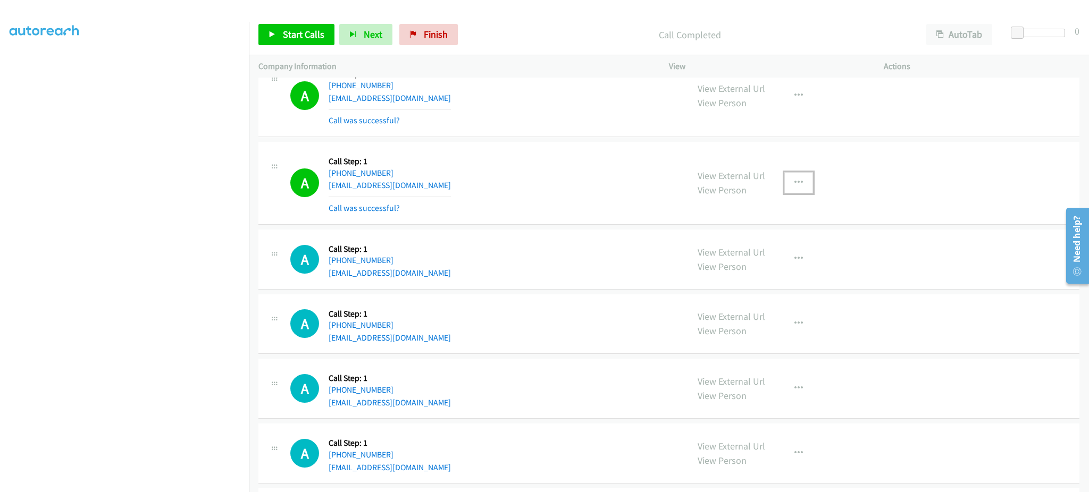
click at [784, 191] on button "button" at bounding box center [798, 182] width 29 height 21
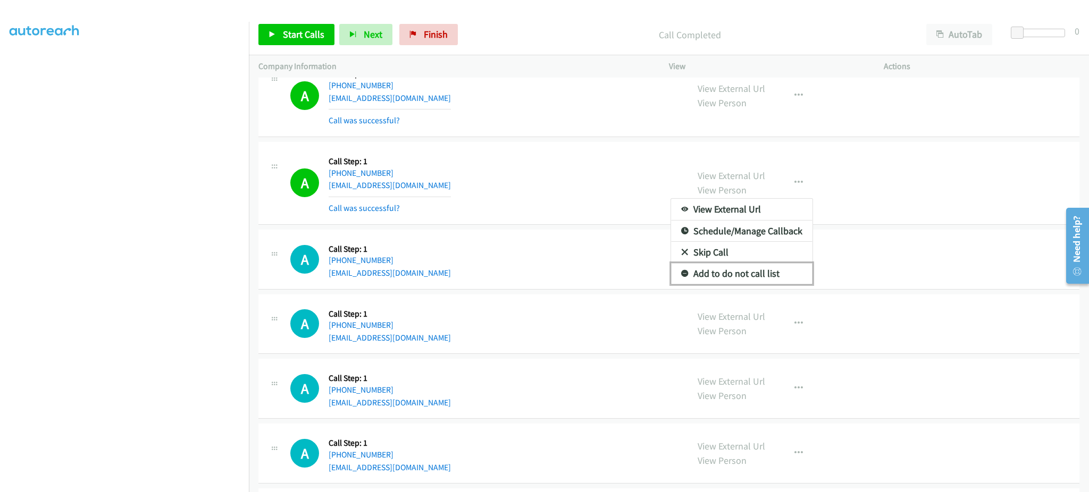
click at [764, 271] on link "Add to do not call list" at bounding box center [741, 273] width 141 height 21
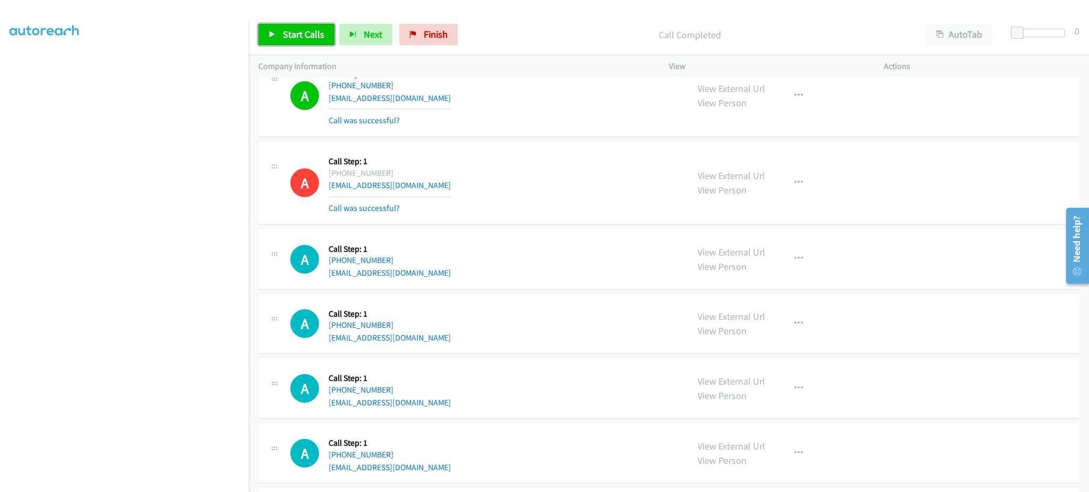
click at [294, 45] on link "Start Calls" at bounding box center [296, 34] width 76 height 21
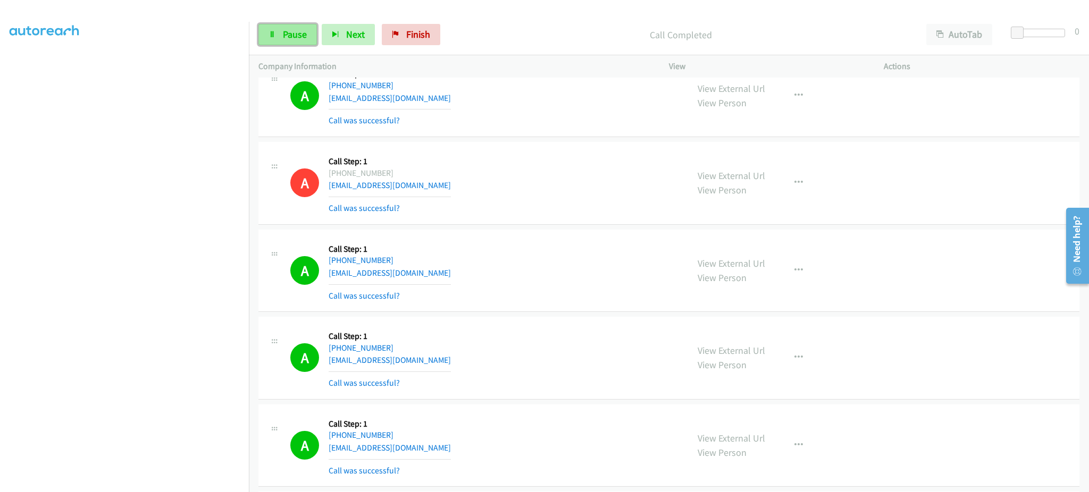
click at [297, 28] on span "Pause" at bounding box center [295, 34] width 24 height 12
click at [296, 39] on span "Start Calls" at bounding box center [303, 34] width 41 height 12
click at [296, 35] on span "Pause" at bounding box center [295, 34] width 24 height 12
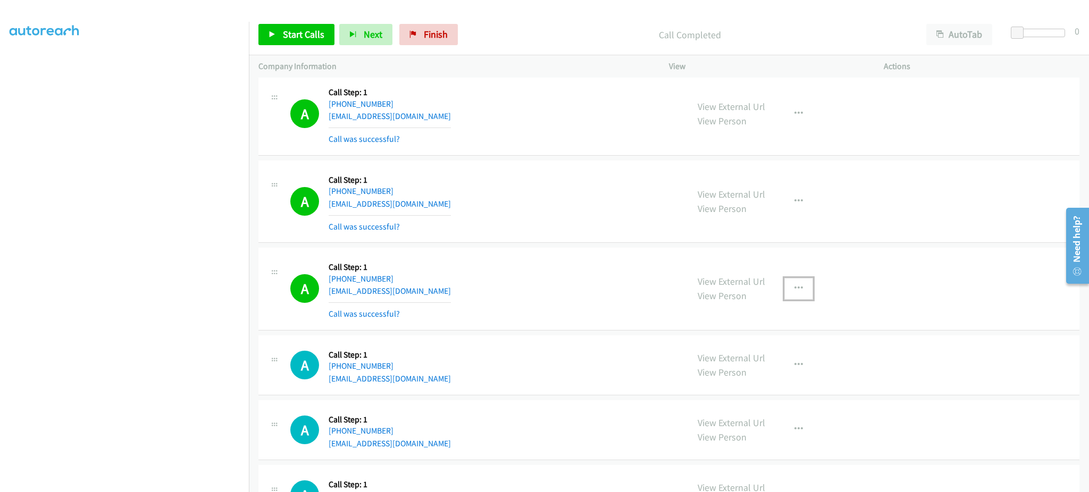
click at [797, 295] on button "button" at bounding box center [798, 288] width 29 height 21
click at [756, 380] on link "Add to do not call list" at bounding box center [741, 379] width 141 height 21
click at [288, 33] on span "Start Calls" at bounding box center [303, 34] width 41 height 12
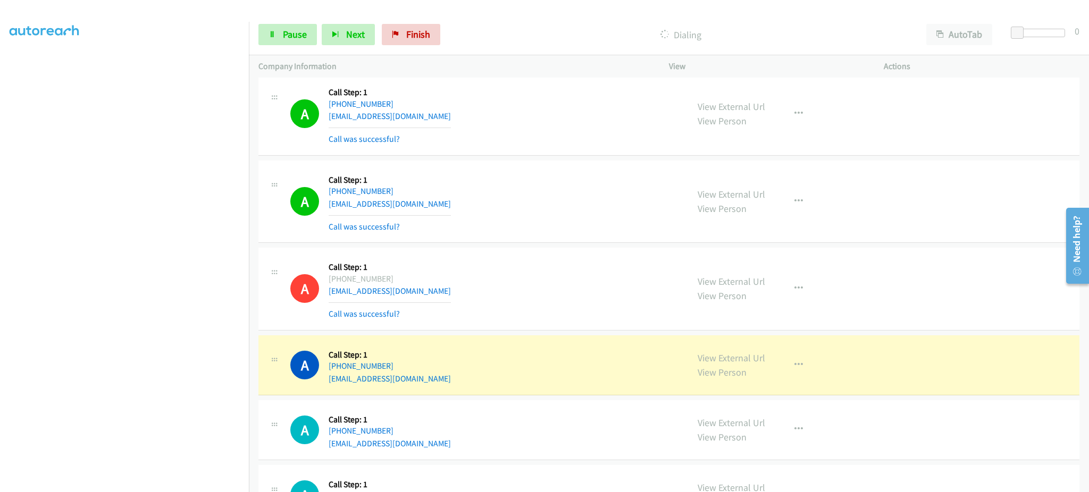
scroll to position [1772, 0]
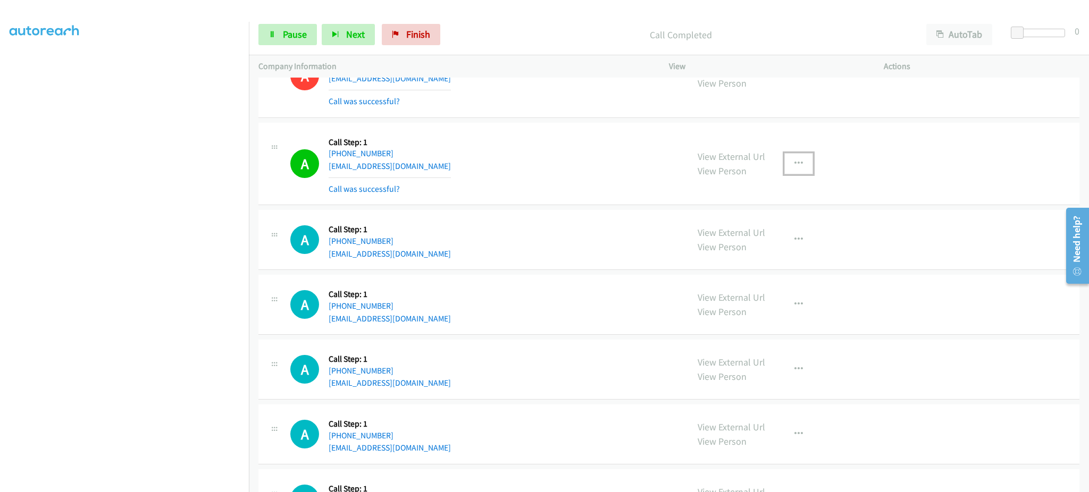
click at [791, 157] on button "button" at bounding box center [798, 163] width 29 height 21
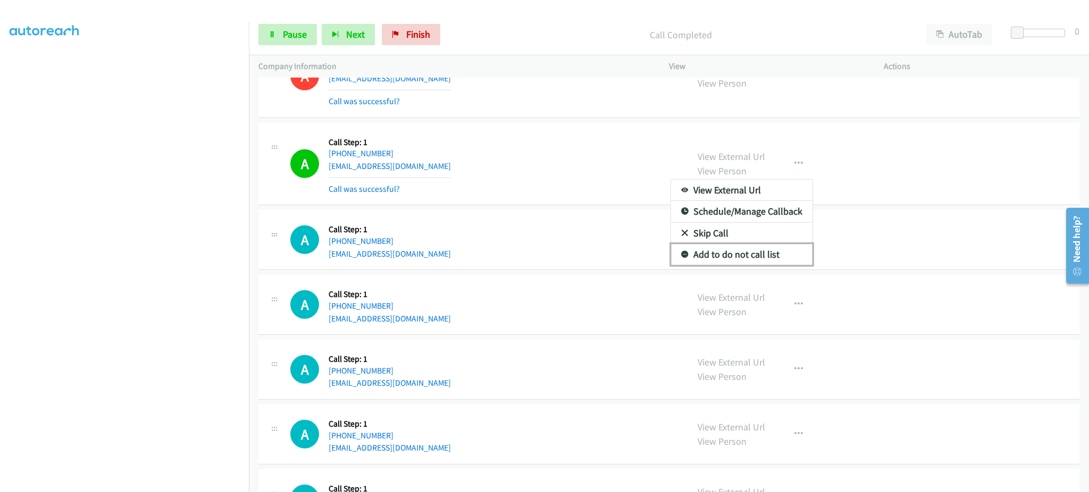
click at [777, 258] on link "Add to do not call list" at bounding box center [741, 254] width 141 height 21
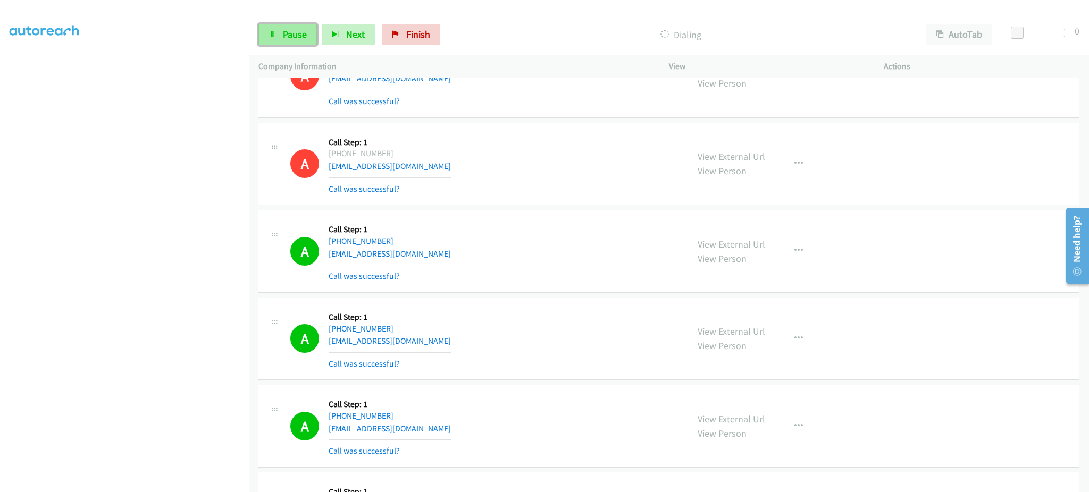
click at [292, 39] on span "Pause" at bounding box center [295, 34] width 24 height 12
drag, startPoint x: 321, startPoint y: 31, endPoint x: 341, endPoint y: 30, distance: 19.7
click at [321, 31] on span "Start Calls" at bounding box center [303, 34] width 41 height 12
click at [279, 37] on link "Pause" at bounding box center [287, 34] width 58 height 21
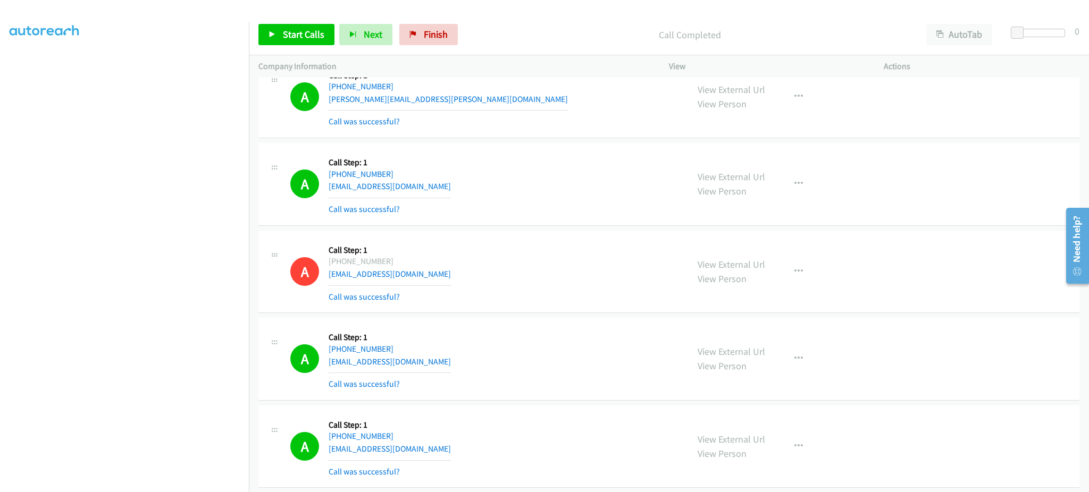
scroll to position [0, 0]
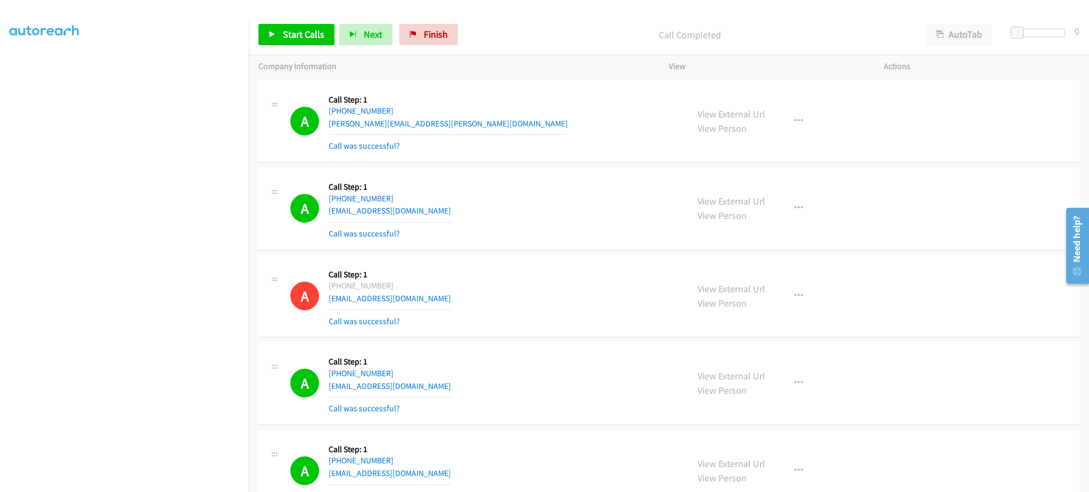
click at [481, 126] on div "A Callback Scheduled Call Step: 1 America/New_York [PHONE_NUMBER] [PERSON_NAME]…" at bounding box center [484, 121] width 388 height 63
copy div "[PERSON_NAME][EMAIL_ADDRESS][PERSON_NAME][DOMAIN_NAME]"
click at [426, 208] on div "A Callback Scheduled Call Step: 1 America/New_York [PHONE_NUMBER] [EMAIL_ADDRES…" at bounding box center [484, 208] width 388 height 63
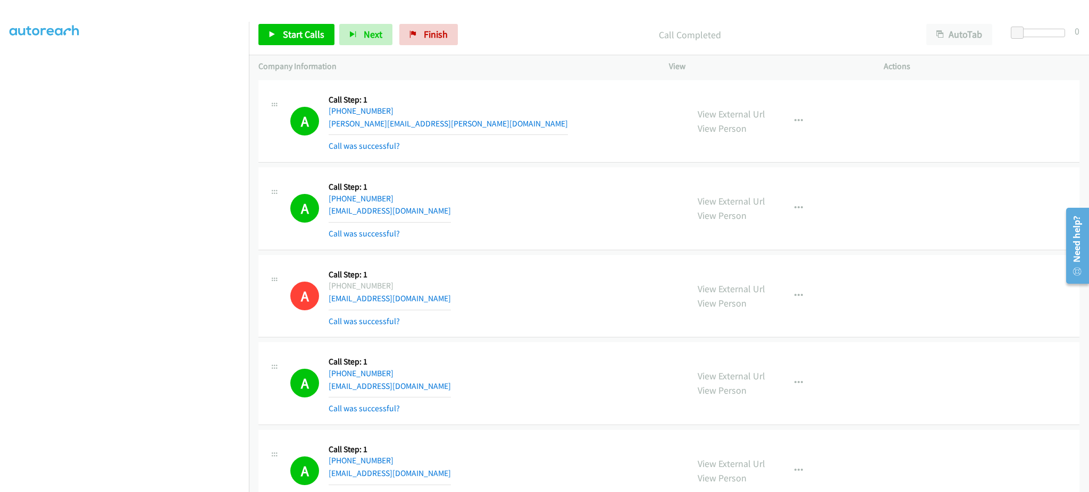
click at [426, 208] on div "A Callback Scheduled Call Step: 1 America/New_York [PHONE_NUMBER] [EMAIL_ADDRES…" at bounding box center [484, 208] width 388 height 63
copy div "[EMAIL_ADDRESS][DOMAIN_NAME]"
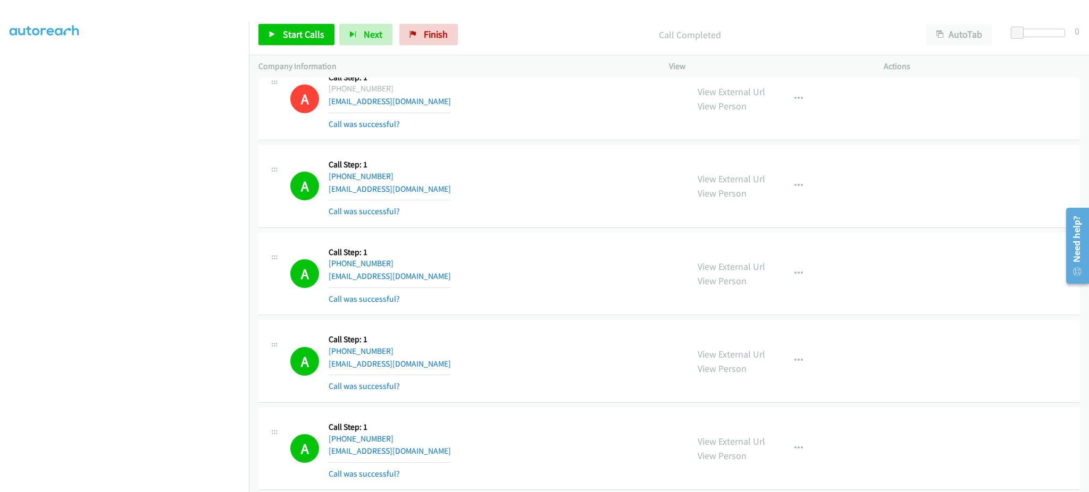
scroll to position [213, 0]
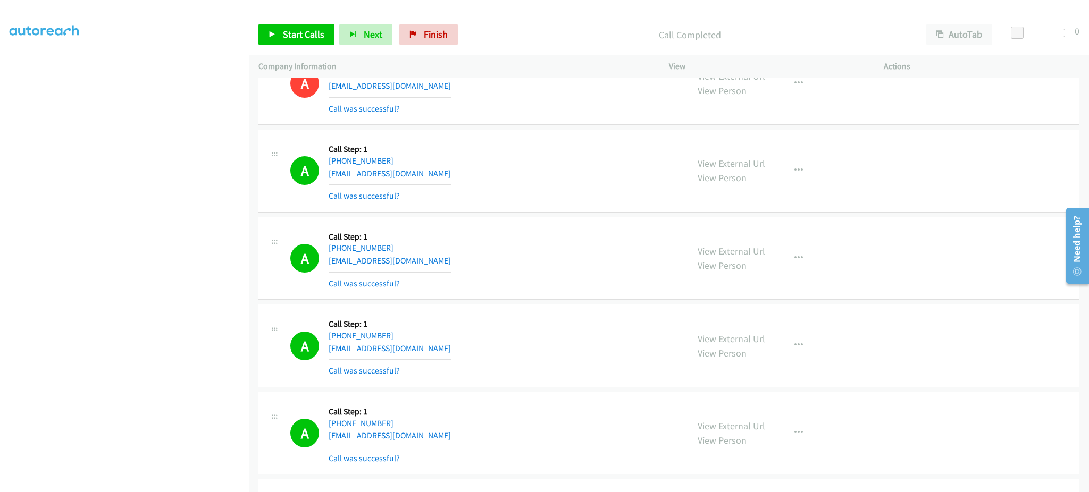
click at [455, 177] on div "A Callback Scheduled Call Step: 1 America/New_York [PHONE_NUMBER] [EMAIL_ADDRES…" at bounding box center [484, 170] width 388 height 63
copy div "[EMAIL_ADDRESS][DOMAIN_NAME]"
click at [446, 260] on div "A Callback Scheduled Call Step: 1 America/New_York [PHONE_NUMBER] [EMAIL_ADDRES…" at bounding box center [484, 258] width 388 height 63
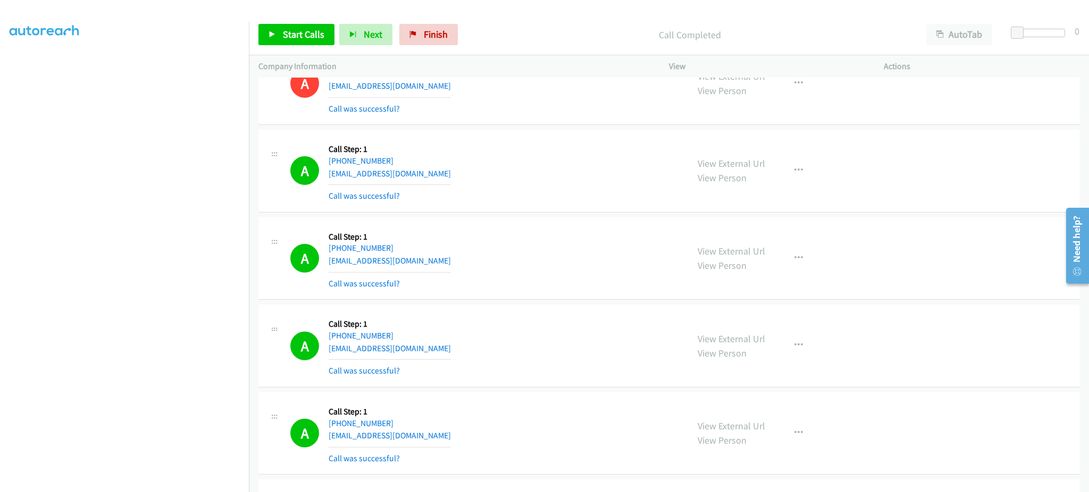
click at [446, 260] on div "A Callback Scheduled Call Step: 1 America/New_York [PHONE_NUMBER] [EMAIL_ADDRES…" at bounding box center [484, 258] width 388 height 63
copy div "[EMAIL_ADDRESS][DOMAIN_NAME]"
click at [444, 355] on div "A Callback Scheduled Call Step: 1 [GEOGRAPHIC_DATA]/[GEOGRAPHIC_DATA] [PHONE_NU…" at bounding box center [484, 345] width 388 height 63
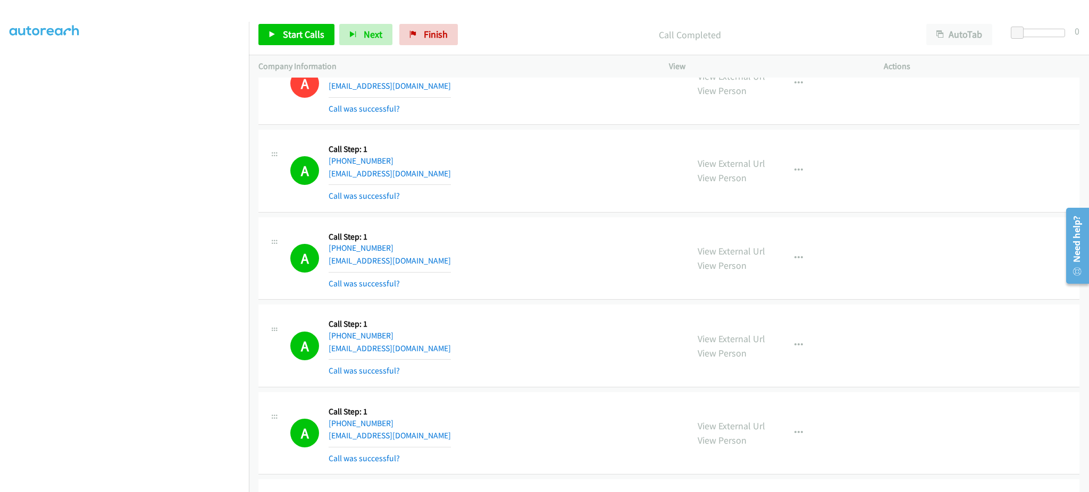
click at [444, 355] on div "A Callback Scheduled Call Step: 1 [GEOGRAPHIC_DATA]/[GEOGRAPHIC_DATA] [PHONE_NU…" at bounding box center [484, 345] width 388 height 63
click at [435, 344] on div "A Callback Scheduled Call Step: 1 [GEOGRAPHIC_DATA]/[GEOGRAPHIC_DATA] [PHONE_NU…" at bounding box center [484, 345] width 388 height 63
click at [434, 344] on div "A Callback Scheduled Call Step: 1 [GEOGRAPHIC_DATA]/[GEOGRAPHIC_DATA] [PHONE_NU…" at bounding box center [484, 345] width 388 height 63
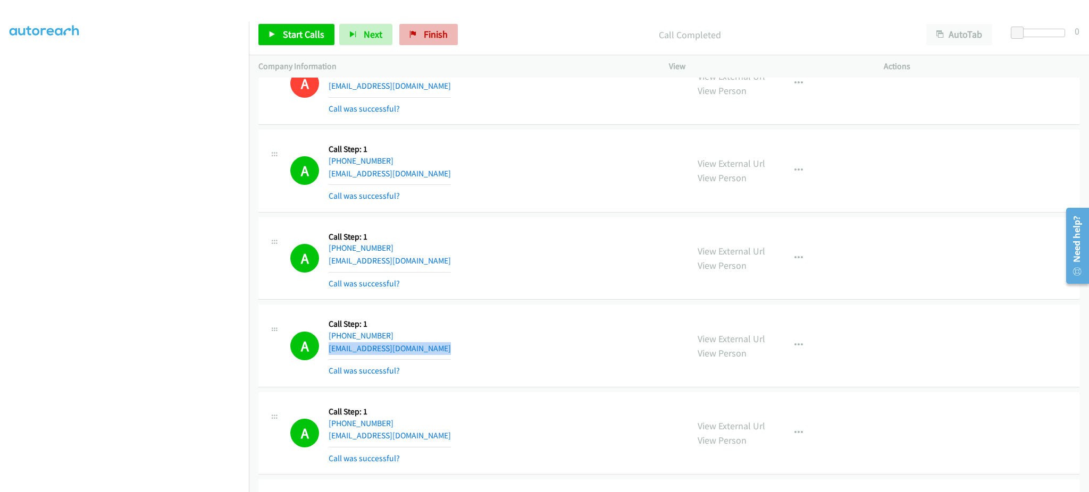
copy div "[EMAIL_ADDRESS][DOMAIN_NAME]"
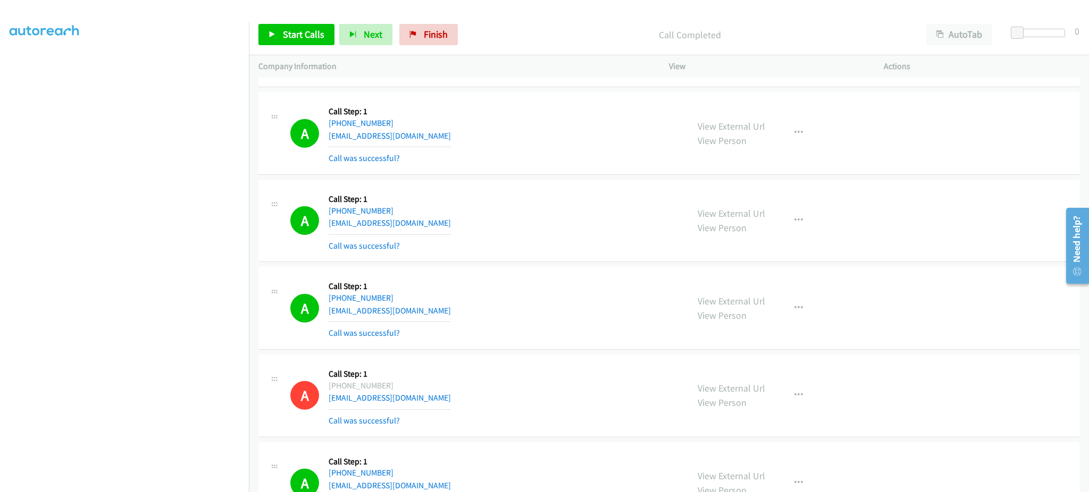
click at [452, 222] on div "A Callback Scheduled Call Step: 1 America/New_York [PHONE_NUMBER] [EMAIL_ADDRES…" at bounding box center [484, 220] width 388 height 63
click at [435, 311] on div "A Callback Scheduled Call Step: 1 [GEOGRAPHIC_DATA]/[GEOGRAPHIC_DATA] [PHONE_NU…" at bounding box center [484, 307] width 388 height 63
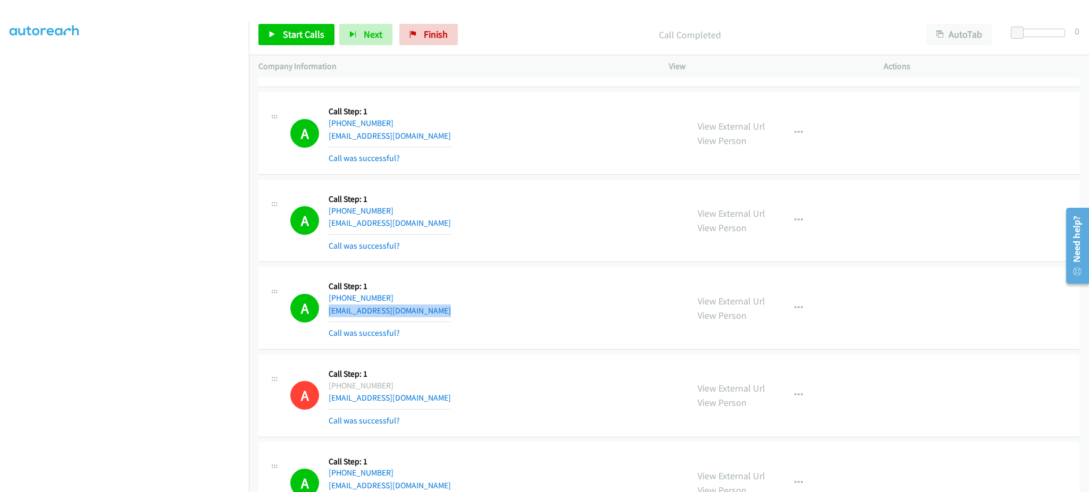
click at [435, 311] on div "A Callback Scheduled Call Step: 1 [GEOGRAPHIC_DATA]/[GEOGRAPHIC_DATA] [PHONE_NU…" at bounding box center [484, 307] width 388 height 63
copy div "[EMAIL_ADDRESS][DOMAIN_NAME]"
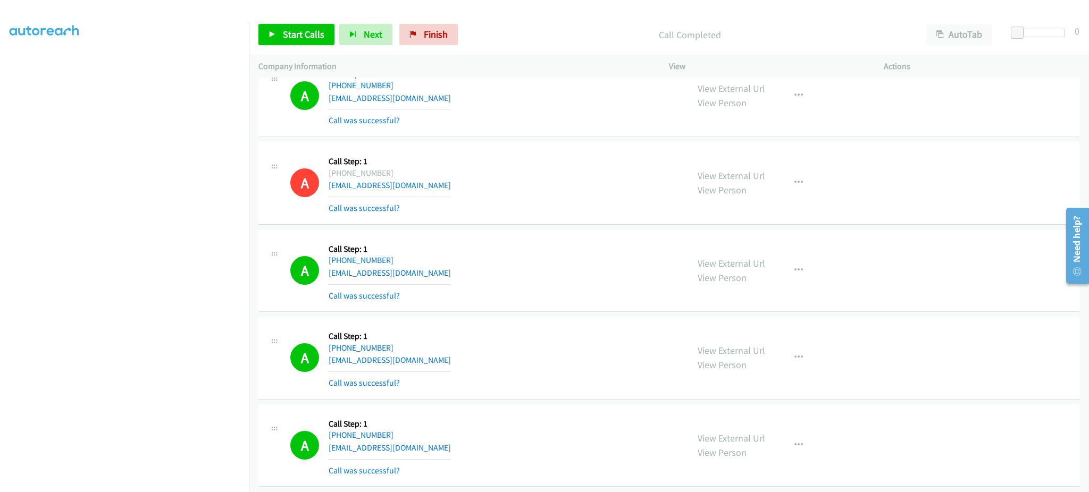
click at [445, 267] on div "A Callback Scheduled Call Step: 1 America/New_York [PHONE_NUMBER] [EMAIL_ADDRES…" at bounding box center [484, 270] width 388 height 63
copy div "[EMAIL_ADDRESS][DOMAIN_NAME]"
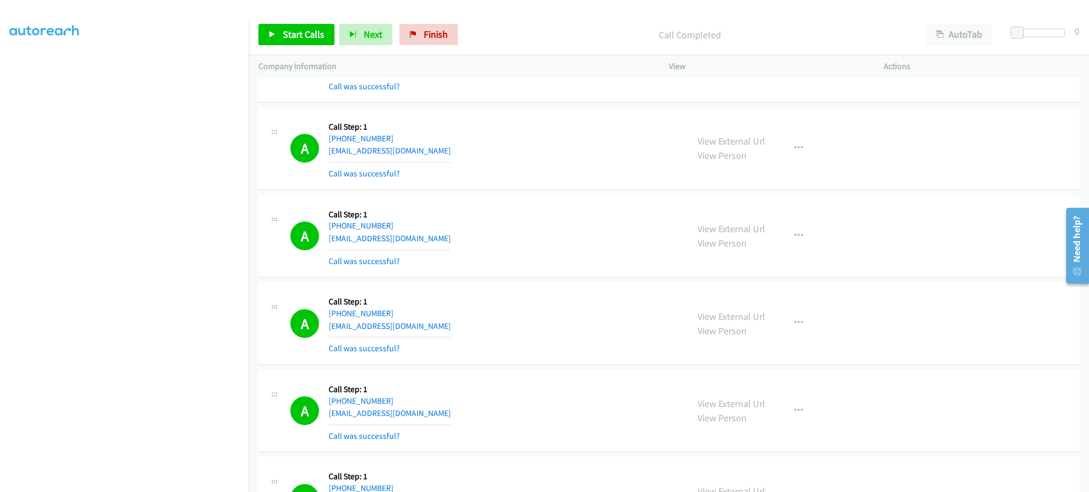
scroll to position [850, 0]
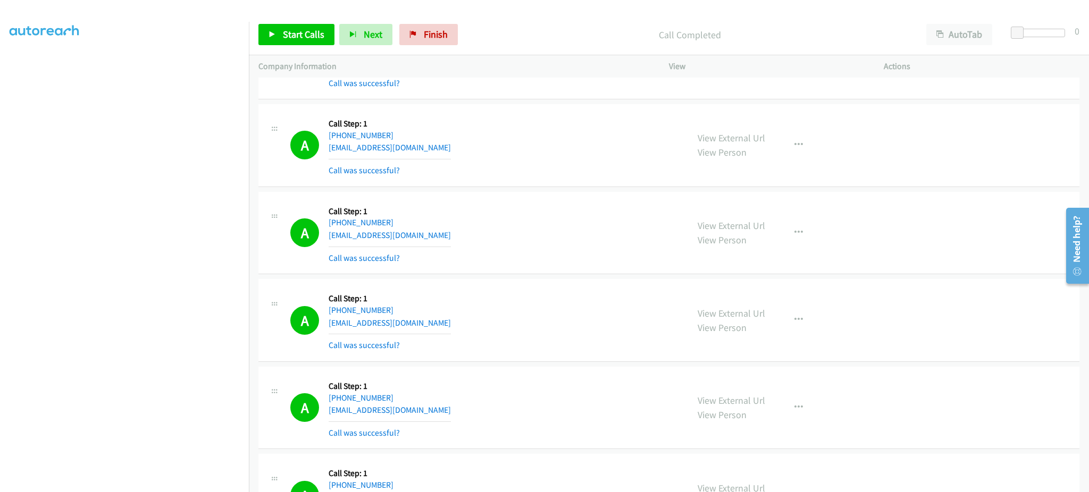
click at [461, 144] on div "A Callback Scheduled Call Step: 1 [GEOGRAPHIC_DATA]/[GEOGRAPHIC_DATA] [PHONE_NU…" at bounding box center [484, 145] width 388 height 63
copy div "[EMAIL_ADDRESS][DOMAIN_NAME]"
click at [449, 226] on div "A Callback Scheduled Call Step: 1 America/Los_Angeles [PHONE_NUMBER] [EMAIL_ADD…" at bounding box center [484, 232] width 388 height 63
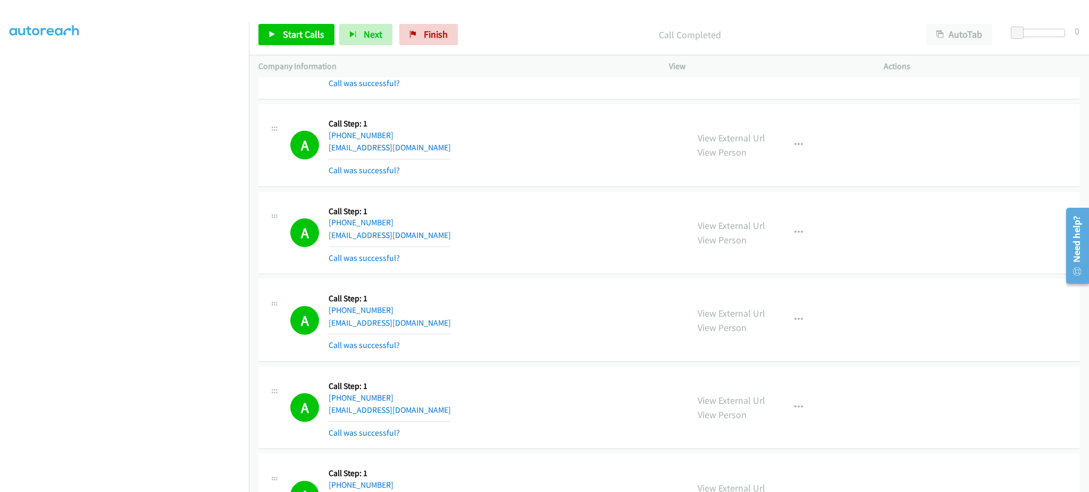
click at [449, 226] on div "A Callback Scheduled Call Step: 1 America/Los_Angeles [PHONE_NUMBER] [EMAIL_ADD…" at bounding box center [484, 232] width 388 height 63
click at [448, 234] on div "A Callback Scheduled Call Step: 1 America/Los_Angeles [PHONE_NUMBER] [EMAIL_ADD…" at bounding box center [484, 232] width 388 height 63
click at [448, 235] on div "A Callback Scheduled Call Step: 1 America/Los_Angeles [PHONE_NUMBER] [EMAIL_ADD…" at bounding box center [484, 232] width 388 height 63
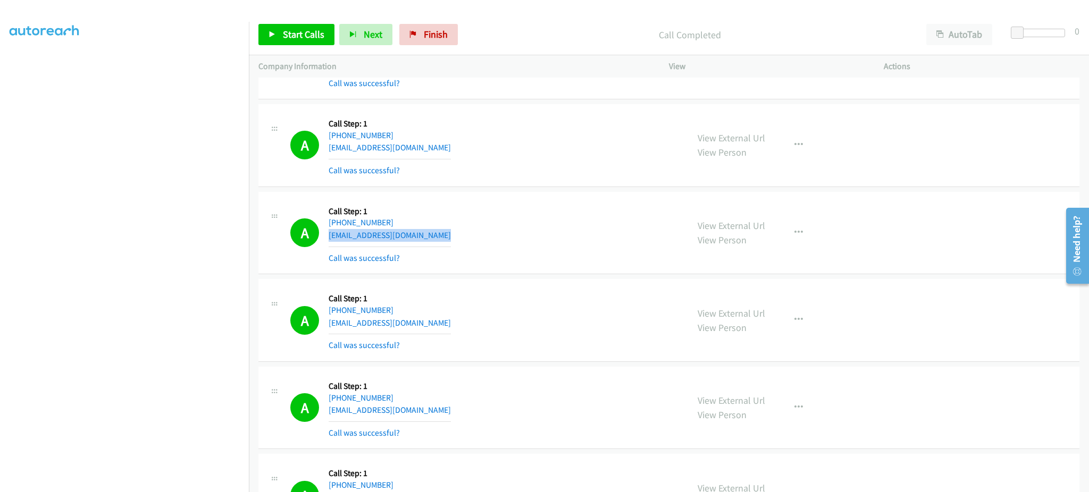
copy div "[EMAIL_ADDRESS][DOMAIN_NAME]"
click at [451, 319] on div "A Callback Scheduled Call Step: 1 America/New_York [PHONE_NUMBER] [EMAIL_ADDRES…" at bounding box center [484, 320] width 388 height 63
copy div "[EMAIL_ADDRESS][DOMAIN_NAME]"
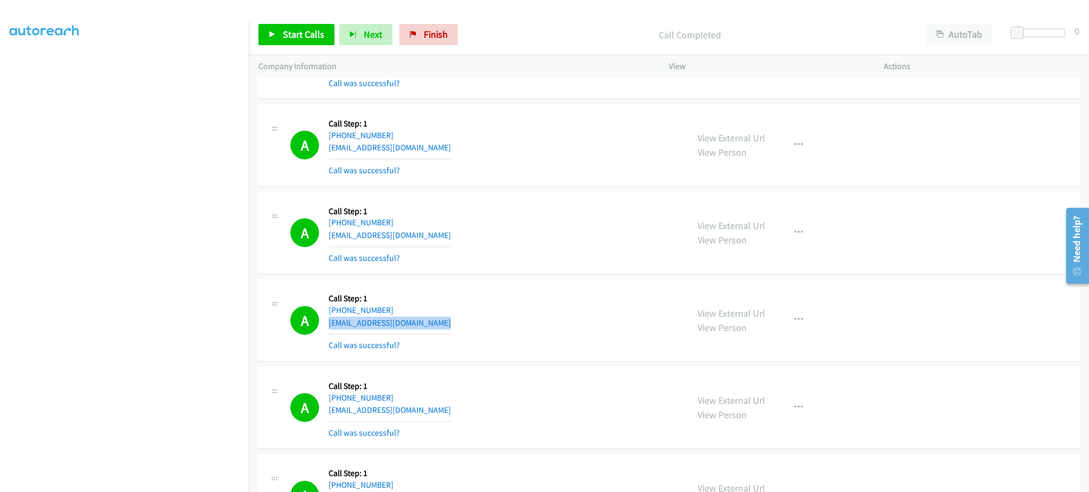
scroll to position [1063, 0]
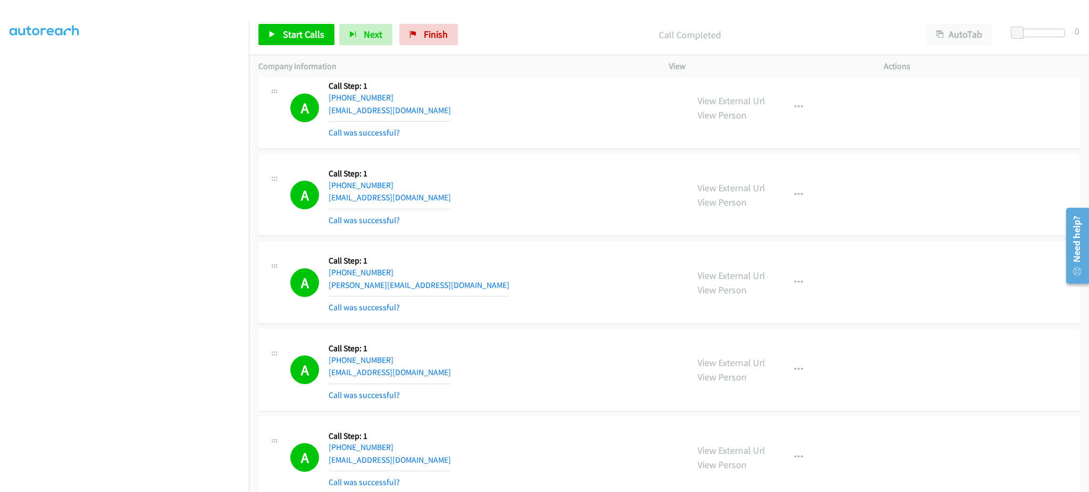
click at [469, 199] on div "A Callback Scheduled Call Step: 1 America/New_York [PHONE_NUMBER] [EMAIL_ADDRES…" at bounding box center [484, 195] width 388 height 63
click at [426, 370] on div "A Callback Scheduled Call Step: 1 America/Los_Angeles [PHONE_NUMBER] [EMAIL_ADD…" at bounding box center [484, 370] width 388 height 63
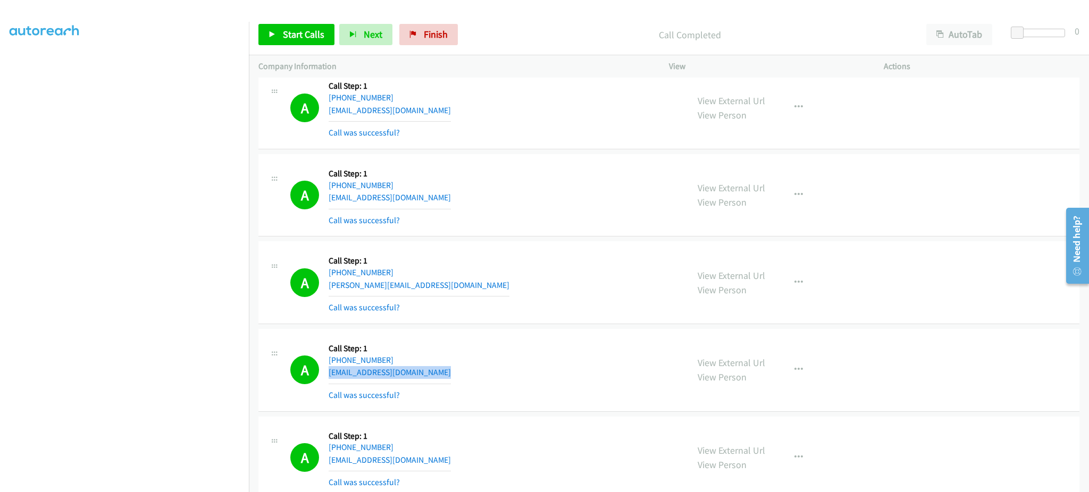
click at [426, 370] on div "A Callback Scheduled Call Step: 1 America/Los_Angeles [PHONE_NUMBER] [EMAIL_ADD…" at bounding box center [484, 370] width 388 height 63
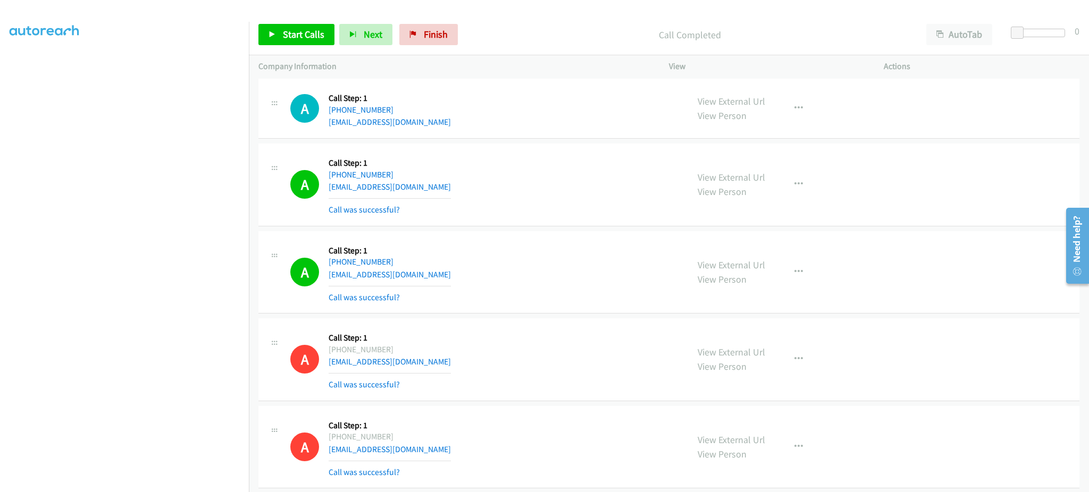
scroll to position [1276, 0]
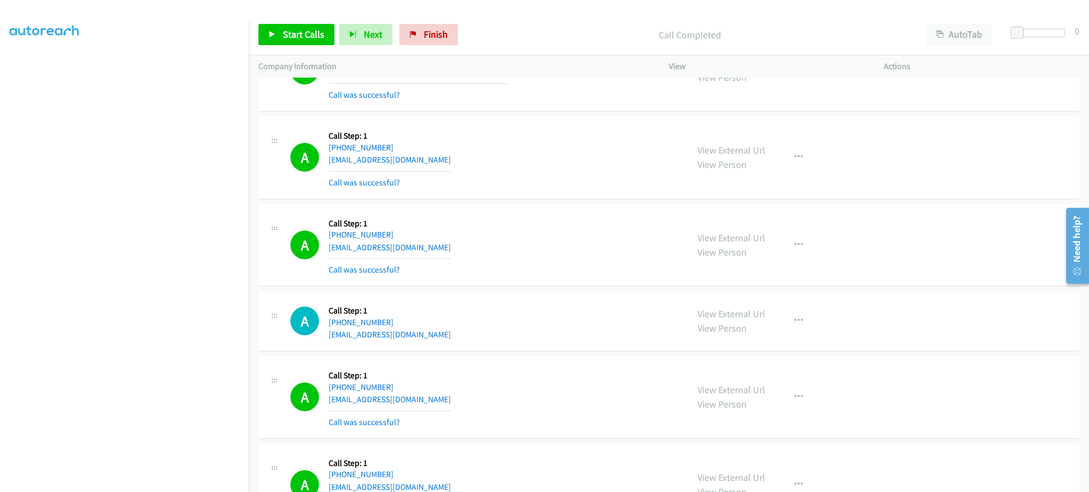
click at [456, 243] on div "A Callback Scheduled Call Step: 1 America/New_York [PHONE_NUMBER] [EMAIL_ADDRES…" at bounding box center [484, 245] width 388 height 63
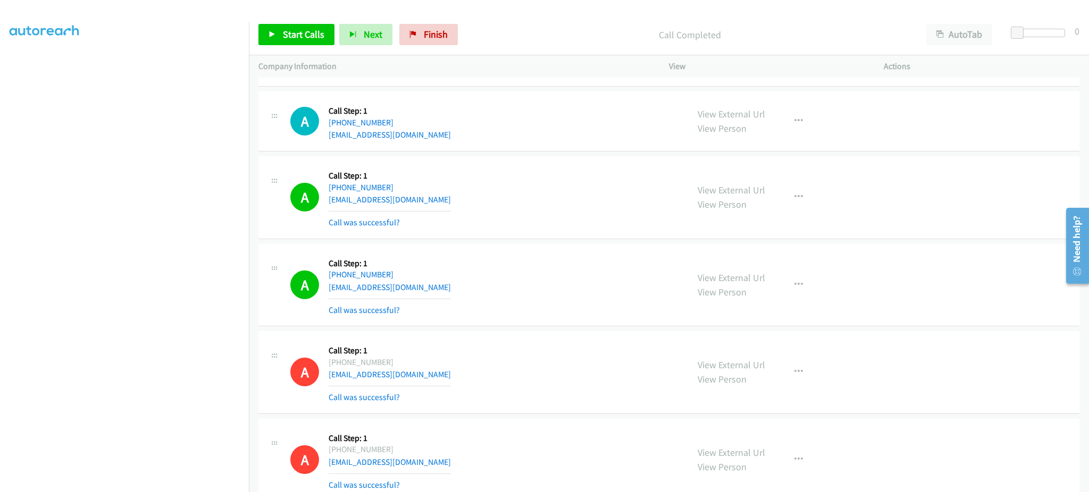
scroll to position [1488, 0]
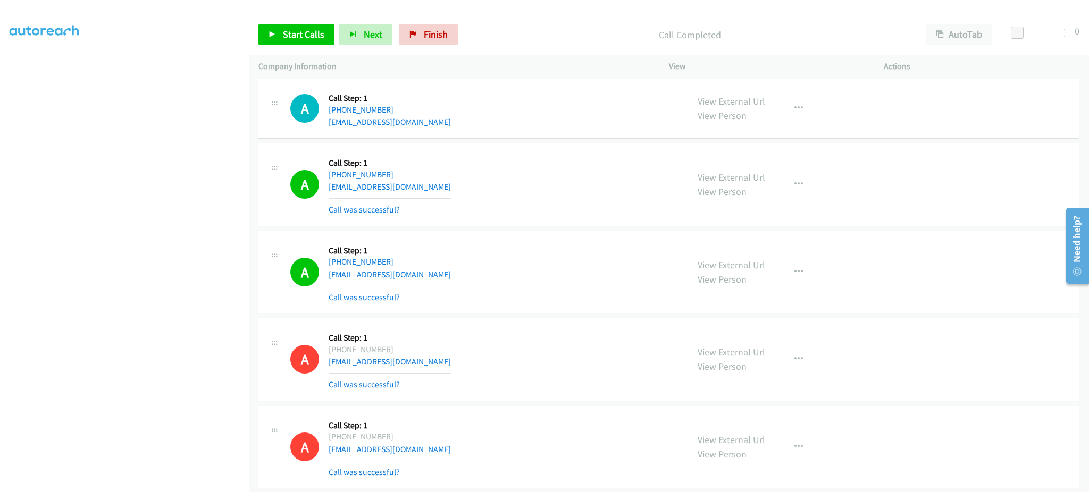
click at [436, 188] on div "A Callback Scheduled Call Step: 1 [GEOGRAPHIC_DATA]/[GEOGRAPHIC_DATA] [PHONE_NU…" at bounding box center [484, 184] width 388 height 63
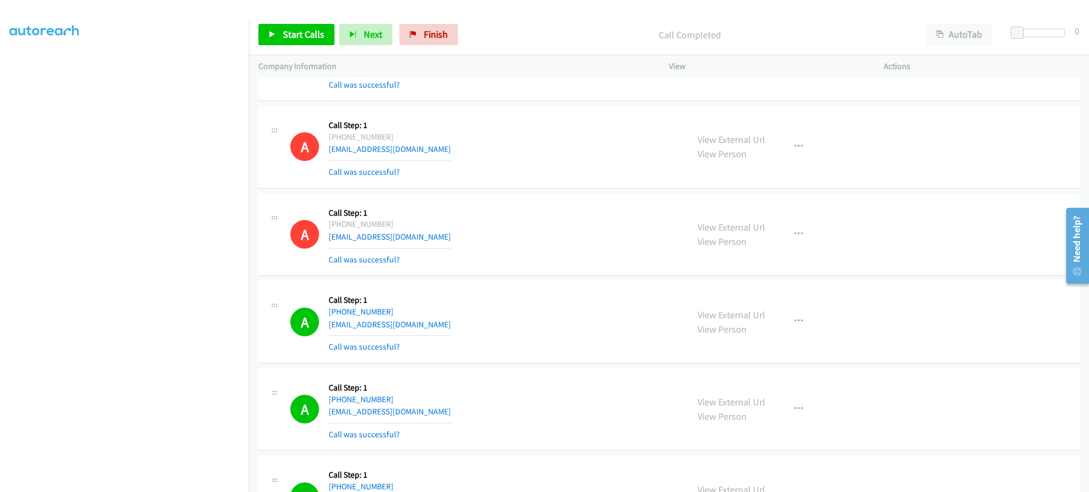
click at [462, 321] on div "A Callback Scheduled Call Step: 1 [GEOGRAPHIC_DATA]/[GEOGRAPHIC_DATA] [PHONE_NU…" at bounding box center [484, 321] width 388 height 63
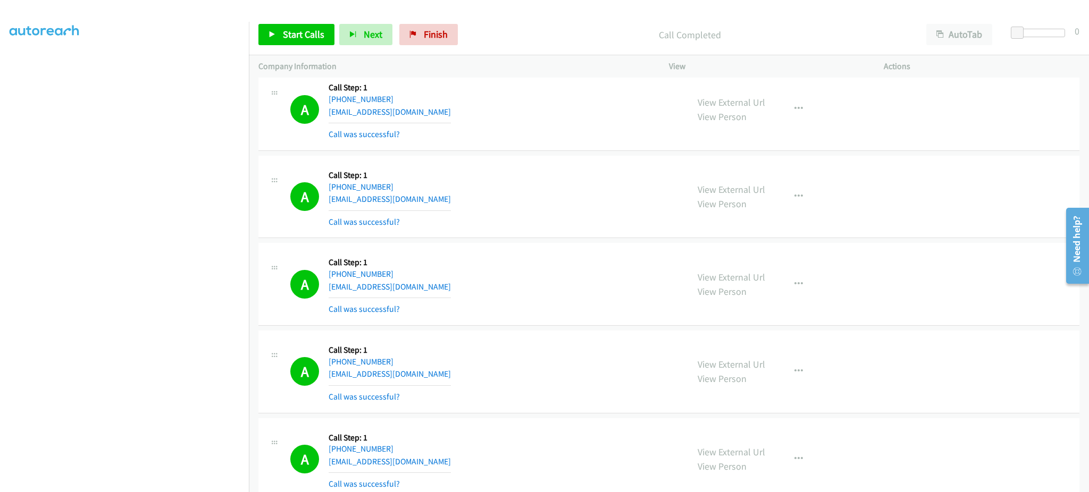
click at [450, 200] on div "A Callback Scheduled Call Step: 1 America/New_York [PHONE_NUMBER] [EMAIL_ADDRES…" at bounding box center [484, 196] width 388 height 63
click at [455, 284] on div "A Callback Scheduled Call Step: 1 America/[GEOGRAPHIC_DATA] [PHONE_NUMBER] [EMA…" at bounding box center [484, 283] width 388 height 63
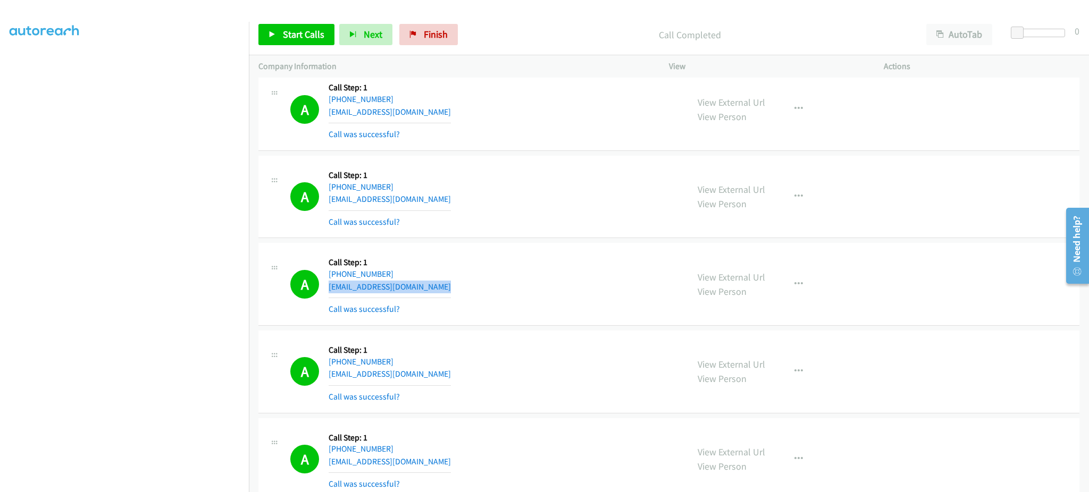
click at [455, 284] on div "A Callback Scheduled Call Step: 1 America/[GEOGRAPHIC_DATA] [PHONE_NUMBER] [EMA…" at bounding box center [484, 283] width 388 height 63
click at [456, 372] on div "A Callback Scheduled Call Step: 1 [GEOGRAPHIC_DATA]/[GEOGRAPHIC_DATA] [PHONE_NU…" at bounding box center [484, 371] width 388 height 63
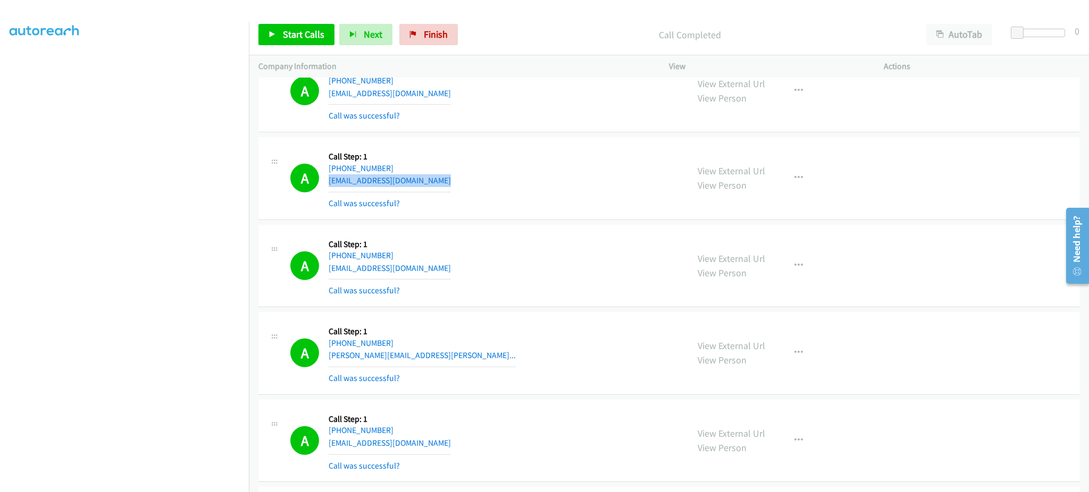
scroll to position [2126, 0]
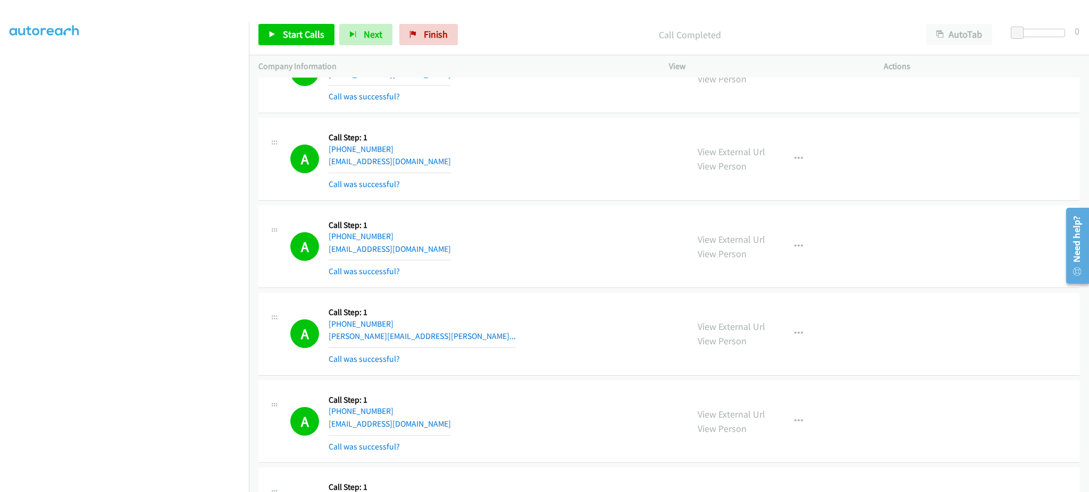
click at [437, 252] on div "A Callback Scheduled Call Step: 1 [GEOGRAPHIC_DATA]/[GEOGRAPHIC_DATA] [PHONE_NU…" at bounding box center [484, 246] width 388 height 63
click at [449, 338] on div "A Callback Scheduled Call Step: 1 [GEOGRAPHIC_DATA]/[GEOGRAPHIC_DATA] [PHONE_NU…" at bounding box center [484, 333] width 388 height 63
click at [431, 425] on div "A Callback Scheduled Call Step: 1 [GEOGRAPHIC_DATA]/[GEOGRAPHIC_DATA] [PHONE_NU…" at bounding box center [484, 421] width 388 height 63
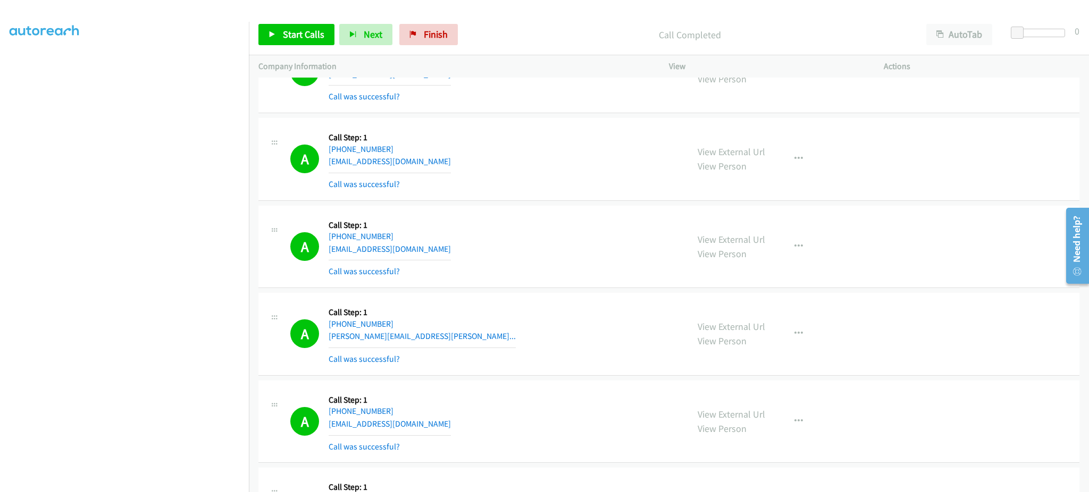
click at [431, 425] on div "A Callback Scheduled Call Step: 1 [GEOGRAPHIC_DATA]/[GEOGRAPHIC_DATA] [PHONE_NU…" at bounding box center [484, 421] width 388 height 63
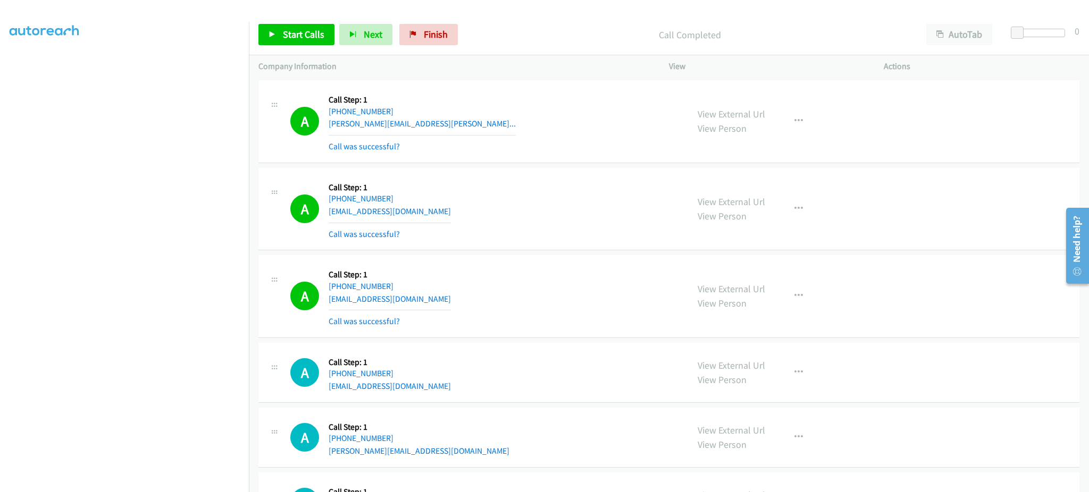
click at [440, 300] on div "A Callback Scheduled Call Step: 1 America/New_York [PHONE_NUMBER] [EMAIL_ADDRES…" at bounding box center [484, 296] width 388 height 63
click at [466, 387] on div "A Callback Scheduled Call Step: 1 America/New_York [PHONE_NUMBER] [EMAIL_ADDRES…" at bounding box center [484, 372] width 388 height 40
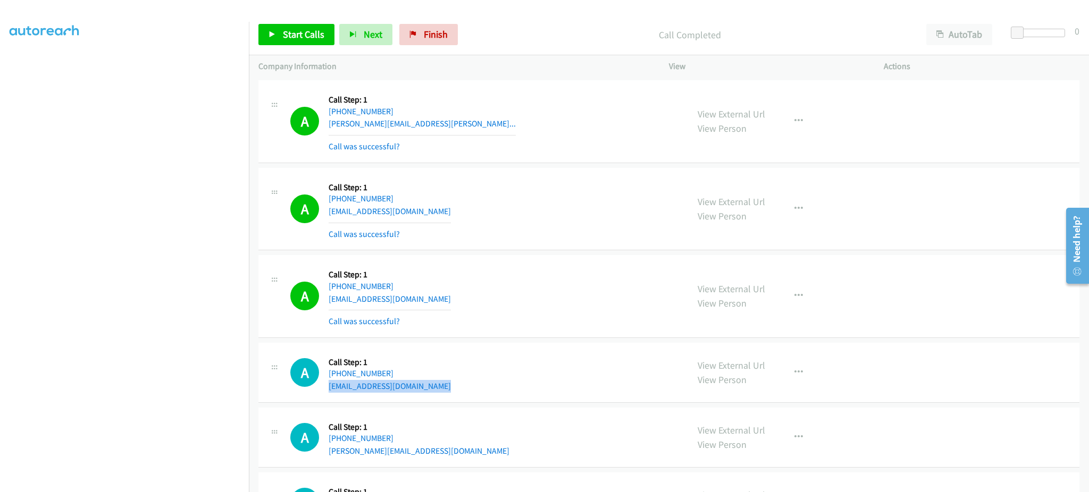
click at [466, 387] on div "A Callback Scheduled Call Step: 1 America/New_York [PHONE_NUMBER] [EMAIL_ADDRES…" at bounding box center [484, 372] width 388 height 40
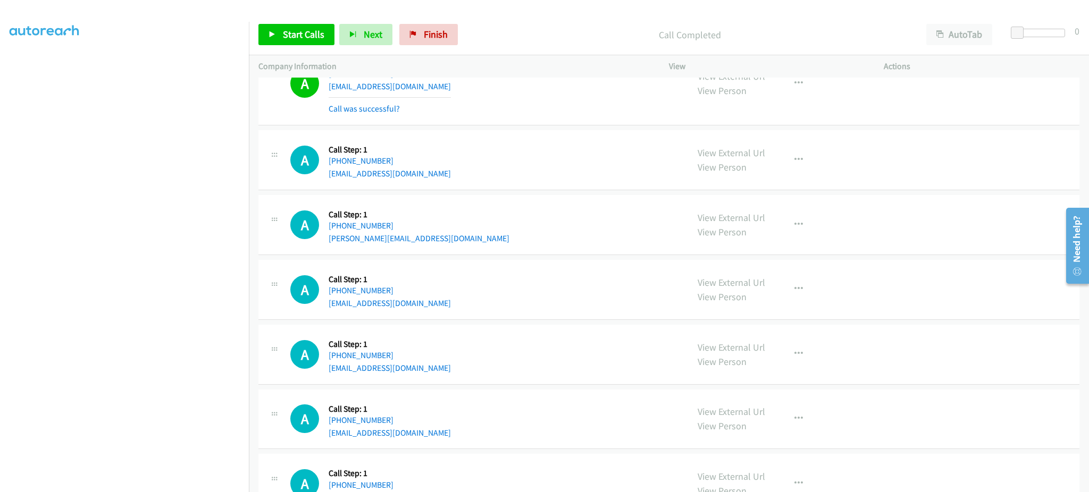
click at [471, 243] on div "A Callback Scheduled Call Step: 1 America/Los_Angeles [PHONE_NUMBER] [PERSON_NA…" at bounding box center [484, 225] width 388 height 40
click at [473, 306] on div "A Callback Scheduled Call Step: 1 [GEOGRAPHIC_DATA]/[GEOGRAPHIC_DATA] [PHONE_NU…" at bounding box center [484, 289] width 388 height 40
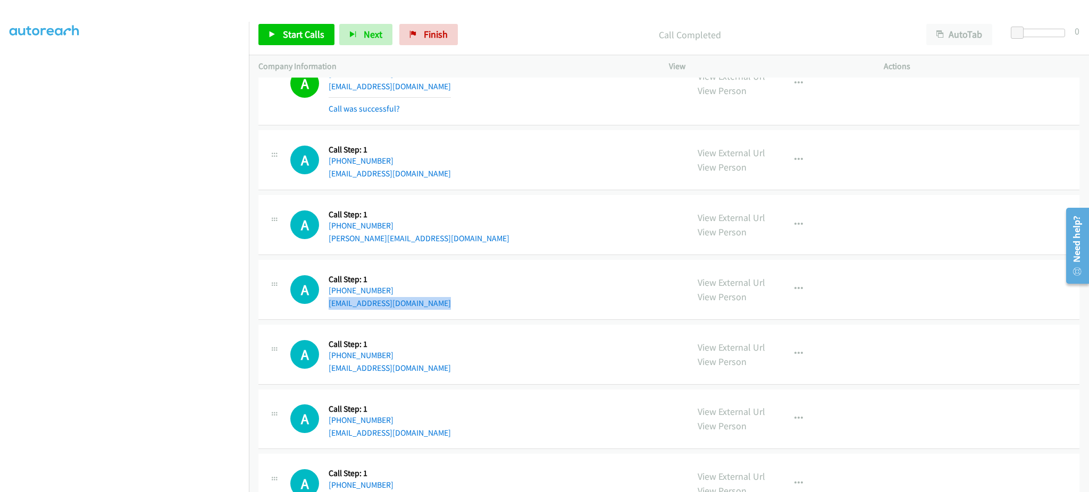
click at [473, 306] on div "A Callback Scheduled Call Step: 1 [GEOGRAPHIC_DATA]/[GEOGRAPHIC_DATA] [PHONE_NU…" at bounding box center [484, 289] width 388 height 40
click at [443, 372] on div "A Callback Scheduled Call Step: 1 [GEOGRAPHIC_DATA]/[GEOGRAPHIC_DATA] [PHONE_NU…" at bounding box center [484, 354] width 388 height 40
click at [443, 371] on div "A Callback Scheduled Call Step: 1 [GEOGRAPHIC_DATA]/[GEOGRAPHIC_DATA] [PHONE_NU…" at bounding box center [484, 354] width 388 height 40
click at [462, 437] on div "A Callback Scheduled Call Step: 1 [GEOGRAPHIC_DATA]/[GEOGRAPHIC_DATA] [PHONE_NU…" at bounding box center [484, 419] width 388 height 40
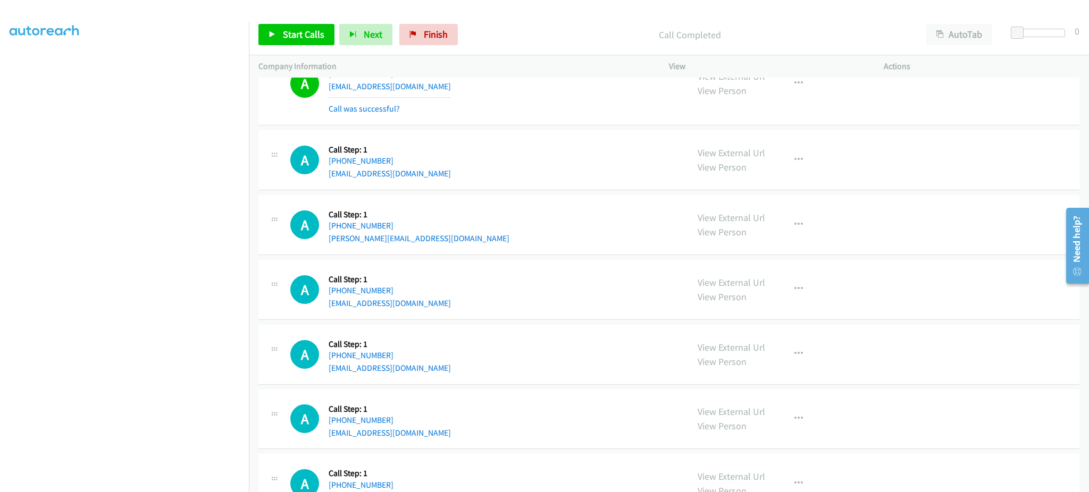
click at [462, 437] on div "A Callback Scheduled Call Step: 1 [GEOGRAPHIC_DATA]/[GEOGRAPHIC_DATA] [PHONE_NU…" at bounding box center [484, 419] width 388 height 40
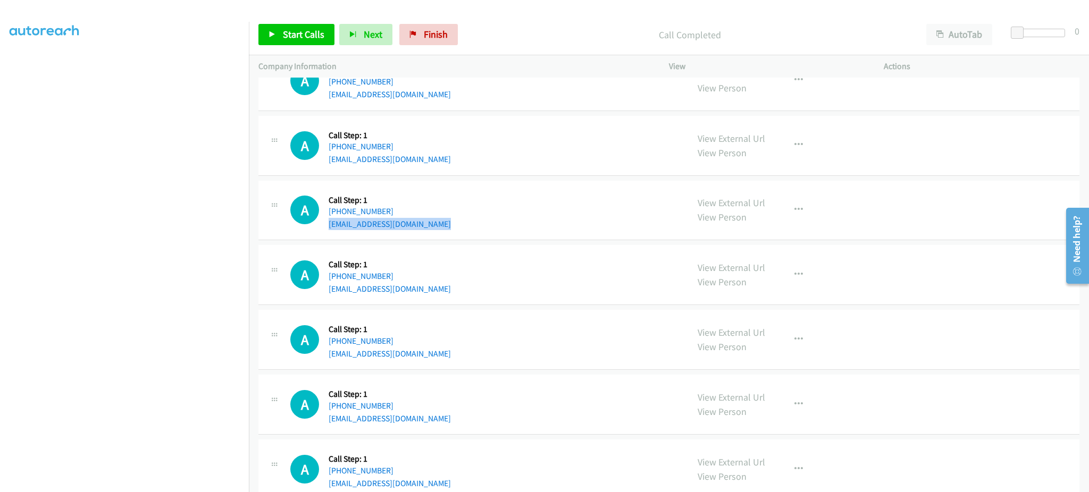
scroll to position [2764, 0]
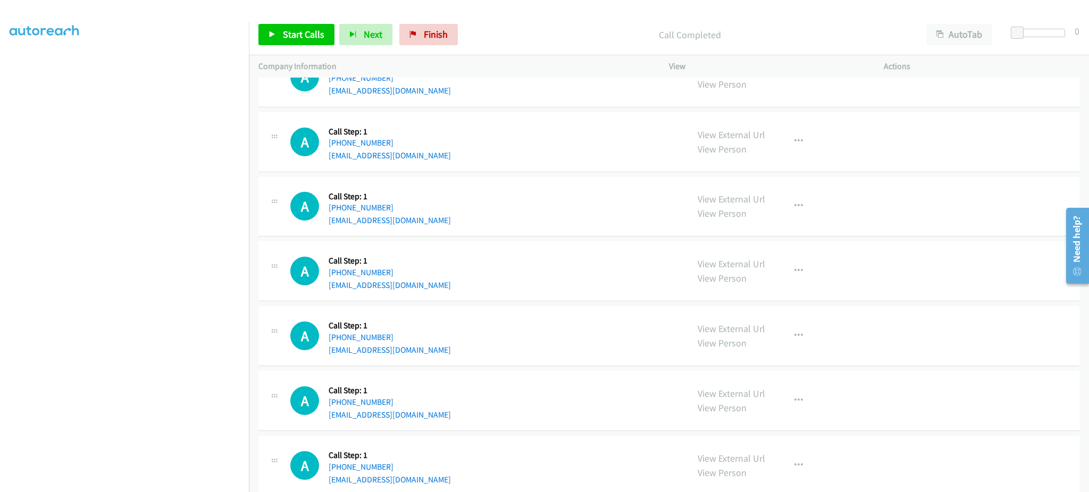
click at [435, 290] on div "A Callback Scheduled Call Step: 1 [GEOGRAPHIC_DATA]/[GEOGRAPHIC_DATA] [PHONE_NU…" at bounding box center [484, 271] width 388 height 40
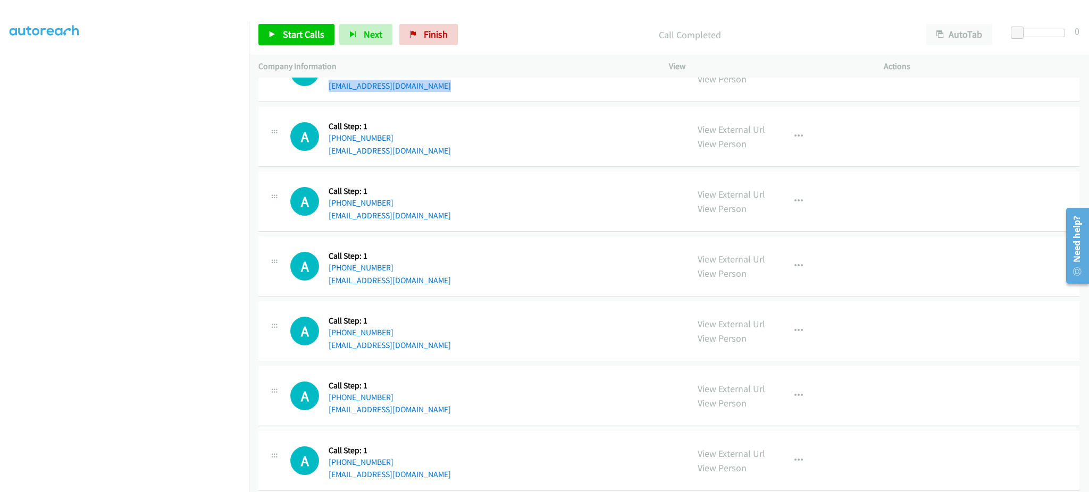
scroll to position [2977, 0]
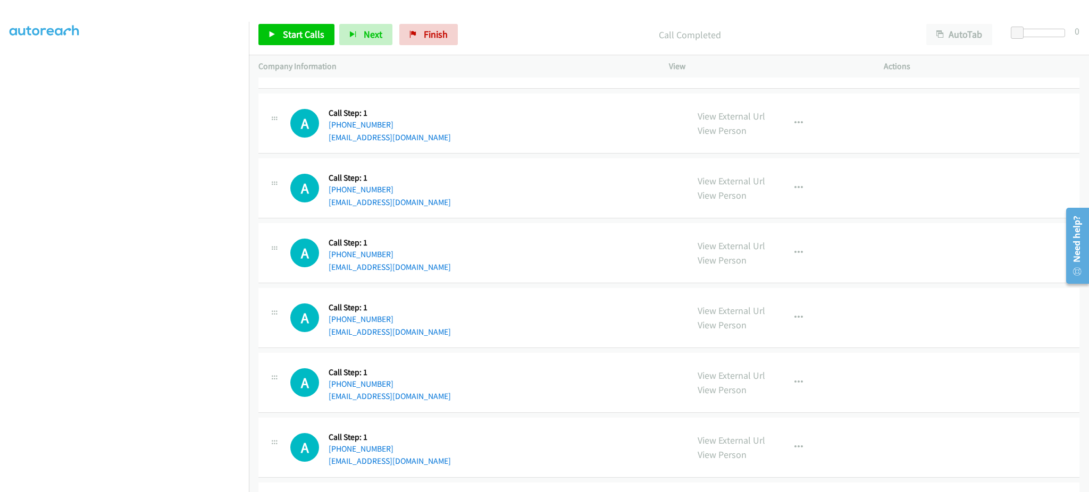
click at [453, 263] on div "A Callback Scheduled Call Step: 1 America/Los_Angeles [PHONE_NUMBER] [EMAIL_ADD…" at bounding box center [484, 253] width 388 height 40
click at [426, 330] on div "A Callback Scheduled Call Step: 1 America/New_York [PHONE_NUMBER] [EMAIL_ADDRES…" at bounding box center [484, 318] width 388 height 40
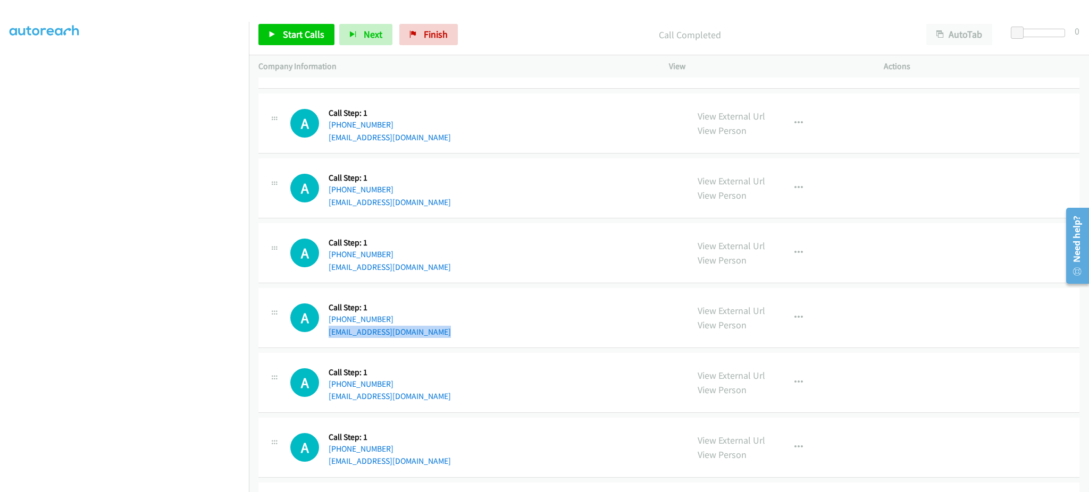
drag, startPoint x: 426, startPoint y: 330, endPoint x: 420, endPoint y: 324, distance: 8.3
click at [425, 331] on div "A Callback Scheduled Call Step: 1 America/New_York [PHONE_NUMBER] [EMAIL_ADDRES…" at bounding box center [484, 318] width 388 height 40
